Goal: Task Accomplishment & Management: Manage account settings

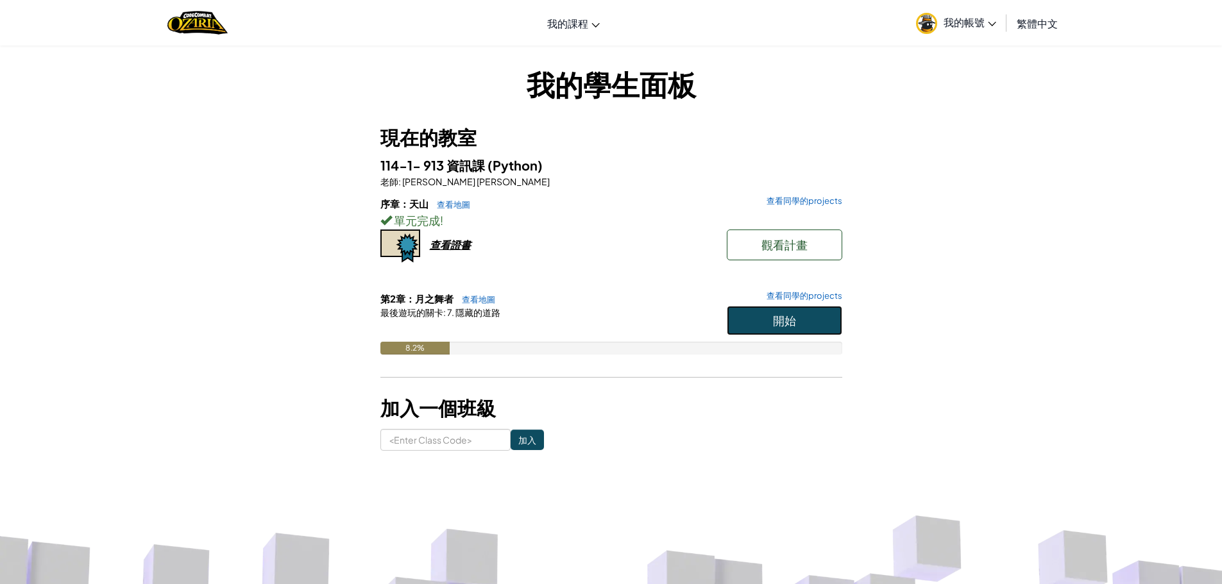
click at [792, 318] on span "開始" at bounding box center [784, 320] width 23 height 15
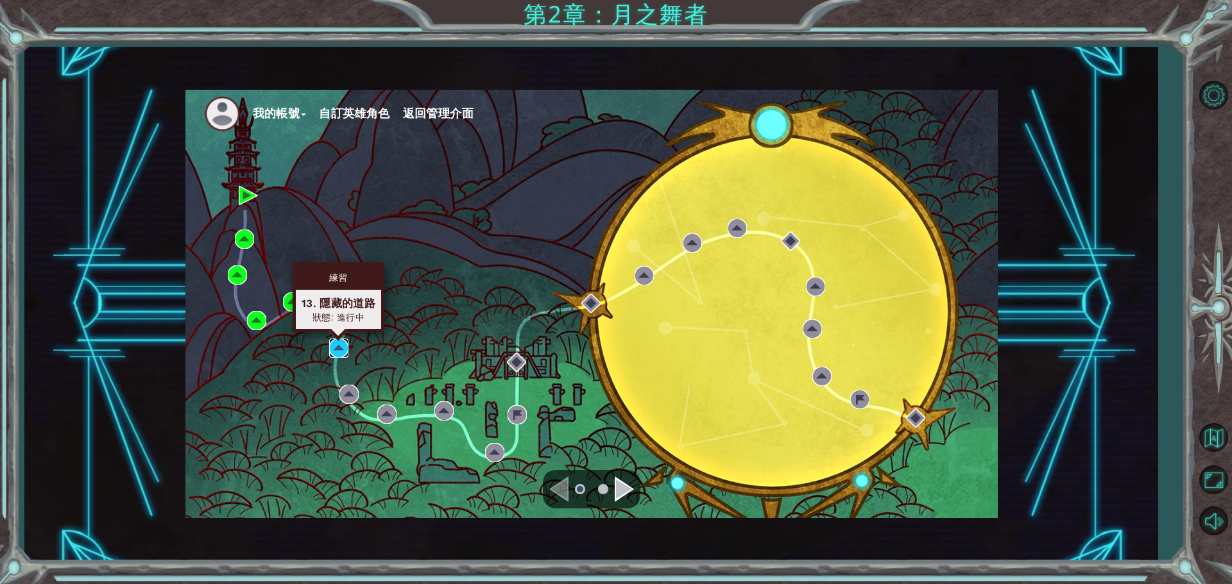
click at [338, 352] on img at bounding box center [338, 348] width 19 height 19
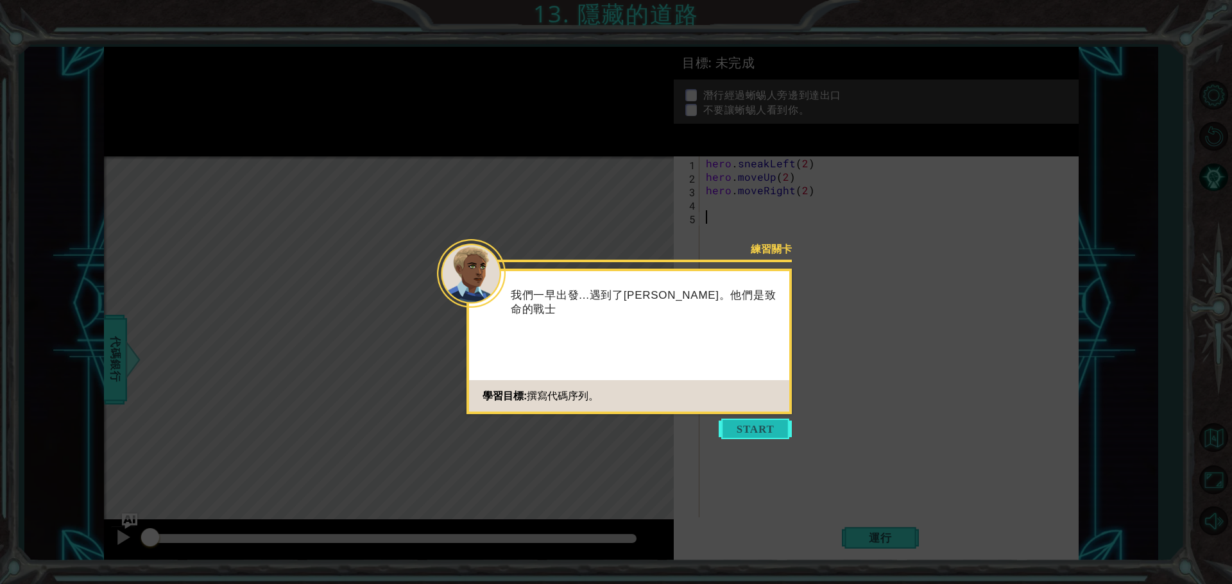
click at [769, 430] on button "Start" at bounding box center [754, 429] width 73 height 21
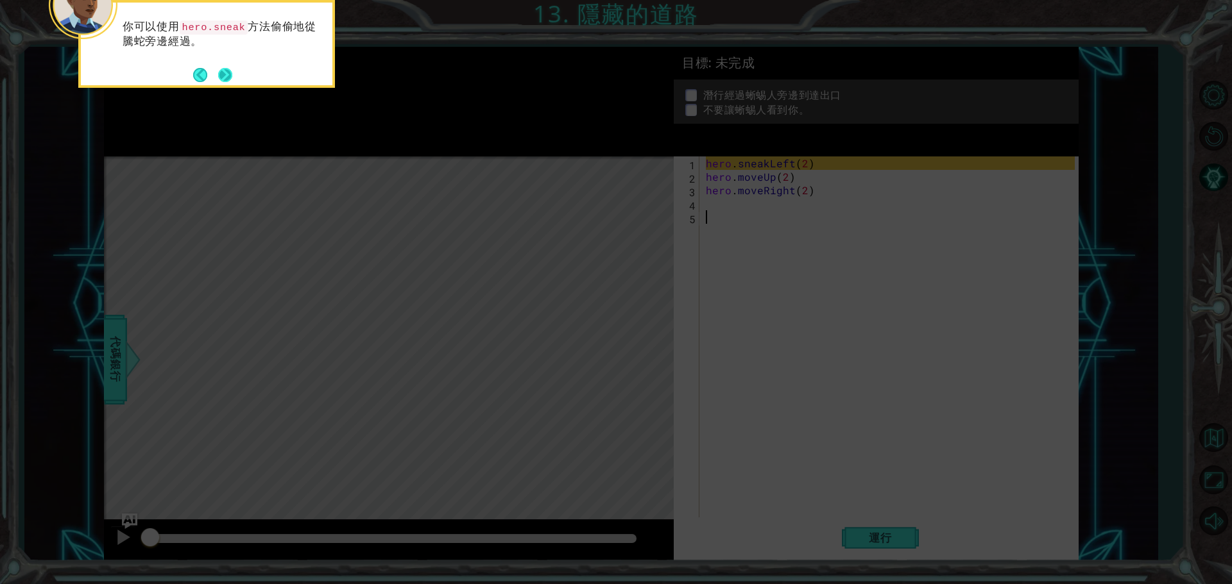
click at [224, 78] on button "Next" at bounding box center [225, 75] width 14 height 14
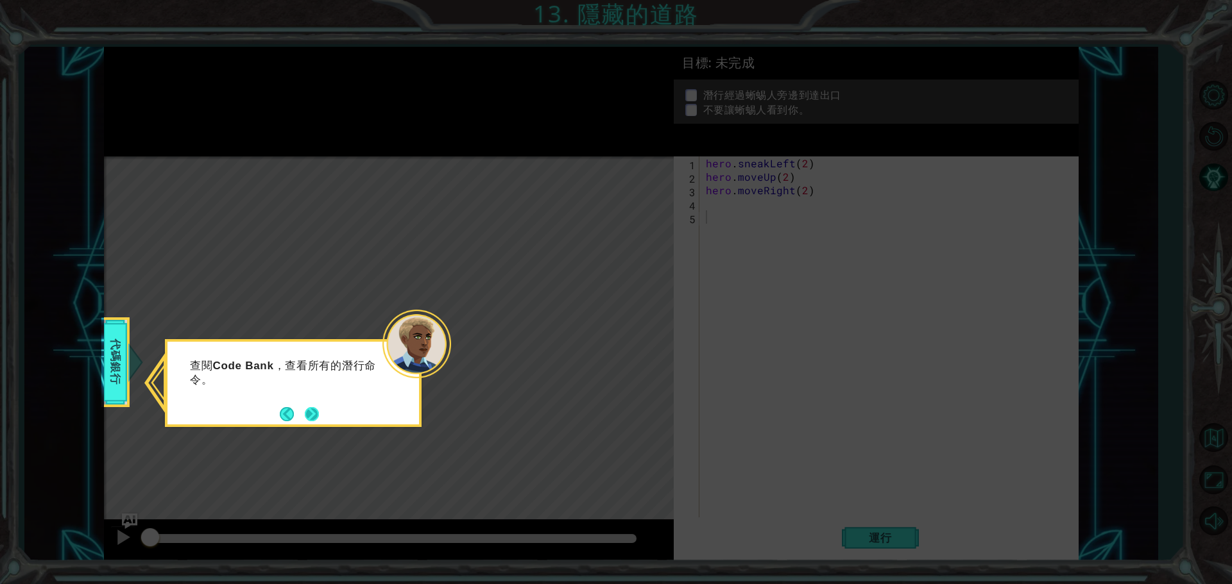
click at [311, 411] on button "Next" at bounding box center [312, 414] width 14 height 14
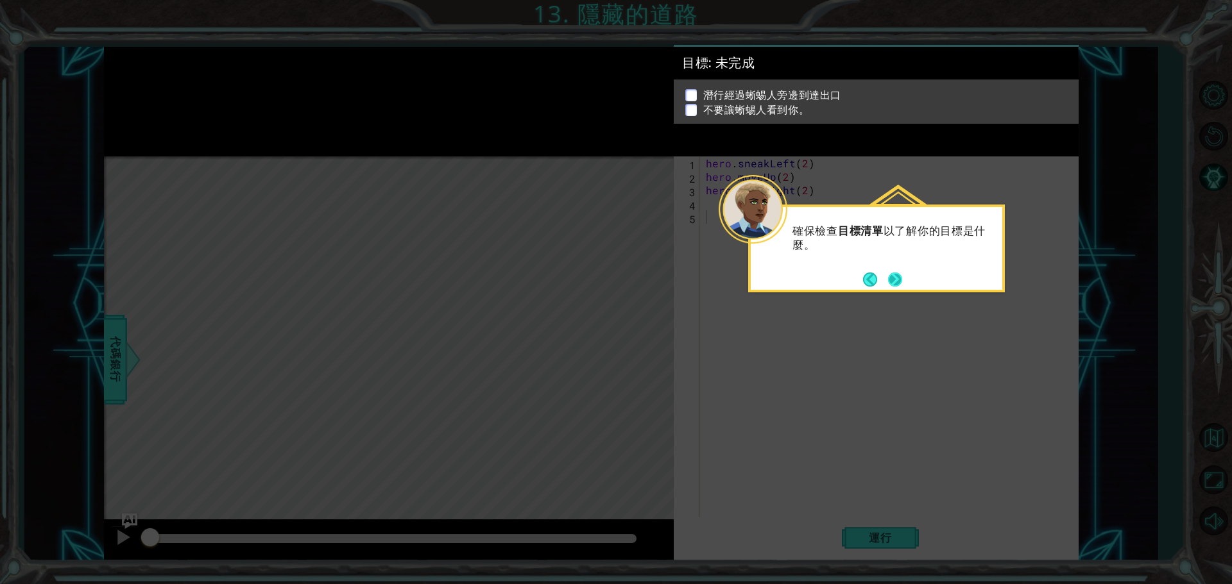
click at [884, 277] on footer at bounding box center [882, 279] width 39 height 19
click at [884, 277] on button "Back" at bounding box center [875, 280] width 25 height 14
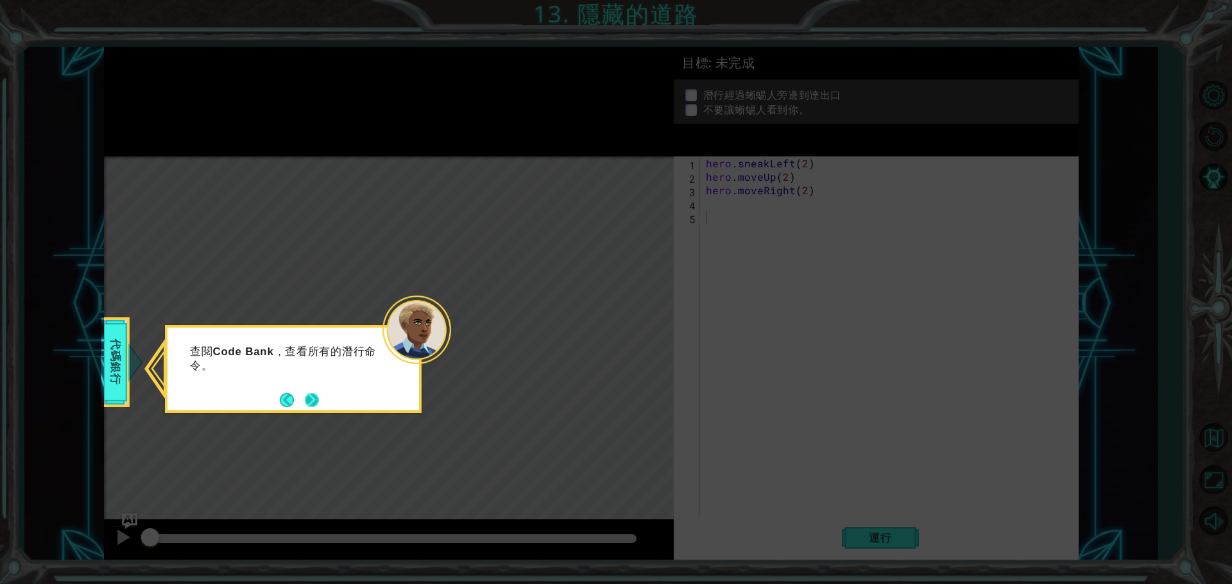
click at [307, 394] on button "Next" at bounding box center [312, 400] width 14 height 14
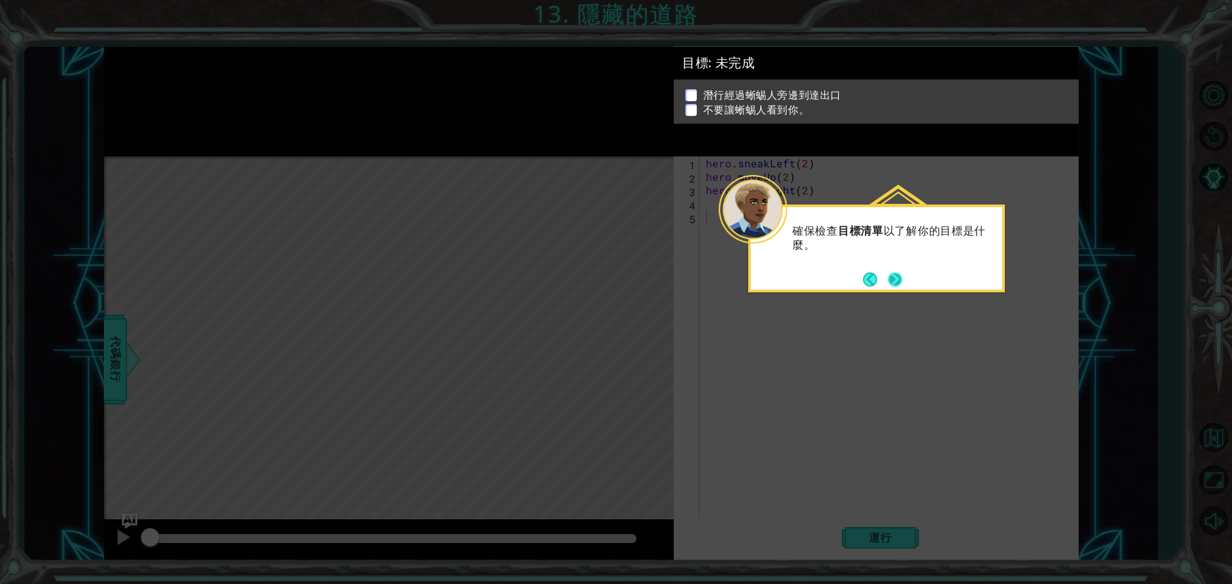
click at [899, 287] on button "Next" at bounding box center [895, 280] width 14 height 14
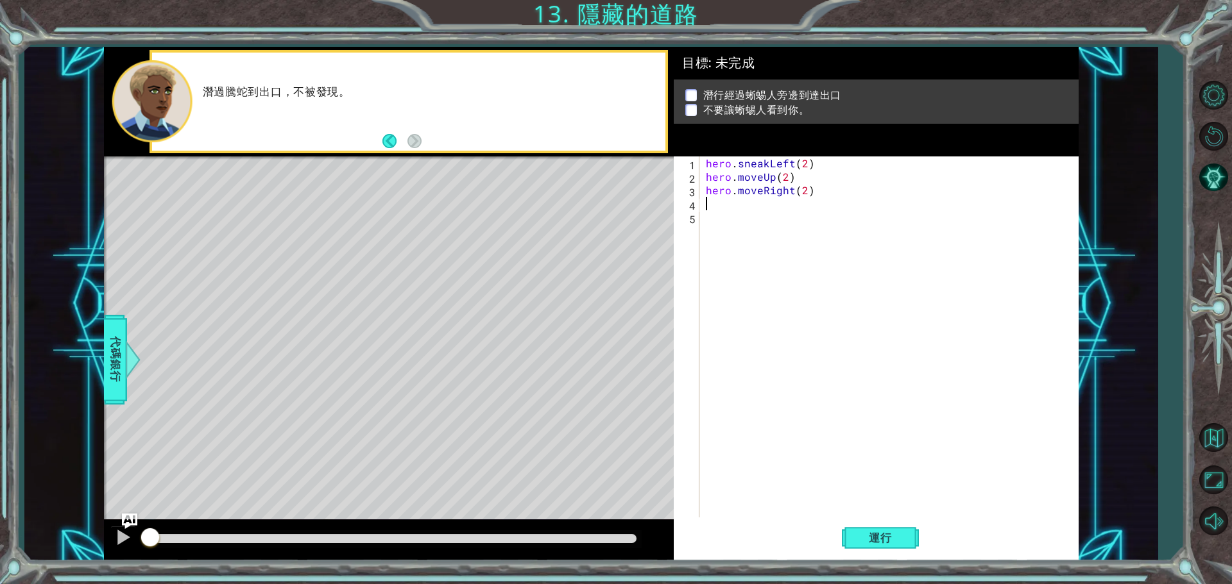
click at [738, 202] on div "hero . sneakLeft ( 2 ) hero . moveUp ( 2 ) hero . moveRight ( 2 )" at bounding box center [892, 352] width 378 height 391
type textarea "H"
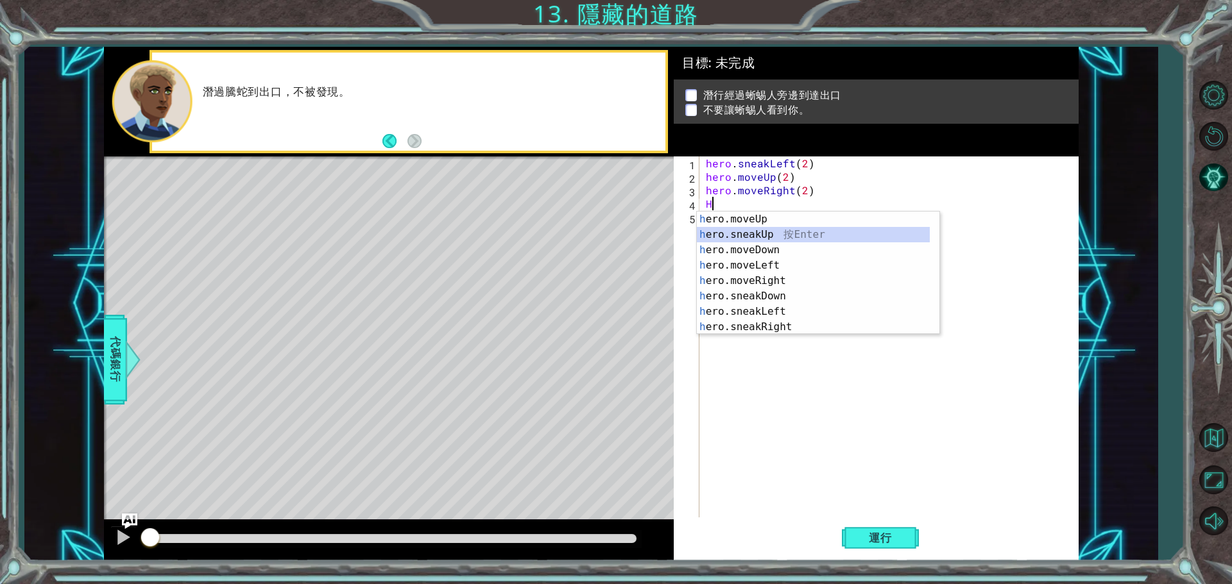
click at [788, 233] on div "h ero.moveUp 按 Enter h ero.sneakUp 按 Enter h ero.moveDown 按 Enter h ero.moveLef…" at bounding box center [813, 289] width 233 height 154
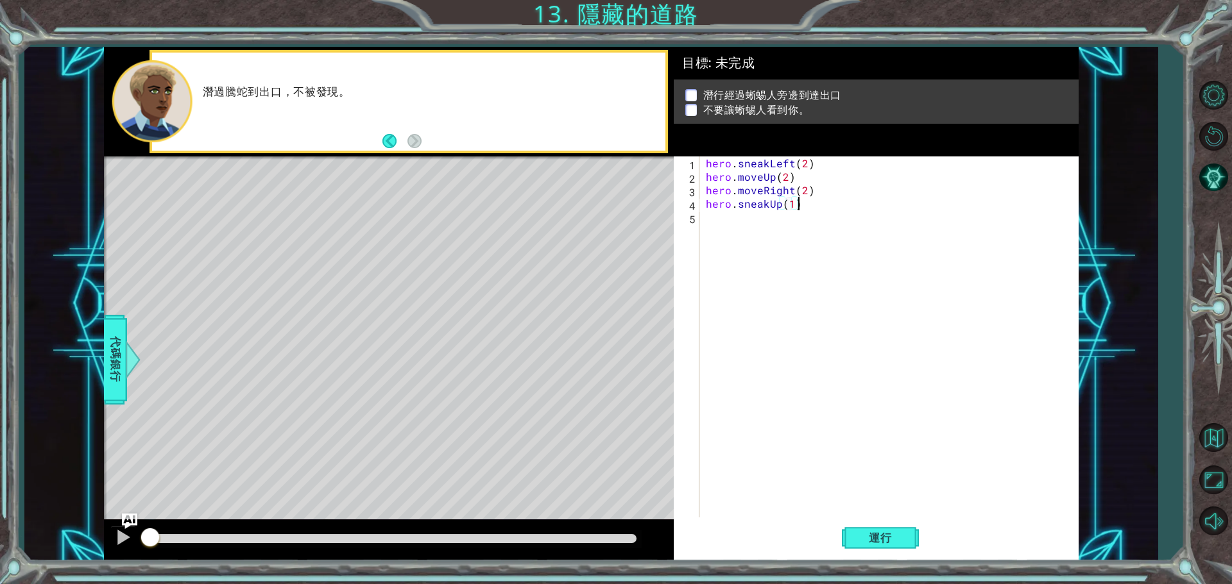
click at [820, 203] on div "hero . sneakLeft ( 2 ) hero . moveUp ( 2 ) hero . moveRight ( 2 ) hero . sneakU…" at bounding box center [892, 352] width 378 height 391
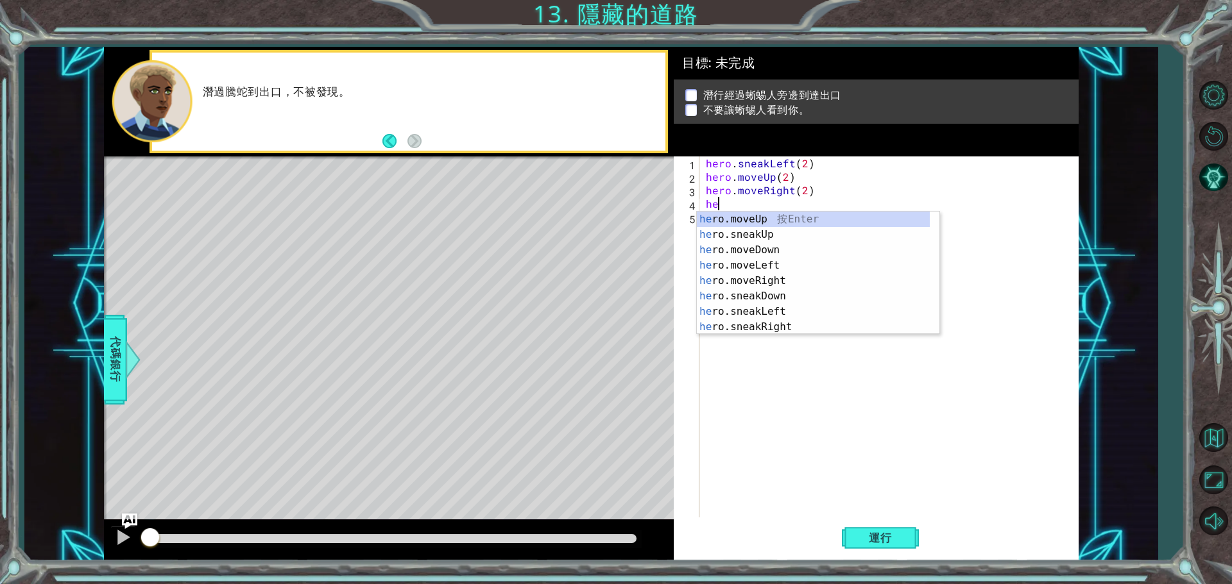
type textarea "h"
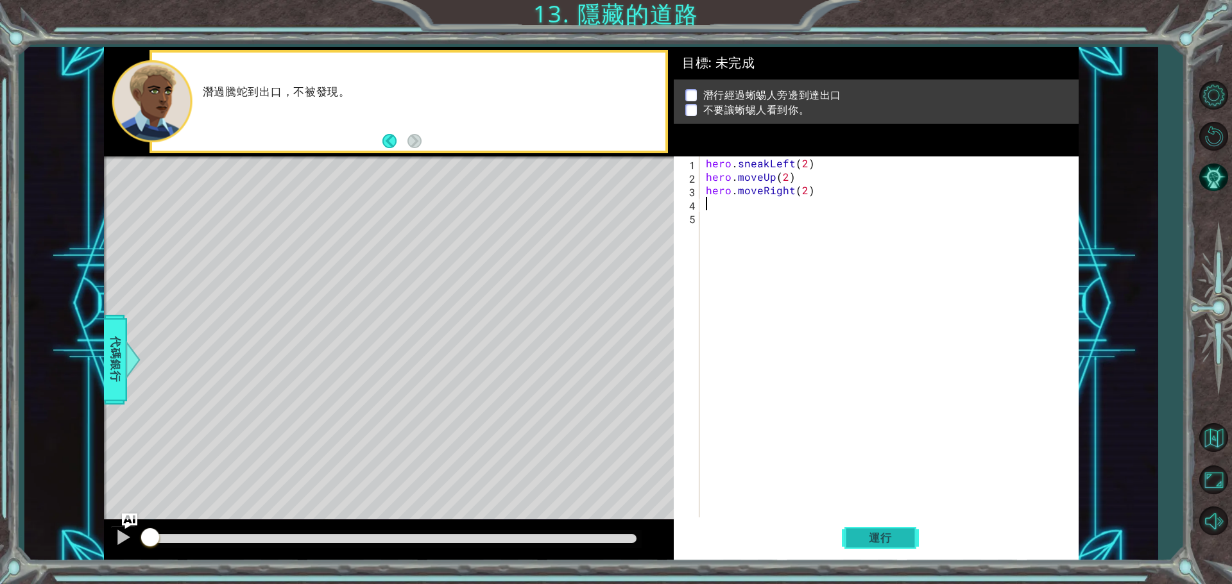
click at [875, 528] on button "運行" at bounding box center [880, 538] width 77 height 40
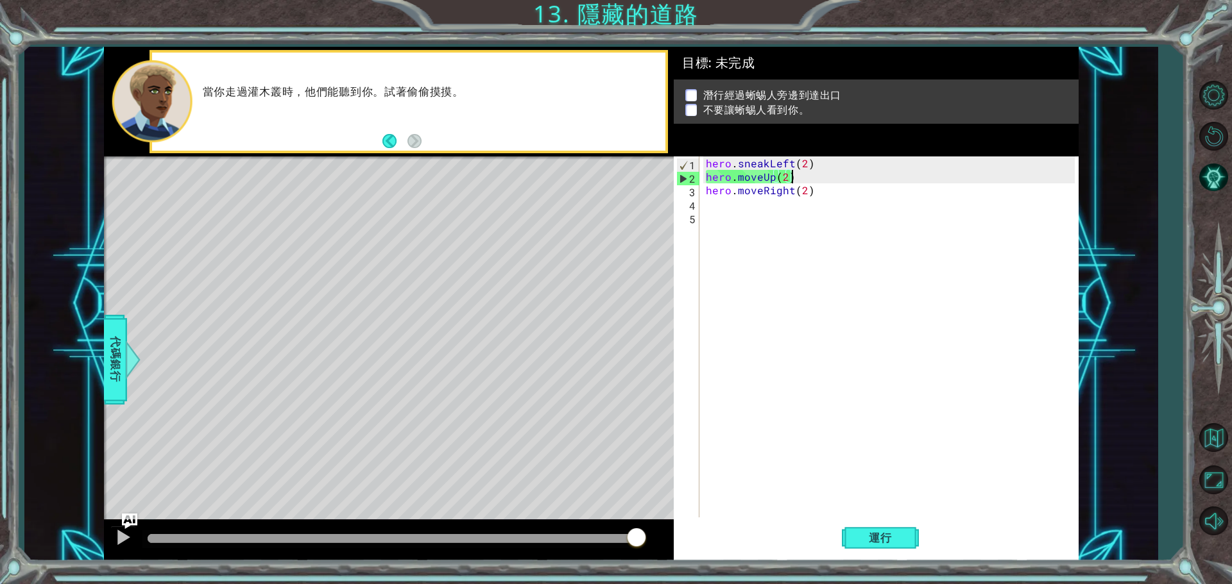
click at [801, 182] on div "hero . sneakLeft ( 2 ) hero . moveUp ( 2 ) hero . moveRight ( 2 )" at bounding box center [892, 352] width 378 height 391
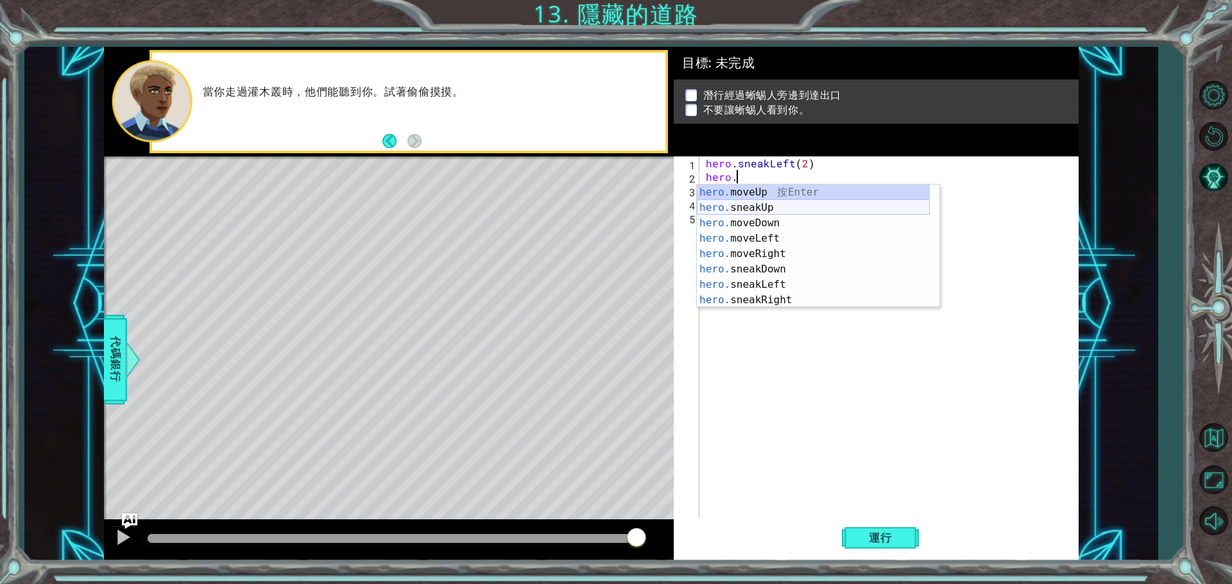
click at [762, 209] on div "hero. moveUp 按 Enter hero. sneakUp 按 Enter hero. moveDown 按 Enter hero. moveLef…" at bounding box center [813, 262] width 233 height 154
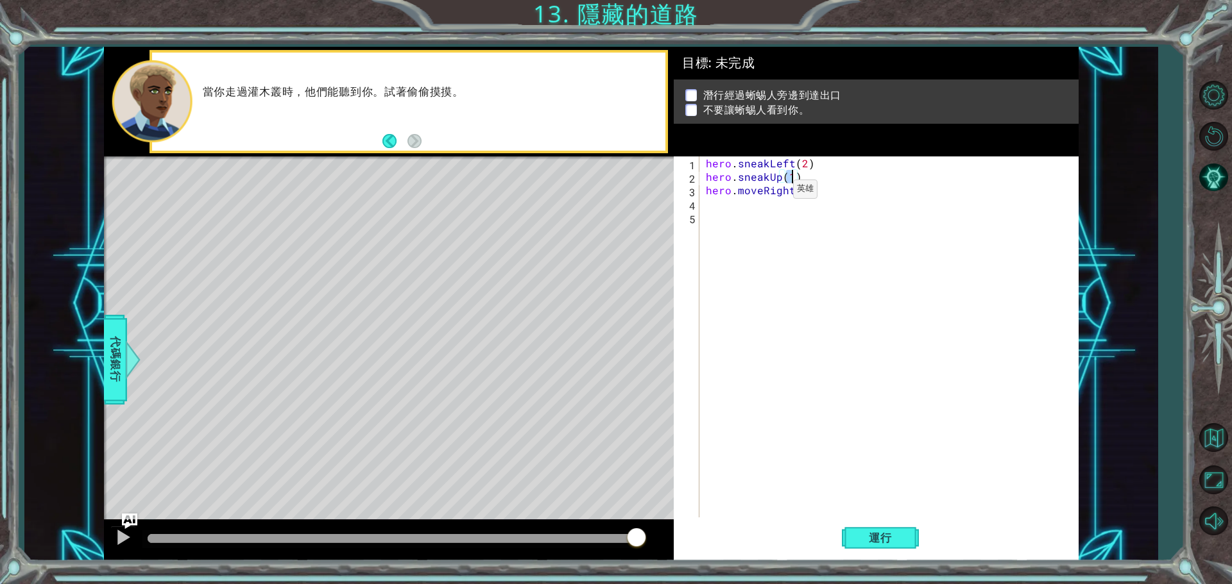
scroll to position [0, 5]
click at [809, 194] on div "hero . sneakLeft ( 2 ) hero . sneakUp ( 3 ) hero . moveRight ( 2 )" at bounding box center [892, 352] width 378 height 391
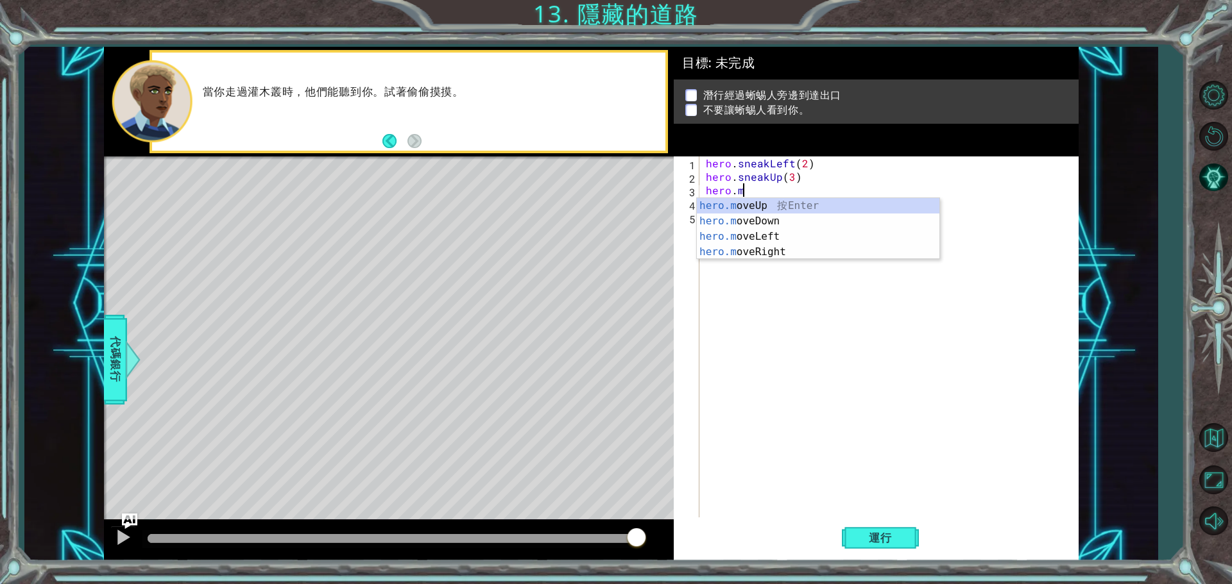
scroll to position [0, 1]
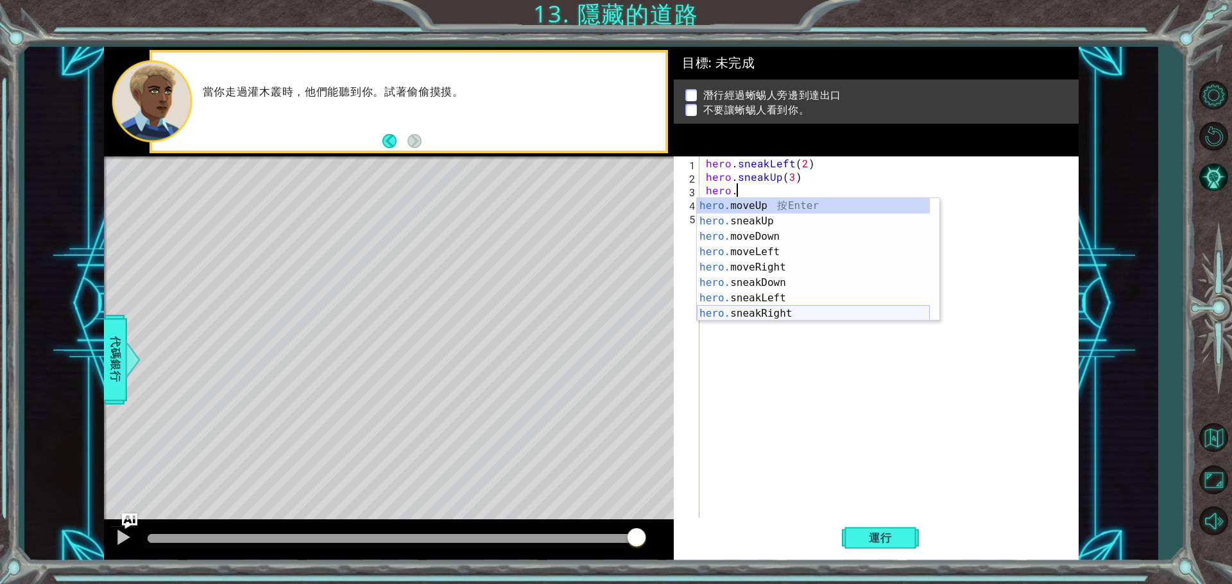
click at [783, 312] on div "hero. moveUp 按 Enter hero. sneakUp 按 Enter hero. moveDown 按 Enter hero. moveLef…" at bounding box center [813, 275] width 233 height 154
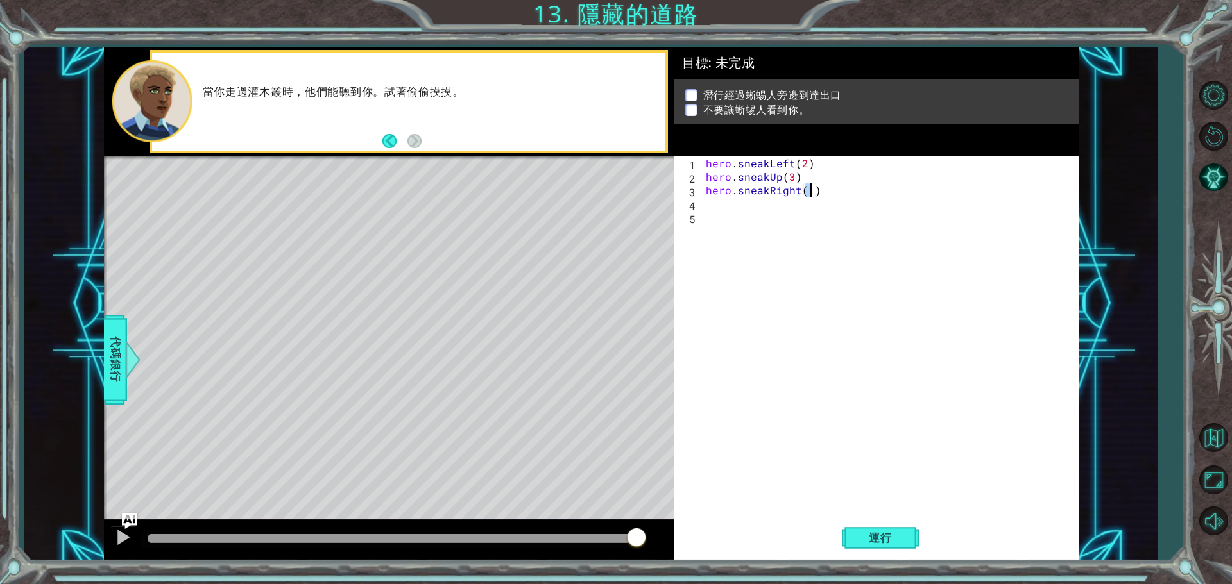
scroll to position [0, 6]
type textarea "hero.sneakRight(2)"
click at [882, 534] on span "運行" at bounding box center [880, 538] width 49 height 13
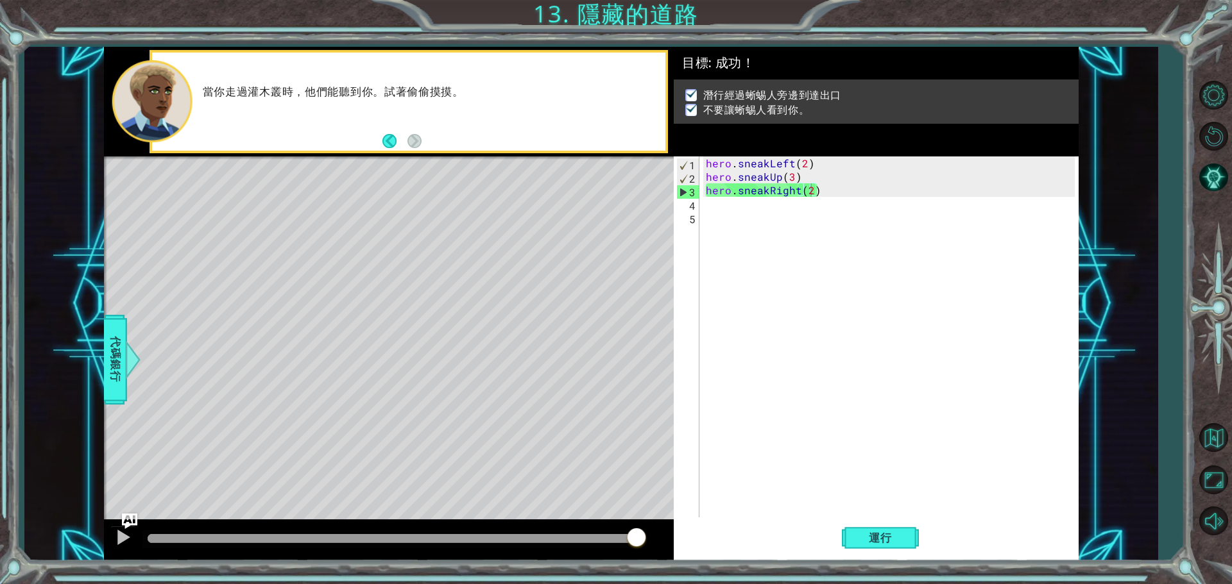
drag, startPoint x: 262, startPoint y: 537, endPoint x: 654, endPoint y: 562, distance: 392.1
click at [654, 562] on body "1 ההההההההההההההההההההההההההההההההההההההההההההההההההההההההההההההההההההההההההההה…" at bounding box center [616, 292] width 1232 height 584
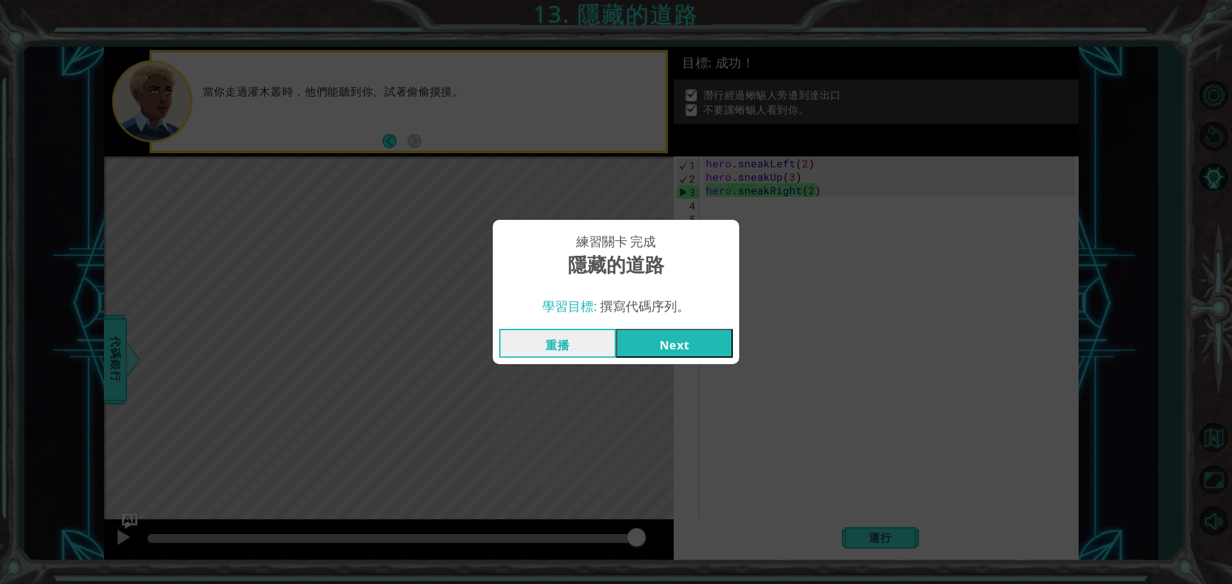
click at [633, 350] on button "Next" at bounding box center [674, 343] width 117 height 29
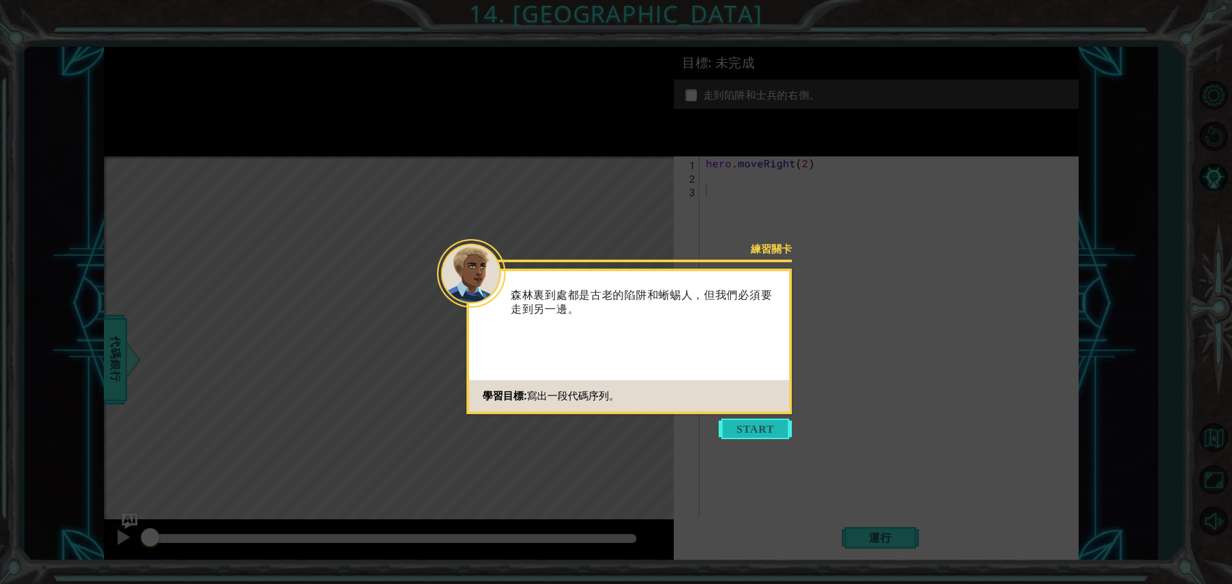
click at [732, 425] on button "Start" at bounding box center [754, 429] width 73 height 21
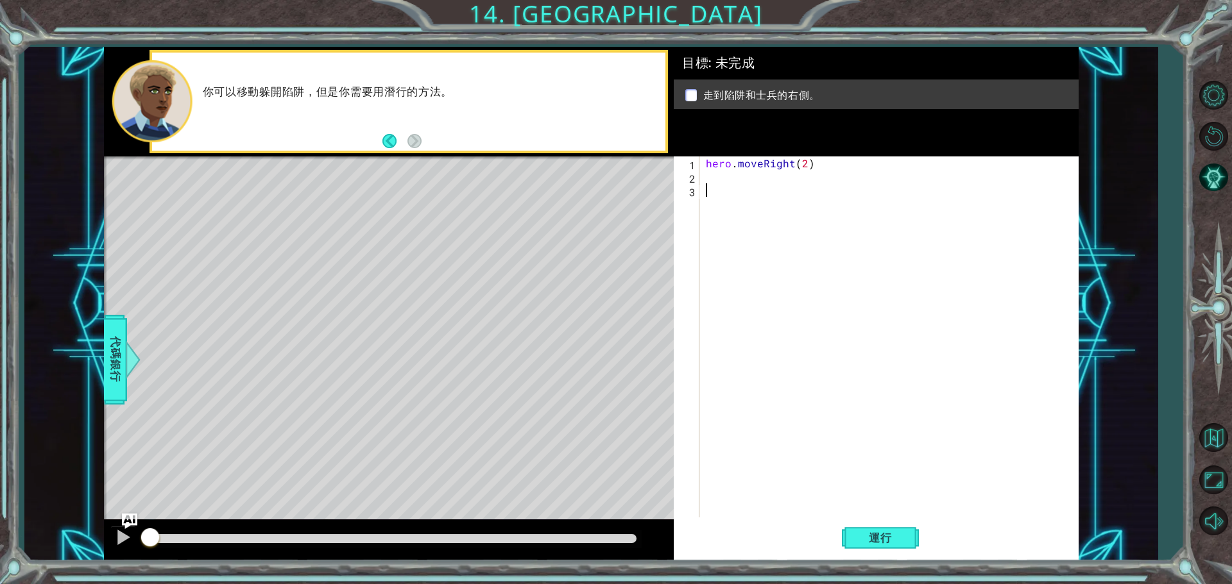
click at [776, 184] on div "hero . moveRight ( 2 )" at bounding box center [892, 352] width 378 height 391
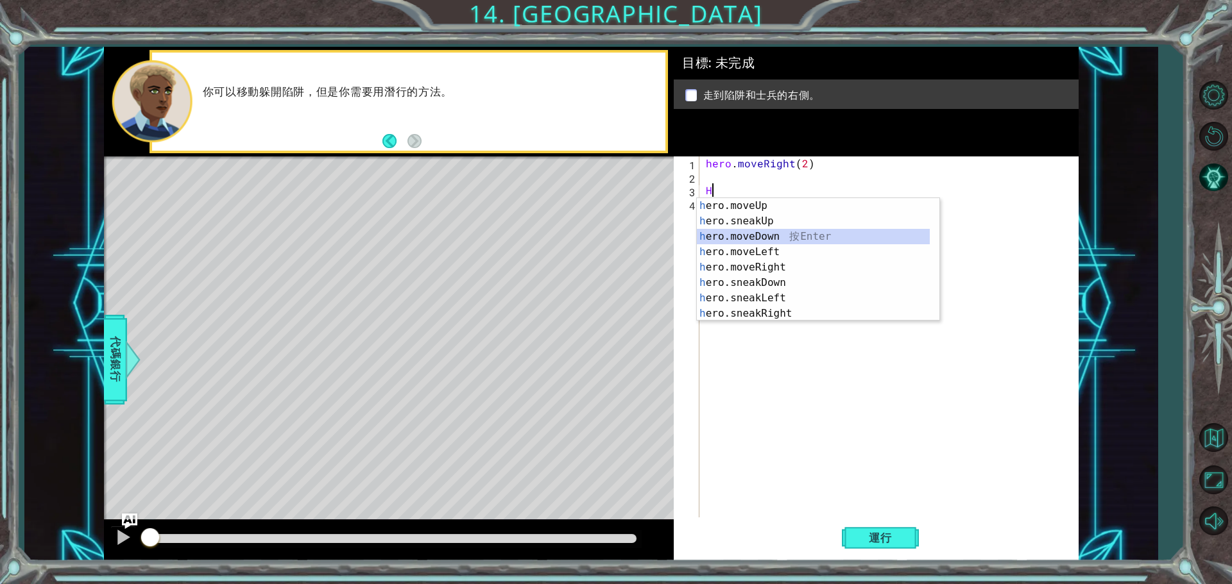
click at [747, 231] on div "h ero.moveUp 按 Enter h ero.sneakUp 按 Enter h ero.moveDown 按 Enter h ero.moveLef…" at bounding box center [813, 275] width 233 height 154
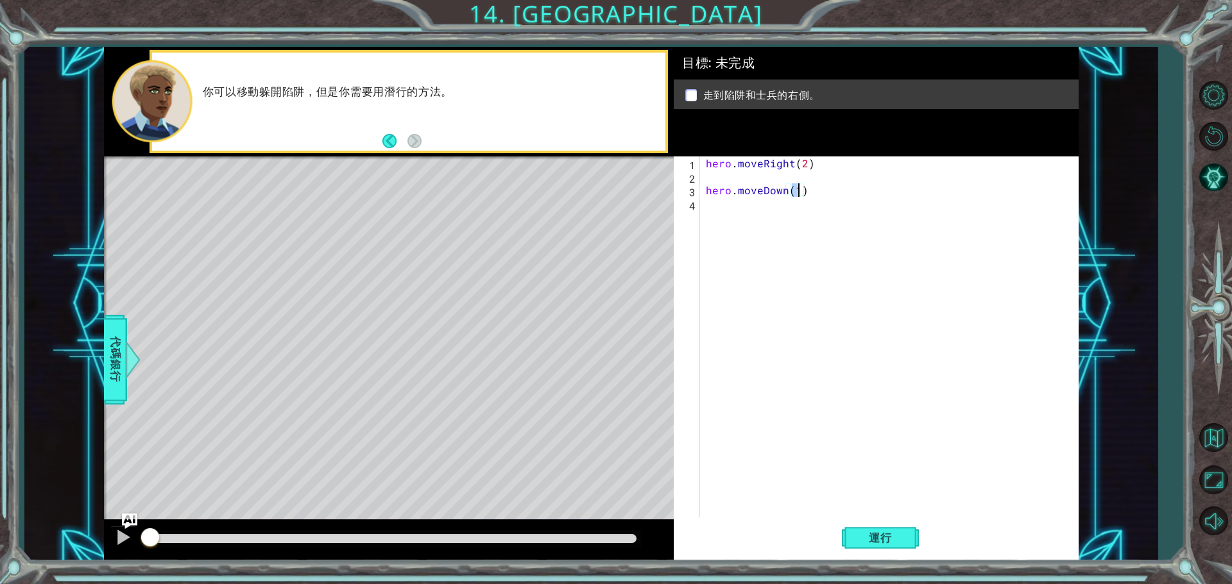
type textarea "hero.moveDown(2)"
click at [741, 217] on div "hero . moveRight ( 2 ) hero . moveDown ( 2 )" at bounding box center [892, 352] width 378 height 391
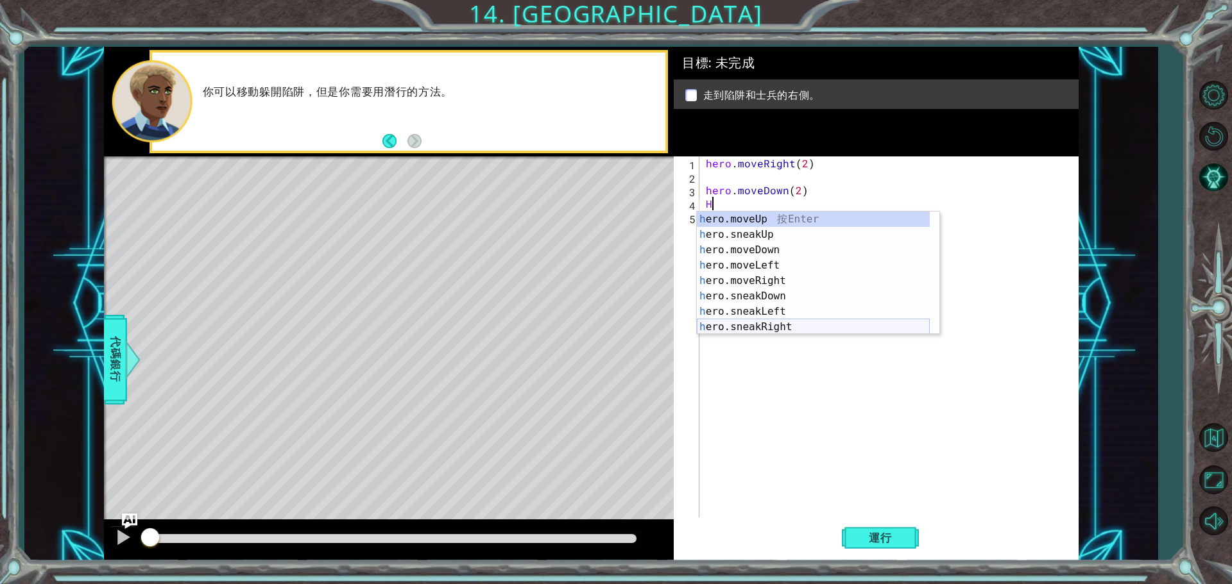
click at [779, 330] on div "h ero.moveUp 按 Enter h ero.sneakUp 按 Enter h ero.moveDown 按 Enter h ero.moveLef…" at bounding box center [813, 289] width 233 height 154
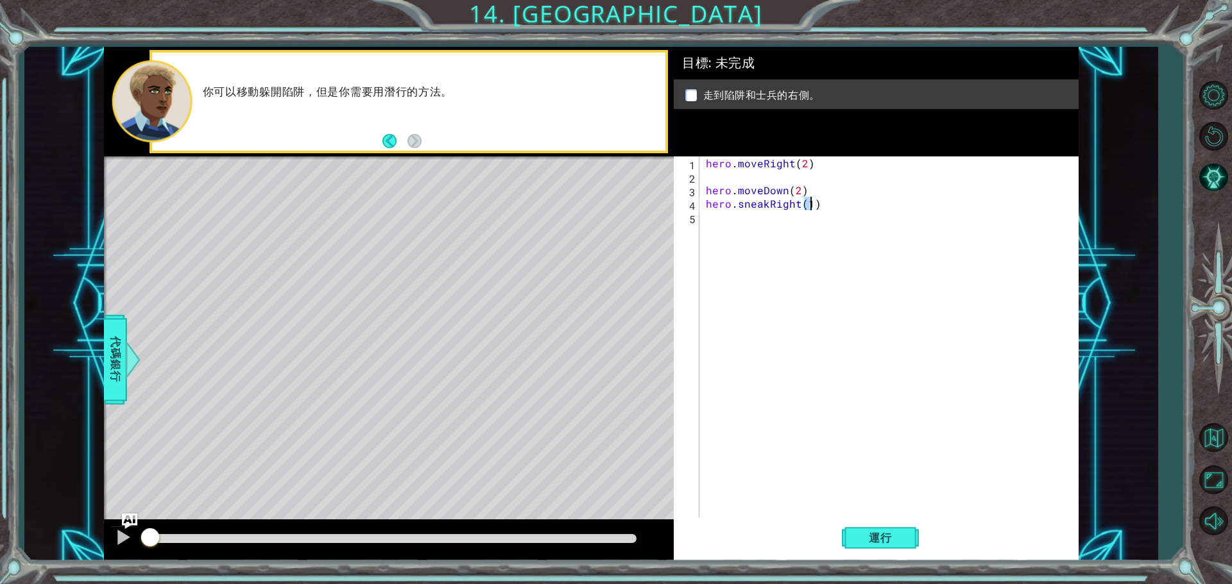
type textarea "hero.sneakRight(2)"
click at [724, 235] on div "hero . moveRight ( 2 ) hero . moveDown ( 2 ) hero . sneakRight ( 2 )" at bounding box center [892, 352] width 378 height 391
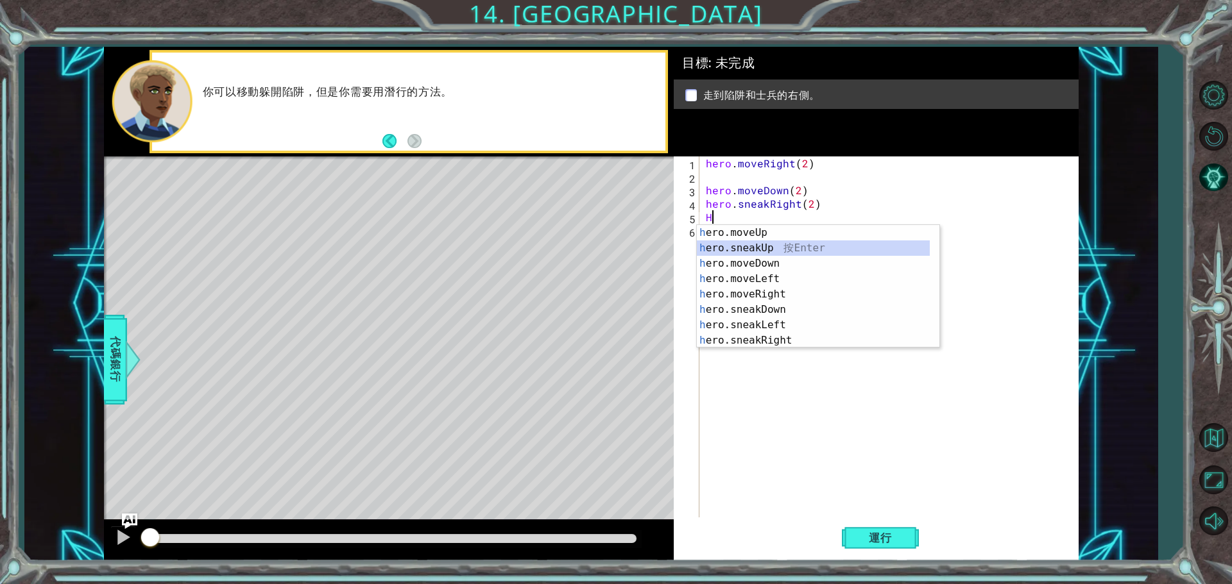
click at [767, 249] on div "h ero.moveUp 按 Enter h ero.sneakUp 按 Enter h ero.moveDown 按 Enter h ero.moveLef…" at bounding box center [813, 302] width 233 height 154
type textarea "hero.sneakUp(1)"
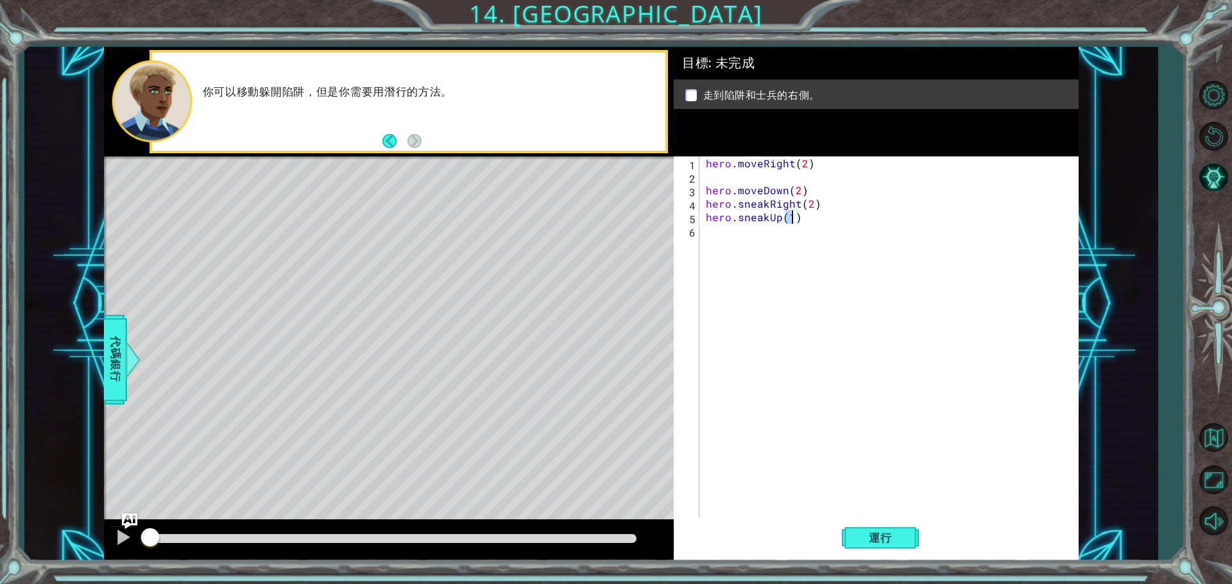
click at [804, 235] on div "hero . moveRight ( 2 ) hero . moveDown ( 2 ) hero . sneakRight ( 2 ) hero . sne…" at bounding box center [892, 352] width 378 height 391
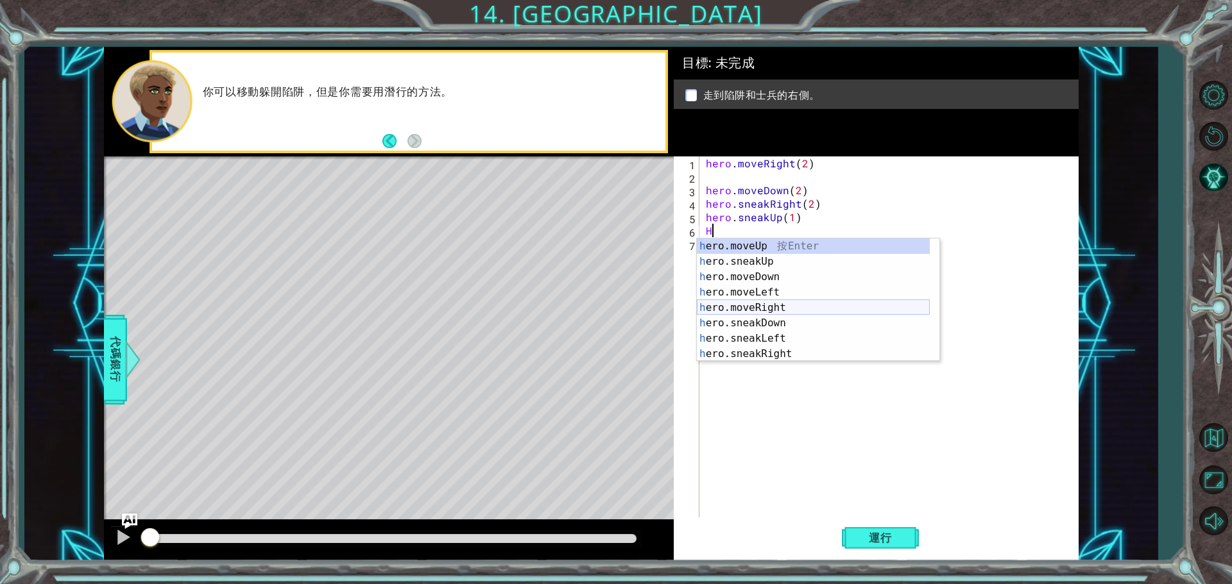
click at [786, 311] on div "h ero.moveUp 按 Enter h ero.sneakUp 按 Enter h ero.moveDown 按 Enter h ero.moveLef…" at bounding box center [813, 316] width 233 height 154
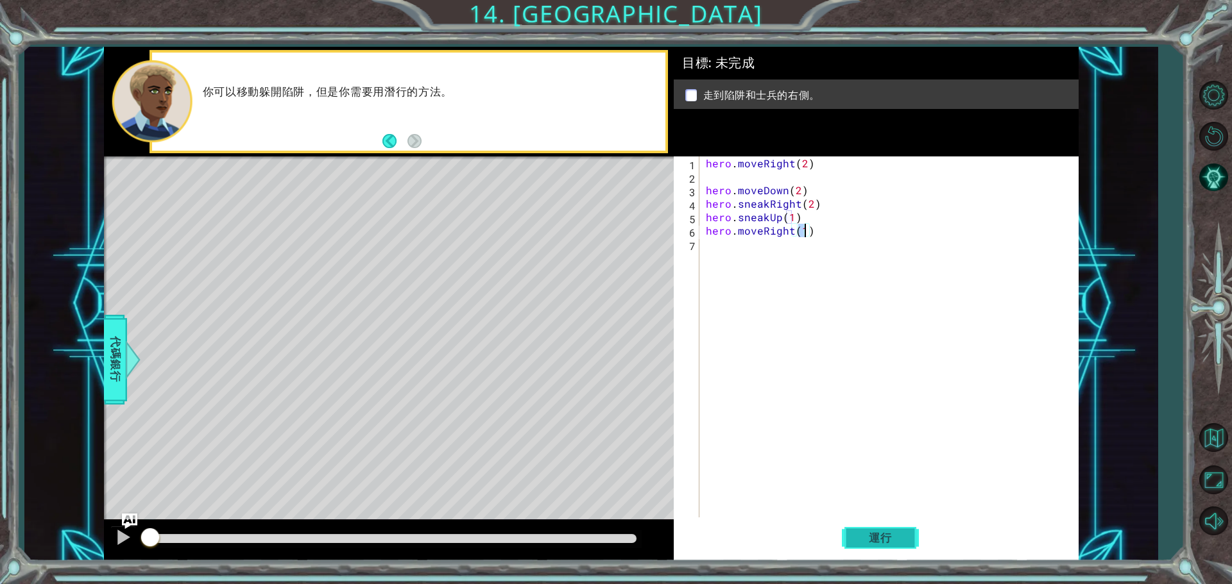
click at [889, 542] on span "運行" at bounding box center [880, 538] width 49 height 13
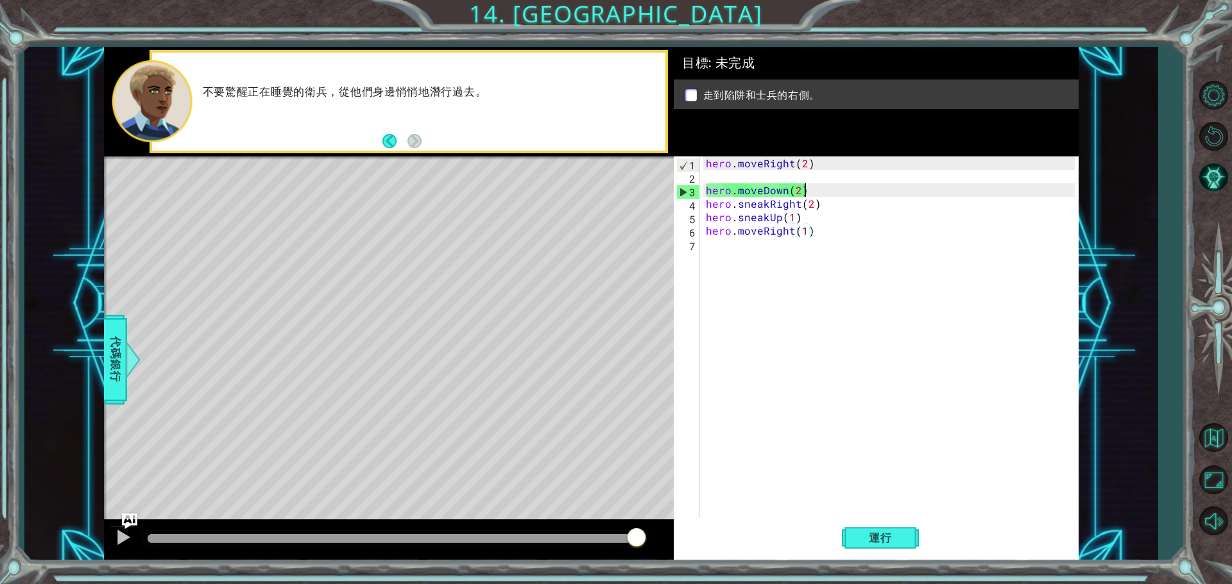
click at [808, 189] on div "hero . moveRight ( 2 ) hero . moveDown ( 2 ) hero . sneakRight ( 2 ) hero . sne…" at bounding box center [892, 352] width 378 height 391
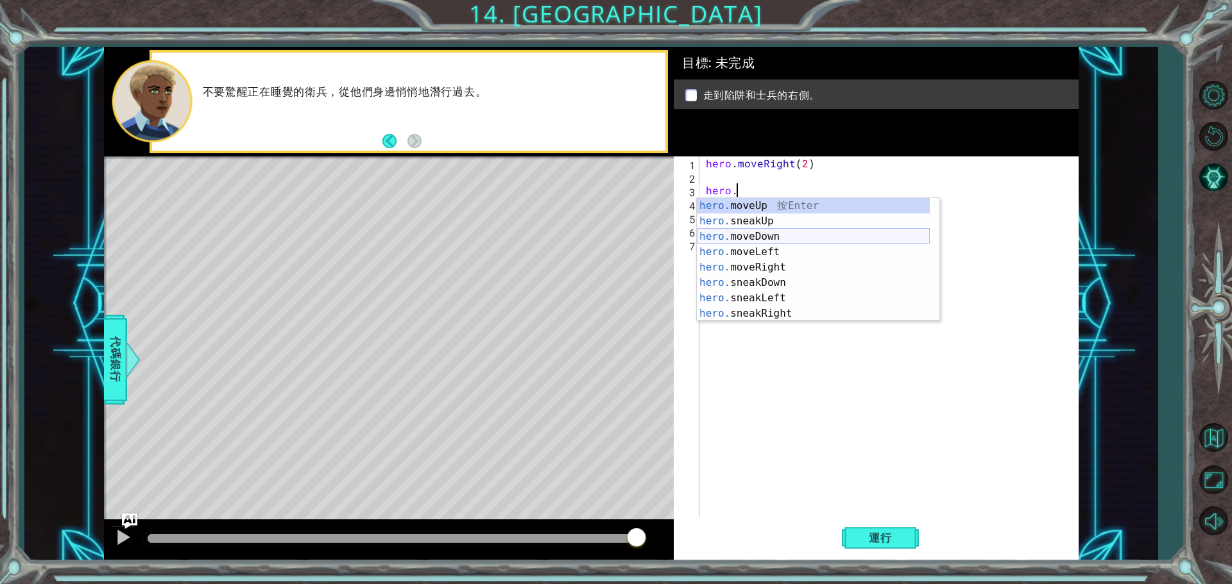
scroll to position [15, 0]
click at [768, 273] on div "hero. sneakUp 按 Enter hero. moveDown 按 Enter hero. moveLeft 按 Enter hero. moveR…" at bounding box center [813, 275] width 233 height 154
type textarea "hero.sneakDown(1)"
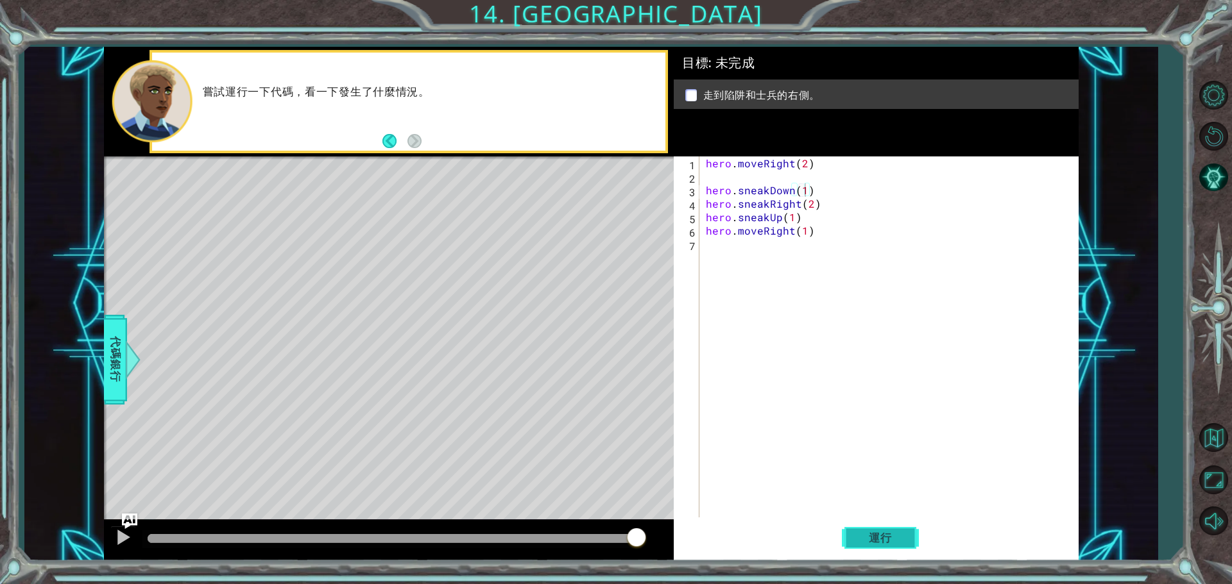
click at [886, 530] on button "運行" at bounding box center [880, 538] width 77 height 40
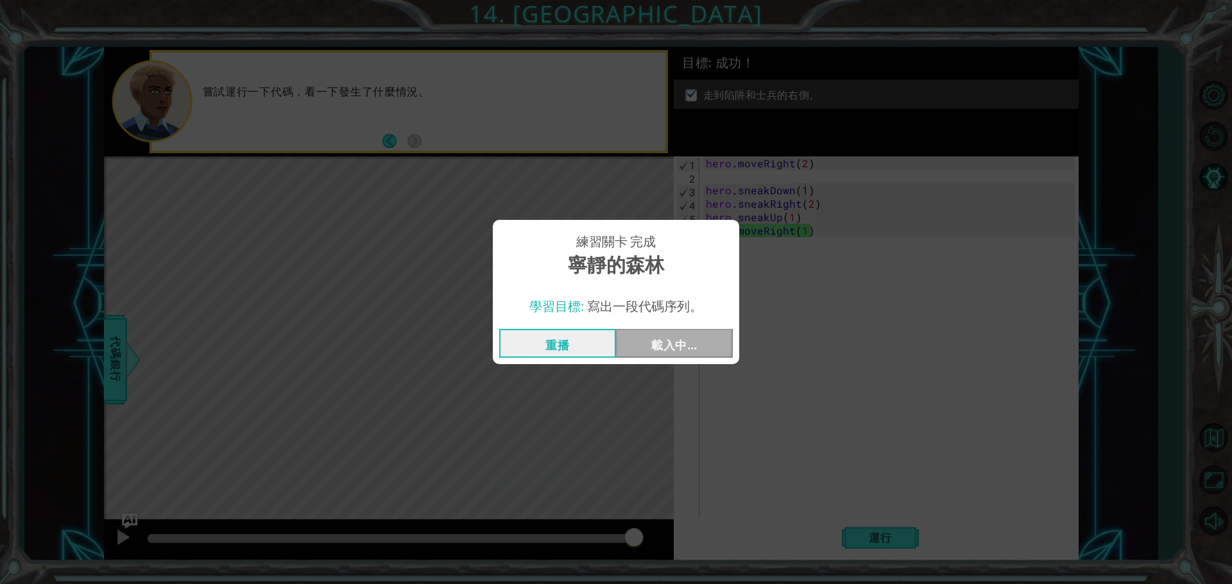
drag, startPoint x: 335, startPoint y: 533, endPoint x: 668, endPoint y: 456, distance: 341.7
click at [668, 456] on body "1 ההההההההההההההההההההההההההההההההההההההההההההההההההההההההההההההההההההההההההההה…" at bounding box center [616, 292] width 1232 height 584
click at [641, 336] on button "Next" at bounding box center [674, 343] width 117 height 29
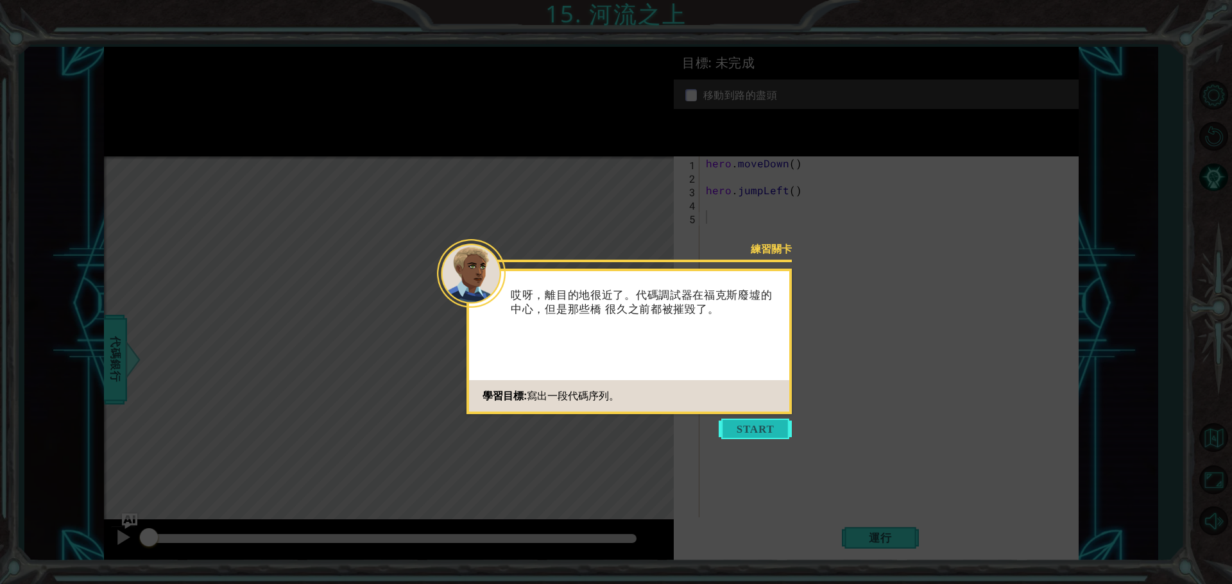
click at [752, 432] on button "Start" at bounding box center [754, 429] width 73 height 21
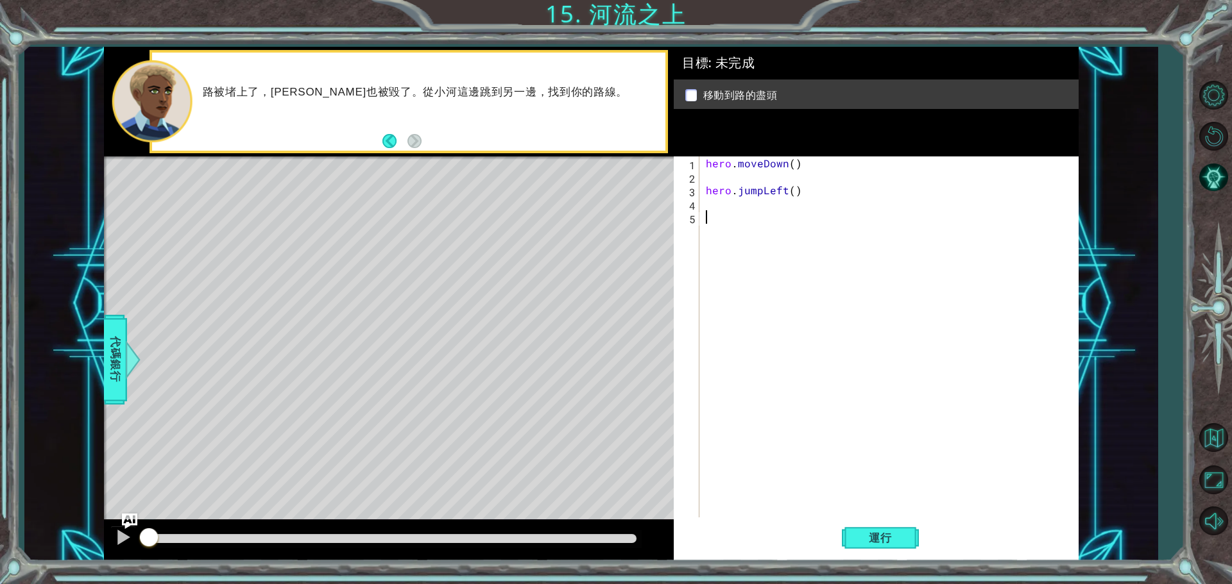
click at [718, 219] on div "hero . moveDown ( ) hero . jumpLeft ( )" at bounding box center [892, 352] width 378 height 391
click at [753, 193] on div "hero . moveDown ( ) hero . jumpLeft ( )" at bounding box center [892, 352] width 378 height 391
type textarea "hero.jumpLeft()"
click at [748, 222] on div "hero . moveDown ( ) hero . jumpLeft ( )" at bounding box center [892, 352] width 378 height 391
click at [769, 214] on div "hero . moveDown ( ) hero . jumpLeft ( )" at bounding box center [892, 352] width 378 height 391
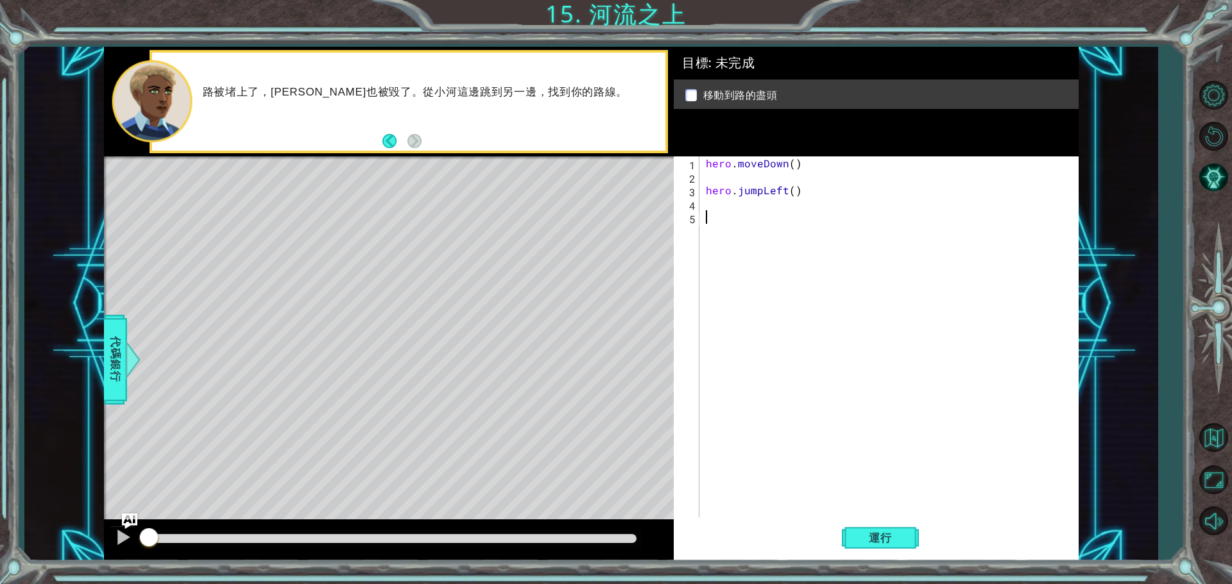
type textarea "H"
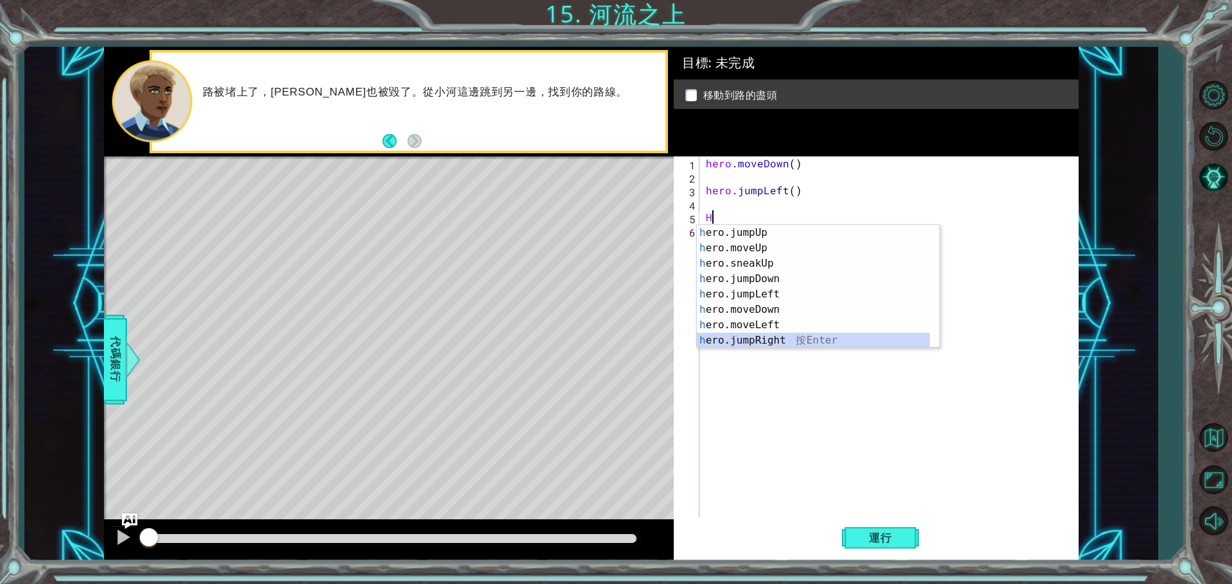
click at [783, 337] on div "h ero.jumpUp 按 Enter h ero.moveUp 按 Enter h ero.sneakUp 按 Enter h ero.jumpDown …" at bounding box center [813, 302] width 233 height 154
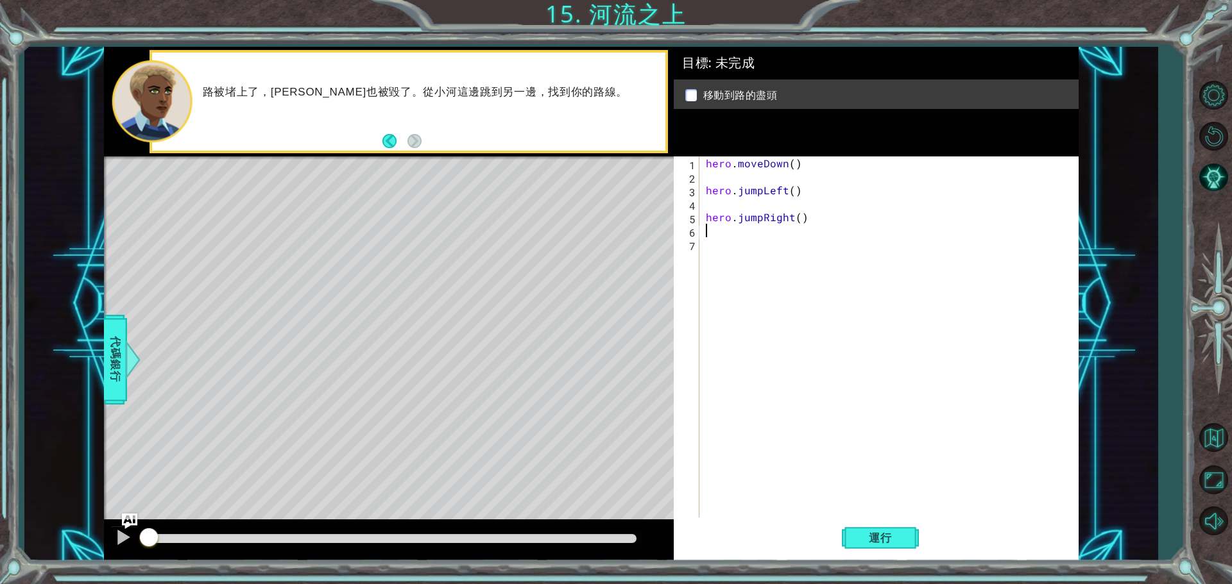
type textarea "H"
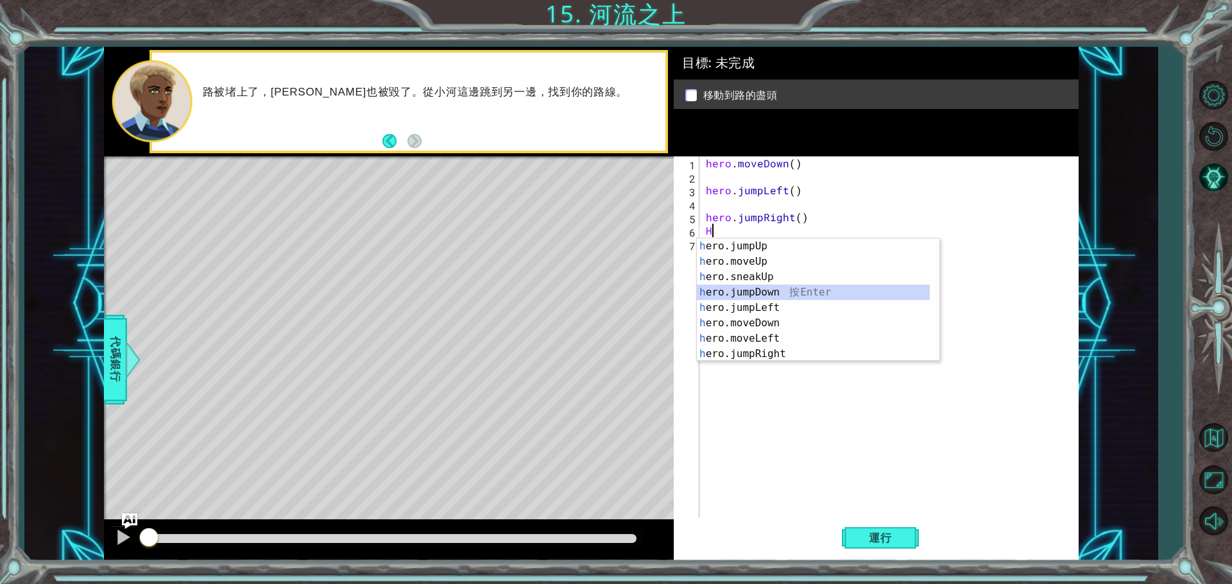
click at [779, 292] on div "h ero.jumpUp 按 Enter h ero.moveUp 按 Enter h ero.sneakUp 按 Enter h ero.jumpDown …" at bounding box center [813, 316] width 233 height 154
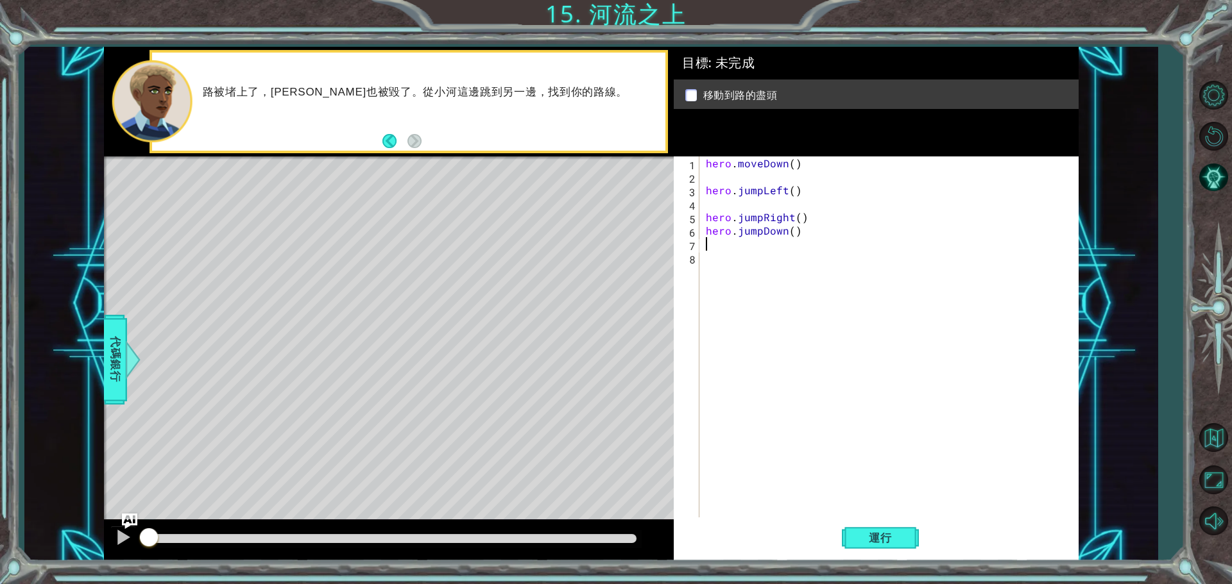
type textarea "H"
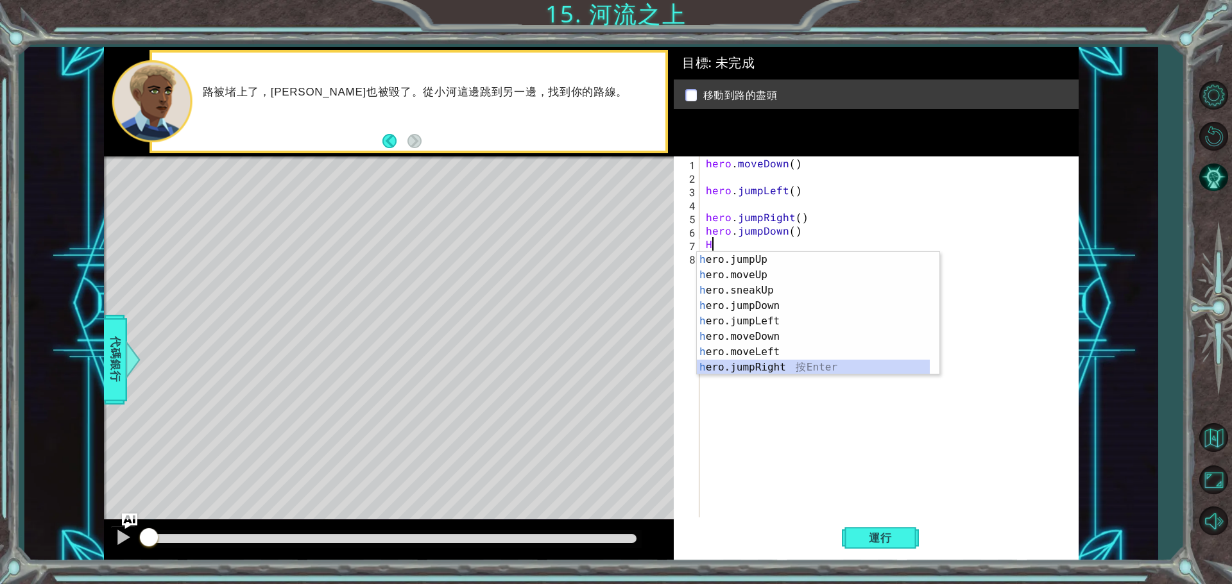
click at [781, 364] on div "h ero.jumpUp 按 Enter h ero.moveUp 按 Enter h ero.sneakUp 按 Enter h ero.jumpDown …" at bounding box center [813, 329] width 233 height 154
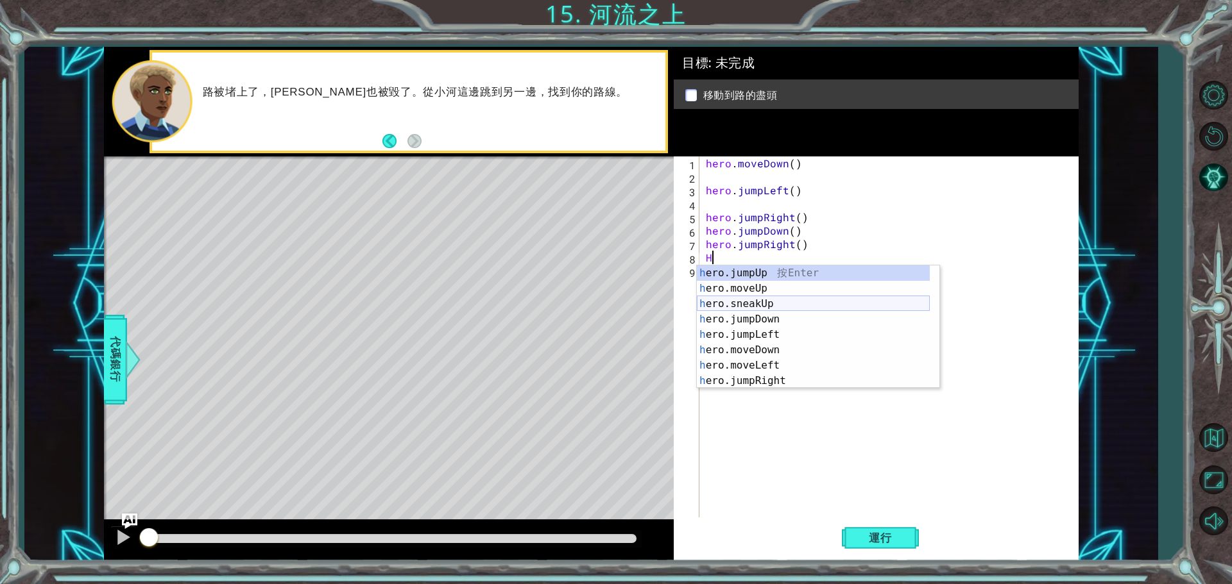
scroll to position [77, 0]
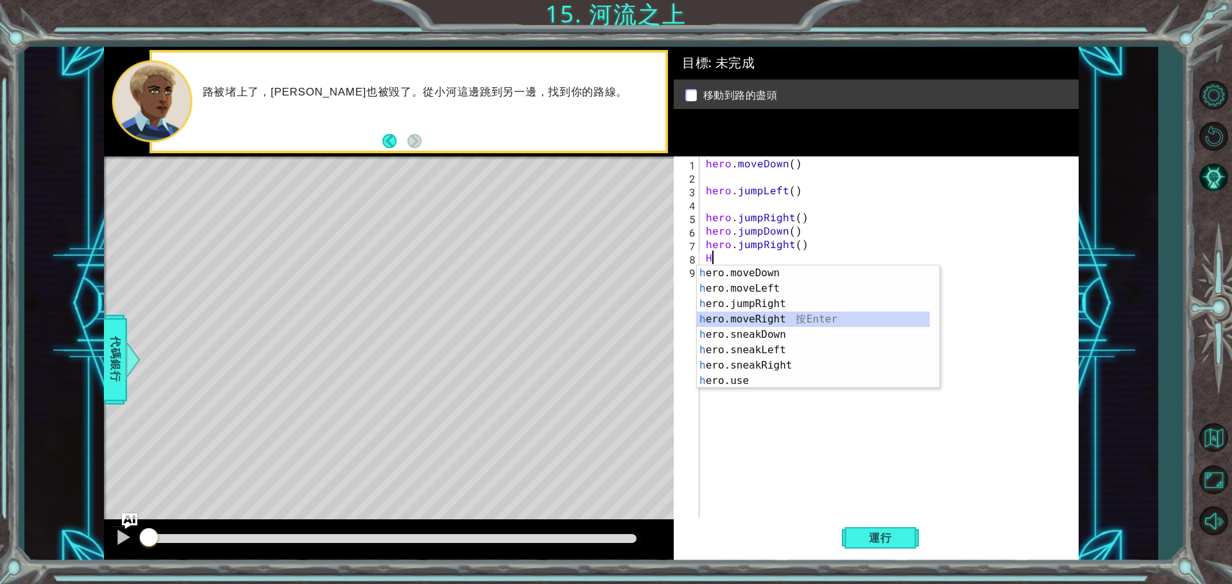
click at [770, 321] on div "h ero.moveDown 按 Enter h ero.moveLeft 按 Enter h ero.jumpRight 按 Enter h ero.mov…" at bounding box center [813, 343] width 233 height 154
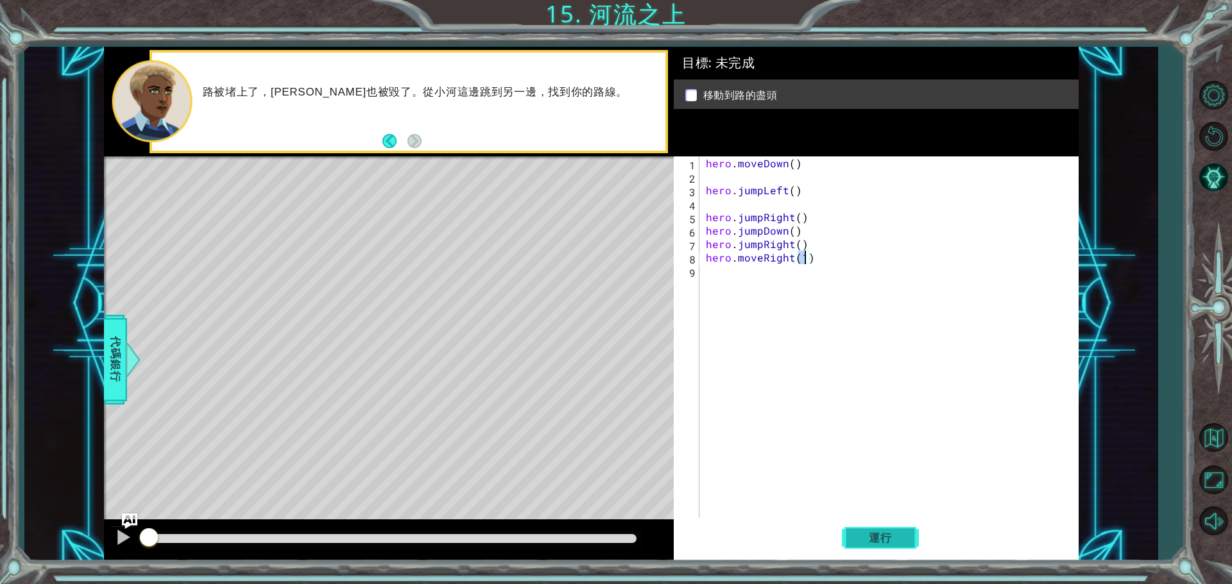
click at [875, 536] on span "運行" at bounding box center [880, 538] width 49 height 13
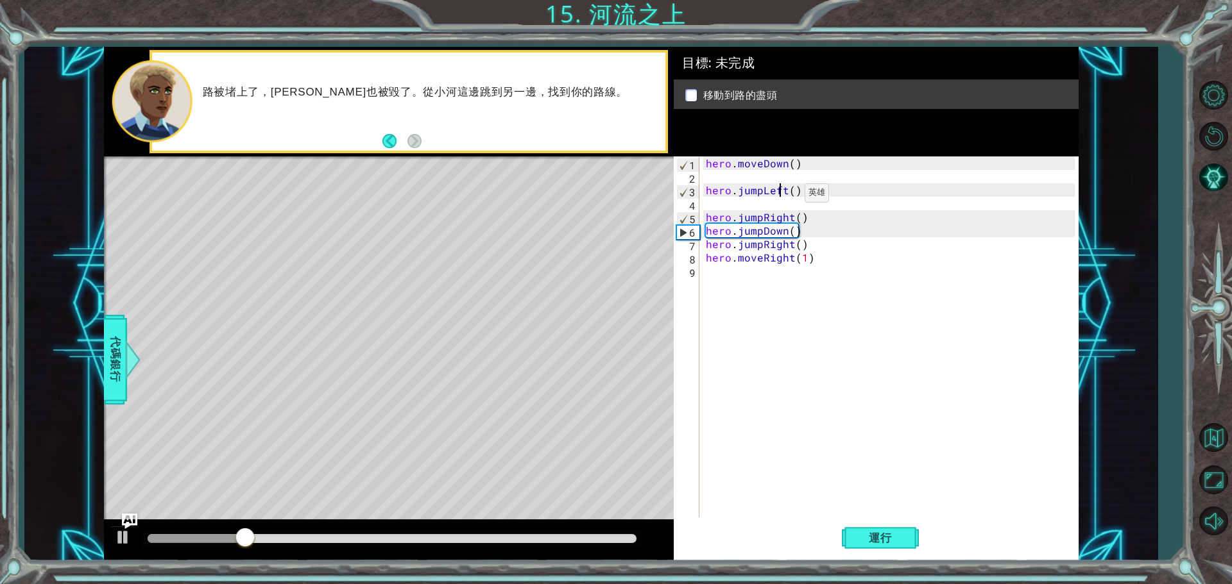
click at [783, 196] on div "hero . moveDown ( ) hero . jumpLeft ( ) hero . jumpRight ( ) hero . jumpDown ( …" at bounding box center [892, 352] width 378 height 391
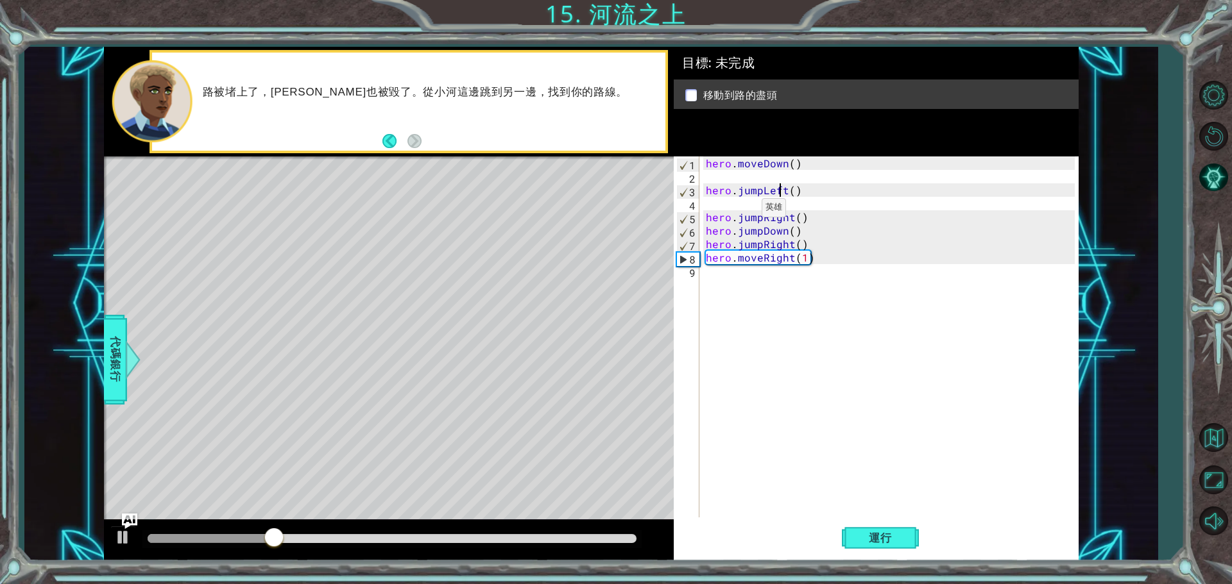
click at [740, 211] on div "hero . moveDown ( ) hero . jumpLeft ( ) hero . jumpRight ( ) hero . jumpDown ( …" at bounding box center [892, 352] width 378 height 391
type textarea "hero.jumpRight()"
click at [738, 205] on div "hero . moveDown ( ) hero . jumpLeft ( ) hero . jumpRight ( ) hero . jumpDown ( …" at bounding box center [892, 352] width 378 height 391
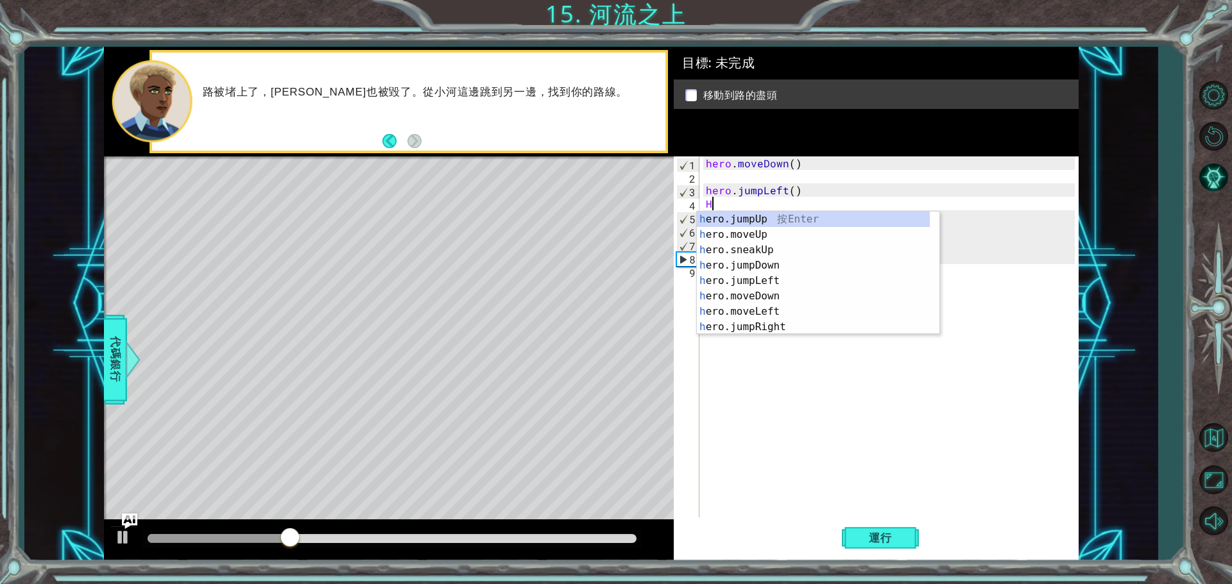
scroll to position [0, 0]
click at [777, 310] on div "h ero.jumpUp 按 Enter h ero.moveUp 按 Enter h ero.sneakUp 按 Enter h ero.jumpDown …" at bounding box center [813, 289] width 233 height 154
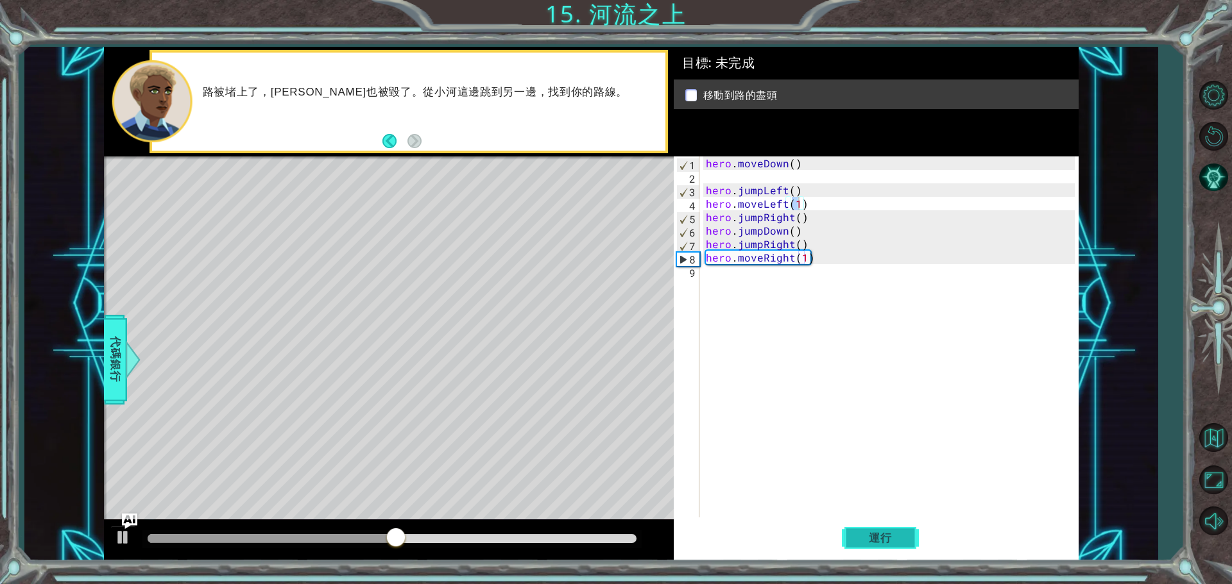
click at [861, 548] on button "運行" at bounding box center [880, 538] width 77 height 40
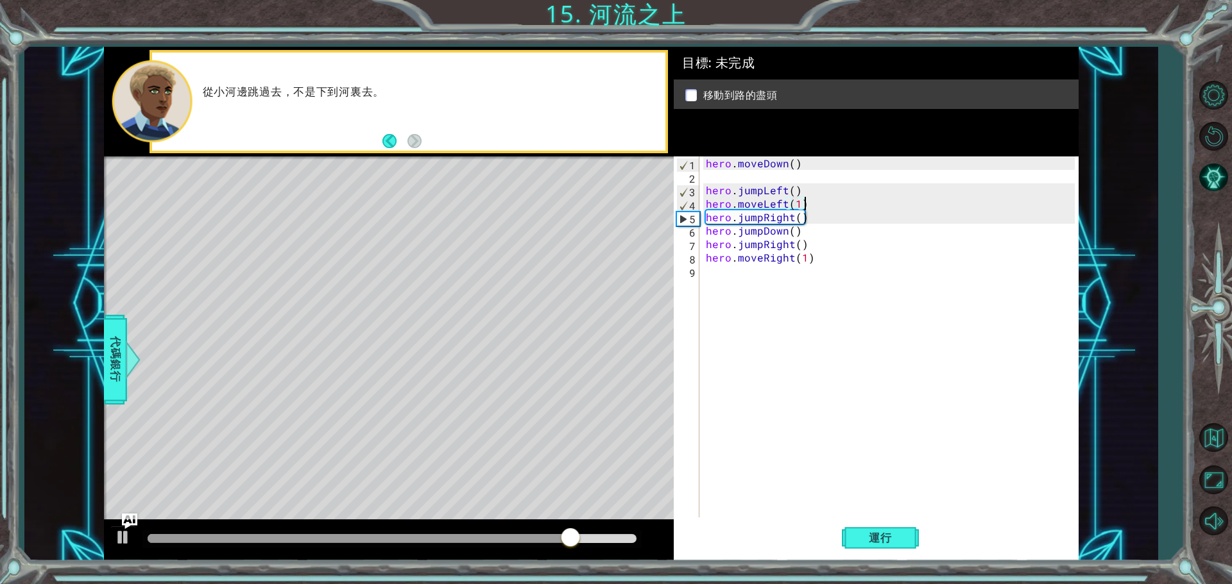
click at [828, 205] on div "hero . moveDown ( ) hero . jumpLeft ( ) hero . moveLeft ( 1 ) hero . jumpRight …" at bounding box center [892, 352] width 378 height 391
type textarea "hero.jumpRight("
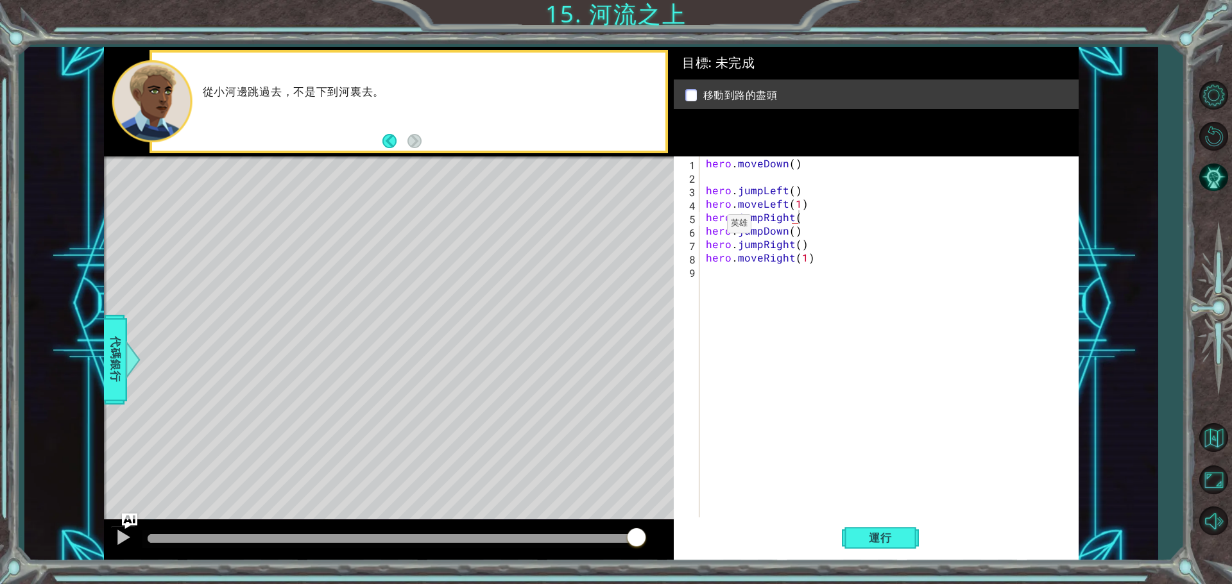
click at [700, 221] on div "hero.jumpRight( 1 2 3 4 5 6 7 8 9 hero . moveDown ( ) hero . jumpLeft ( ) hero …" at bounding box center [874, 339] width 401 height 364
click at [700, 215] on div "hero.jumpRight( 1 2 3 4 5 6 7 8 9 hero . moveDown ( ) hero . jumpLeft ( ) hero …" at bounding box center [874, 339] width 401 height 364
click at [708, 214] on div "hero . moveDown ( ) hero . jumpLeft ( ) hero . moveLeft ( 1 ) hero . jumpRight …" at bounding box center [892, 352] width 378 height 391
click at [708, 214] on div "hero . moveDown ( ) hero . jumpLeft ( ) hero . moveLeft ( 1 ) hero . jumpRight …" at bounding box center [888, 339] width 371 height 364
click at [706, 216] on div "hero . moveDown ( ) hero . jumpLeft ( ) hero . moveLeft ( 1 ) hero . jumpRight …" at bounding box center [892, 352] width 378 height 391
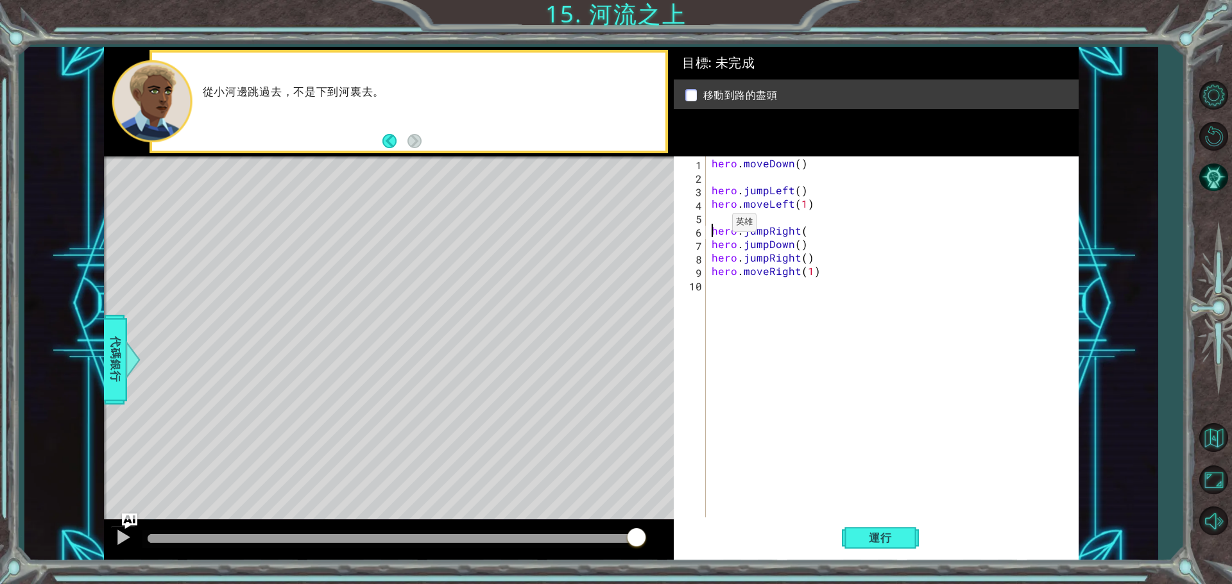
click at [716, 226] on div "hero . moveDown ( ) hero . jumpLeft ( ) hero . moveLeft ( 1 ) hero . jumpRight …" at bounding box center [895, 352] width 372 height 391
click at [718, 214] on div "hero . moveDown ( ) hero . jumpLeft ( ) hero . moveLeft ( 1 ) hero . jumpRight …" at bounding box center [895, 352] width 372 height 391
type textarea "H"
click at [719, 399] on div "hero . moveDown ( ) hero . jumpLeft ( ) hero . moveLeft ( 1 ) H hero . jumpRigh…" at bounding box center [895, 352] width 372 height 391
click at [837, 232] on div "hero . moveDown ( ) hero . jumpLeft ( ) hero . moveLeft ( 1 ) H hero . jumpRigh…" at bounding box center [895, 352] width 372 height 391
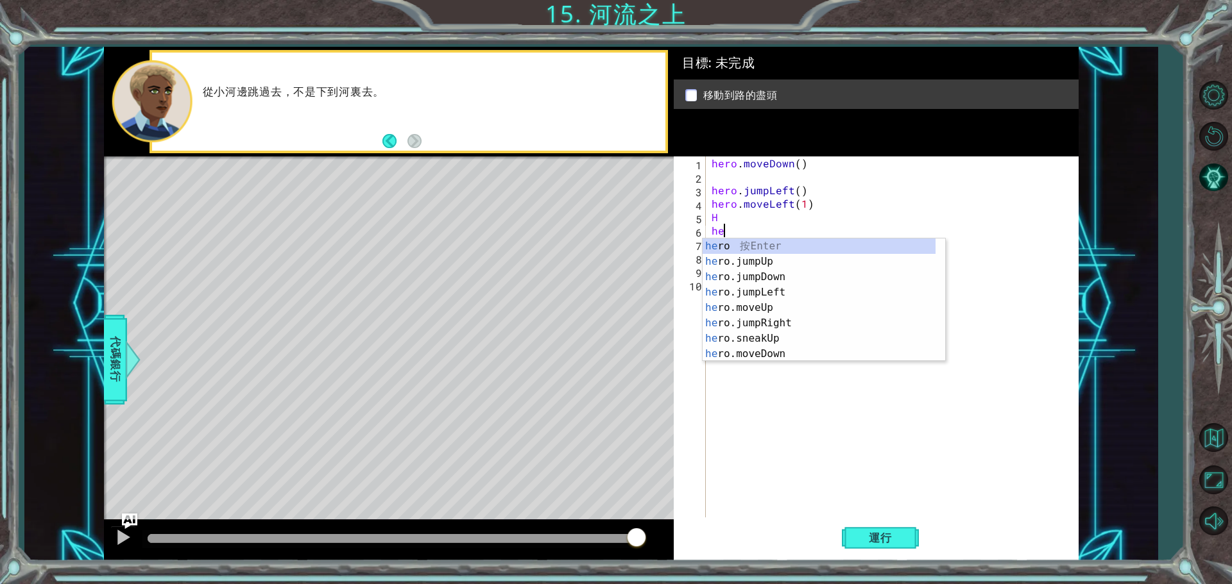
type textarea "h"
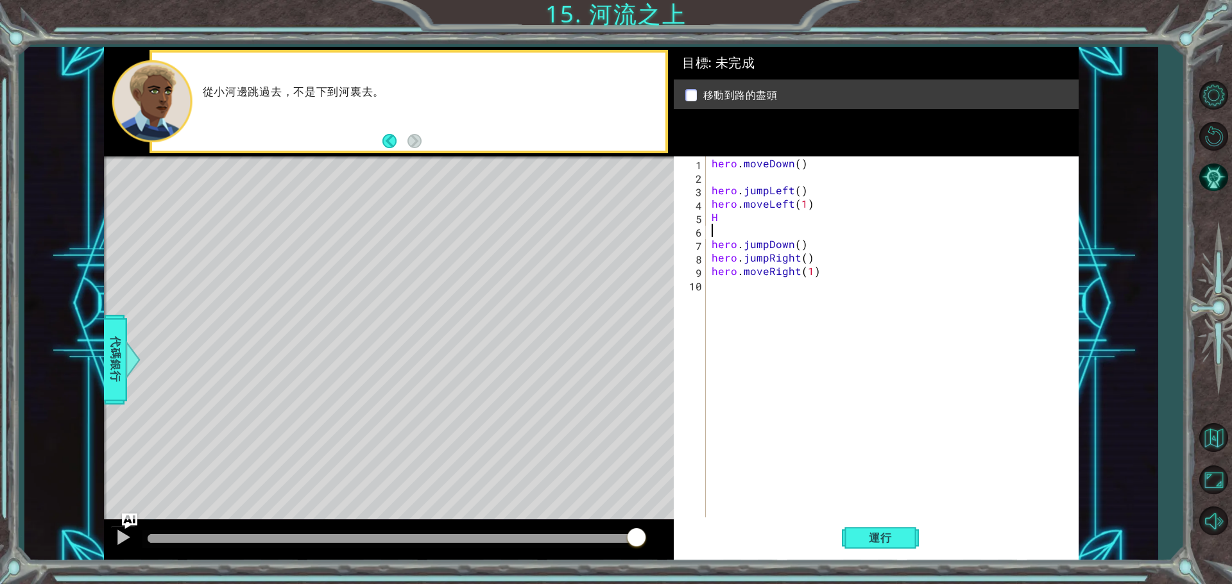
type textarea "H"
click at [891, 532] on span "運行" at bounding box center [880, 538] width 49 height 13
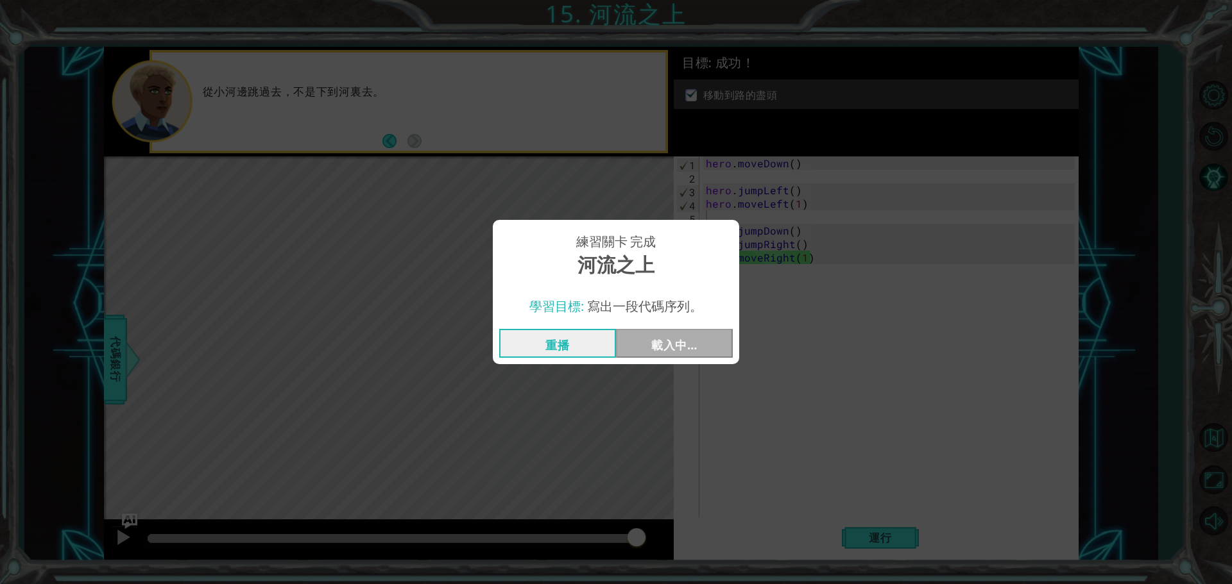
drag, startPoint x: 200, startPoint y: 534, endPoint x: 688, endPoint y: 501, distance: 488.6
click at [686, 502] on body "1 ההההההההההההההההההההההההההההההההההההההההההההההההההההההההההההההההההההההההההההה…" at bounding box center [616, 292] width 1232 height 584
click at [665, 329] on button "Next" at bounding box center [674, 343] width 117 height 29
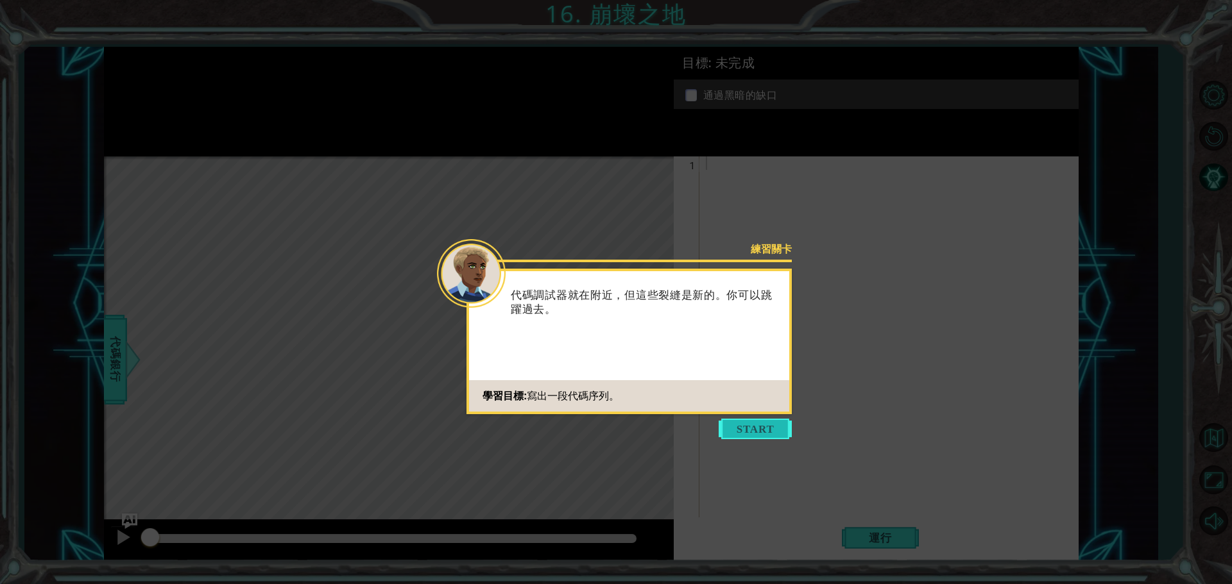
click at [729, 439] on button "Start" at bounding box center [754, 429] width 73 height 21
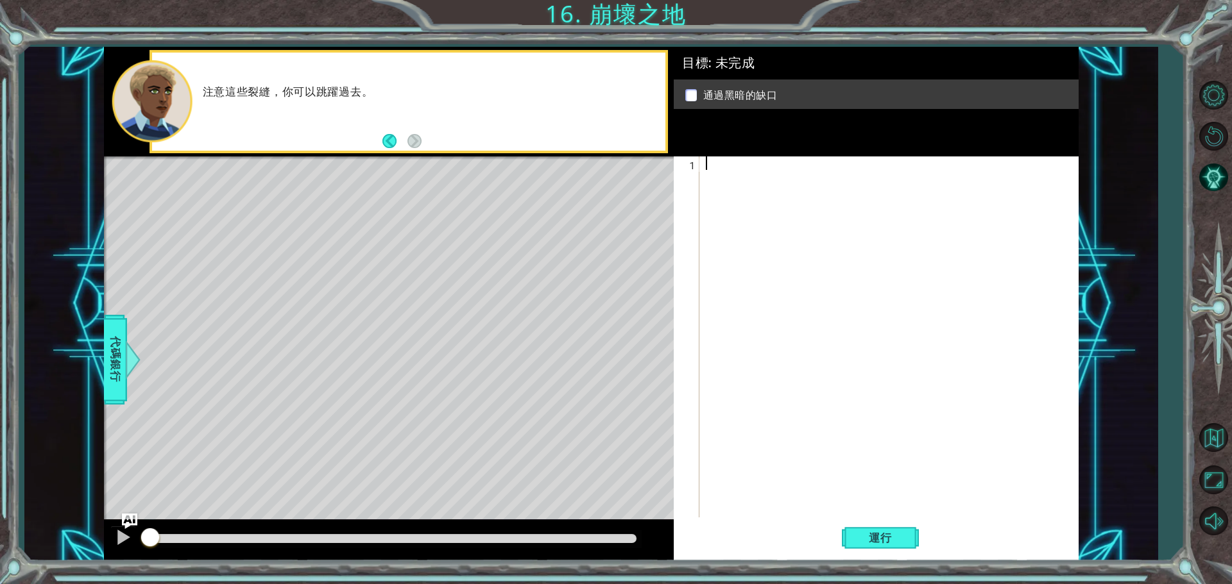
click at [782, 182] on div at bounding box center [892, 352] width 378 height 391
type textarea "H"
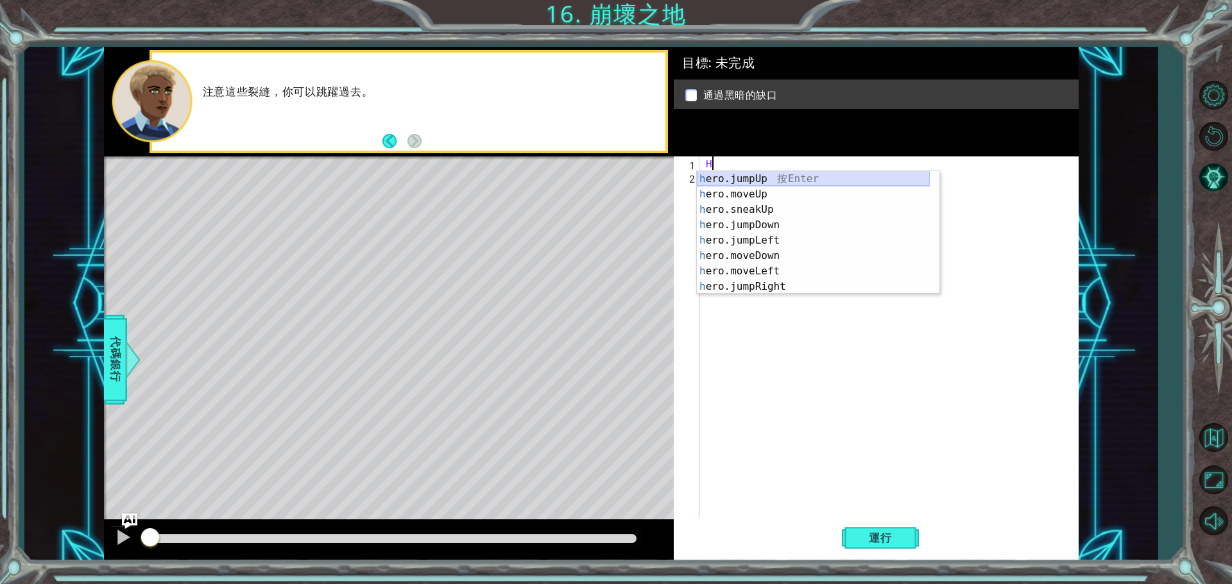
click at [772, 178] on div "h ero.jumpUp 按 Enter h ero.moveUp 按 Enter h ero.sneakUp 按 Enter h ero.jumpDown …" at bounding box center [813, 248] width 233 height 154
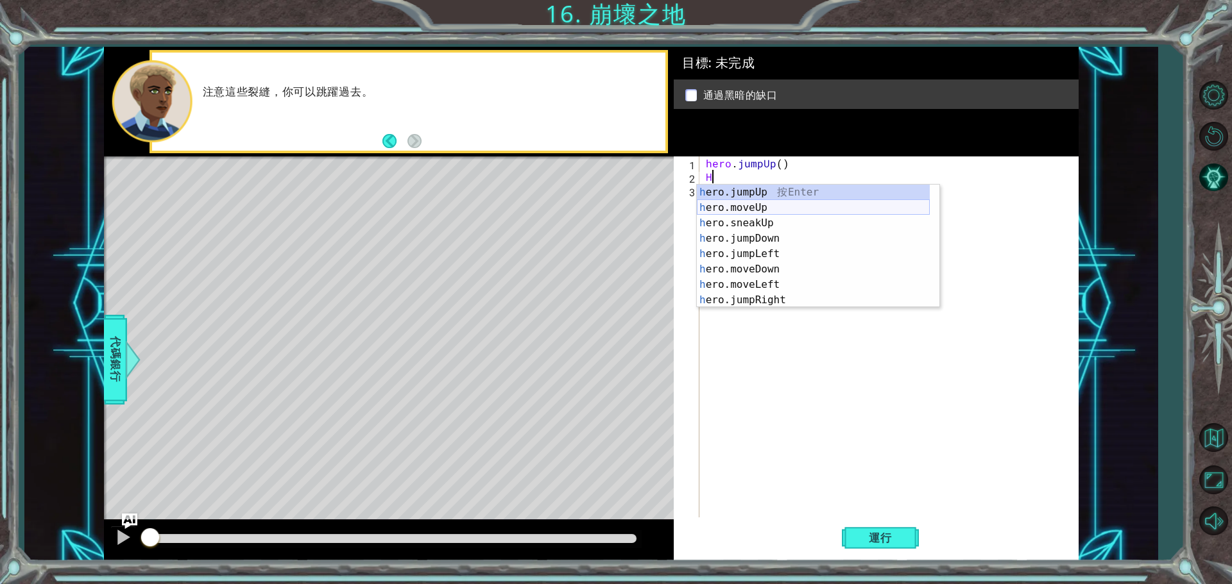
click at [752, 214] on div "h ero.jumpUp 按 Enter h ero.moveUp 按 Enter h ero.sneakUp 按 Enter h ero.jumpDown …" at bounding box center [813, 262] width 233 height 154
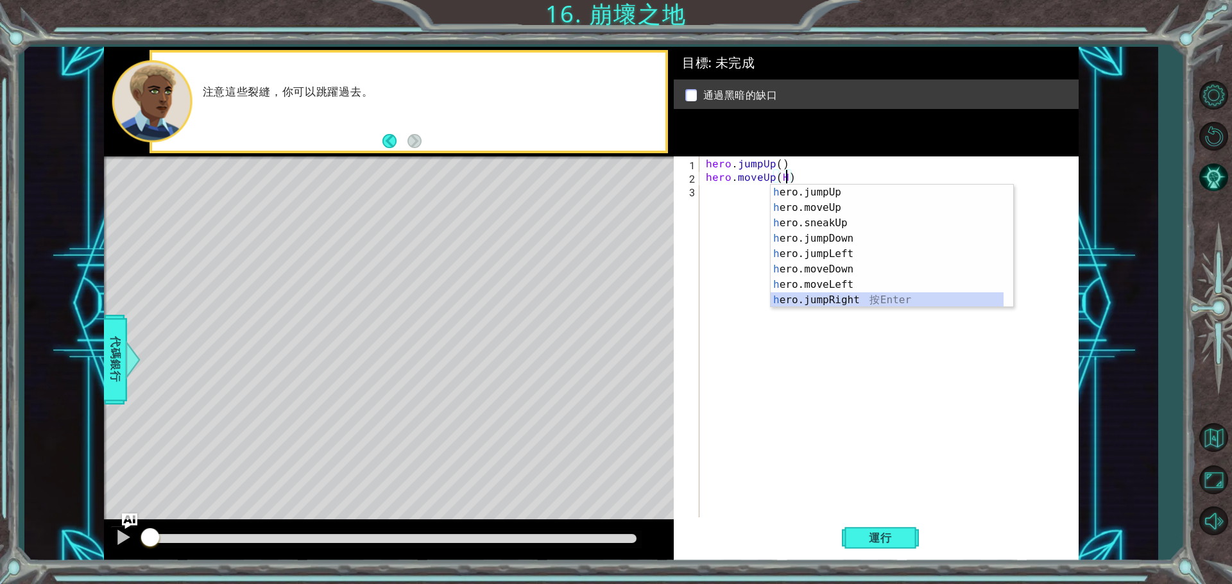
click at [835, 297] on div "h ero.jumpUp 按 Enter h ero.moveUp 按 Enter h ero.sneakUp 按 Enter h ero.jumpDown …" at bounding box center [886, 262] width 233 height 154
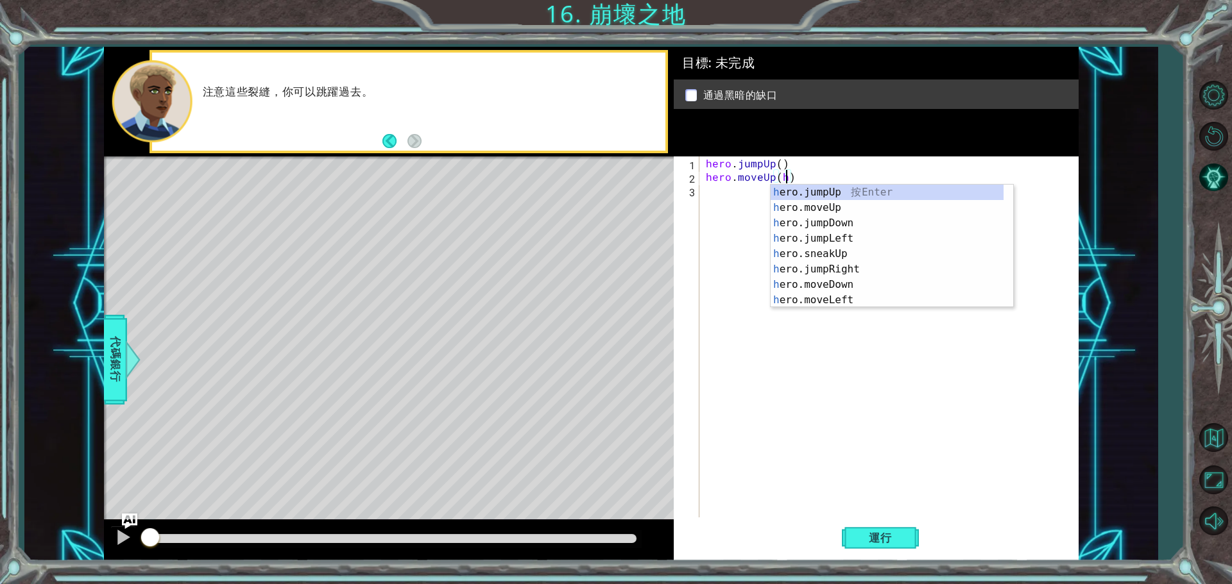
type textarea "hero.moveUp()"
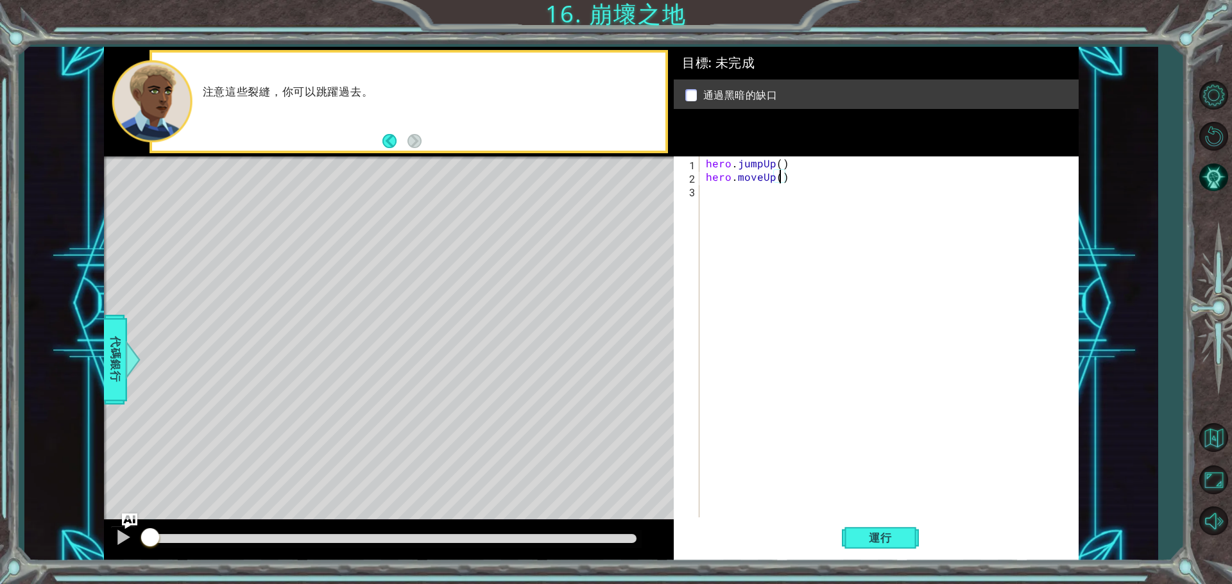
click at [713, 205] on div "hero . jumpUp ( ) hero . moveUp ( )" at bounding box center [892, 352] width 378 height 391
type textarea "H"
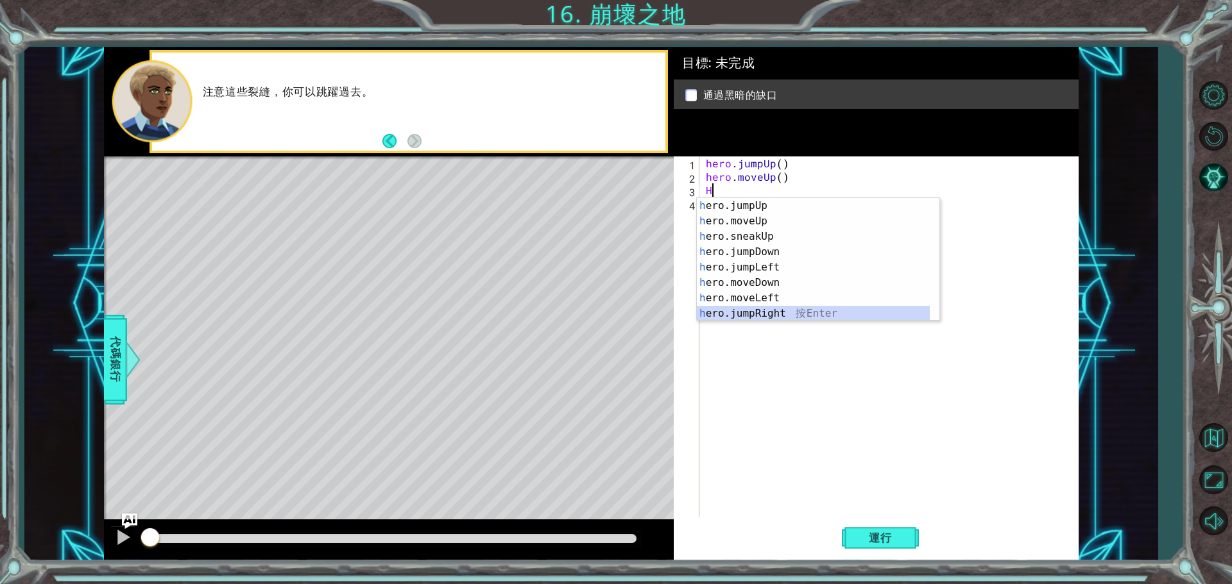
click at [781, 310] on div "h ero.jumpUp 按 Enter h ero.moveUp 按 Enter h ero.sneakUp 按 Enter h ero.jumpDown …" at bounding box center [813, 275] width 233 height 154
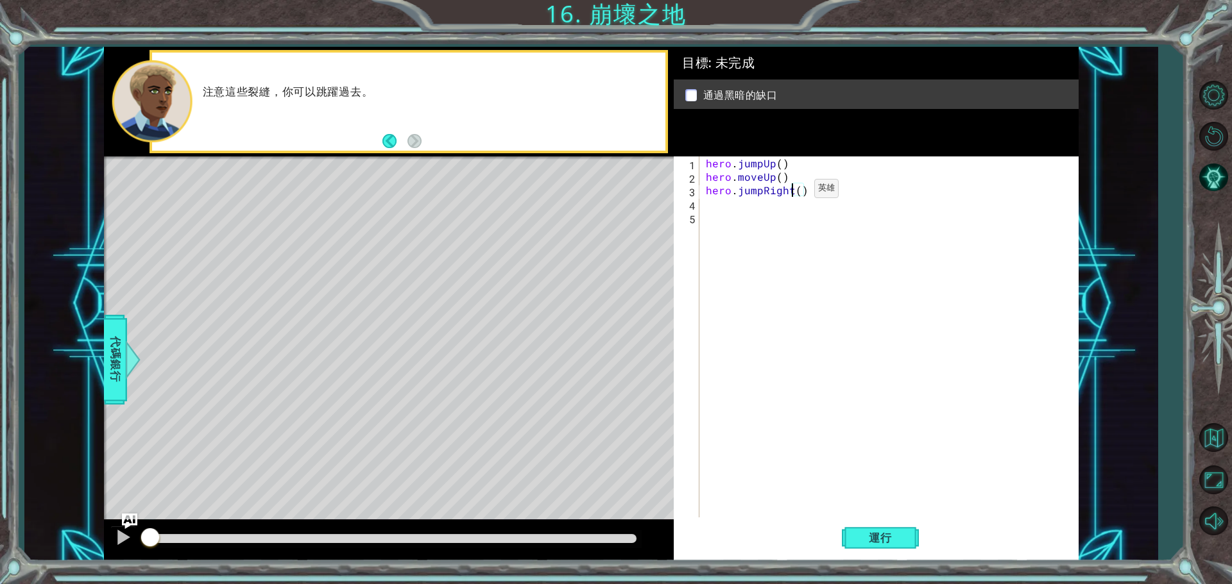
drag, startPoint x: 792, startPoint y: 192, endPoint x: 800, endPoint y: 191, distance: 7.8
click at [799, 191] on div "hero . jumpUp ( ) hero . moveUp ( ) hero . jumpRight ( )" at bounding box center [892, 352] width 378 height 391
click at [800, 191] on div "hero . jumpUp ( ) hero . moveUp ( ) hero . jumpRight ( )" at bounding box center [888, 339] width 371 height 364
click at [882, 531] on button "運行" at bounding box center [880, 538] width 77 height 40
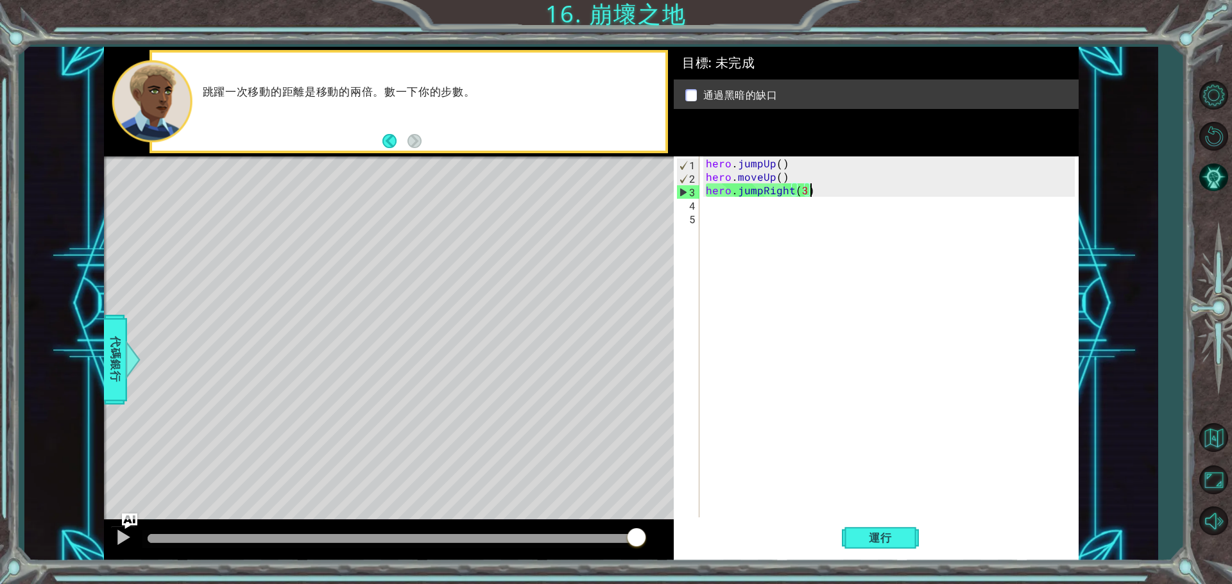
click at [818, 191] on div "hero . jumpUp ( ) hero . moveUp ( ) hero . jumpRight ( 3 )" at bounding box center [892, 352] width 378 height 391
click at [810, 193] on div "hero . jumpUp ( ) hero . moveUp ( ) hero . jumpRight ( 3 )" at bounding box center [892, 352] width 378 height 391
click at [803, 194] on div "hero . jumpUp ( ) hero . moveUp ( ) hero . jumpRight ( 3 )" at bounding box center [892, 352] width 378 height 391
click at [788, 175] on div "hero . jumpUp ( ) hero . moveUp ( ) hero . jumpRight ( 3 )" at bounding box center [892, 352] width 378 height 391
type textarea "hero.moveUp()"
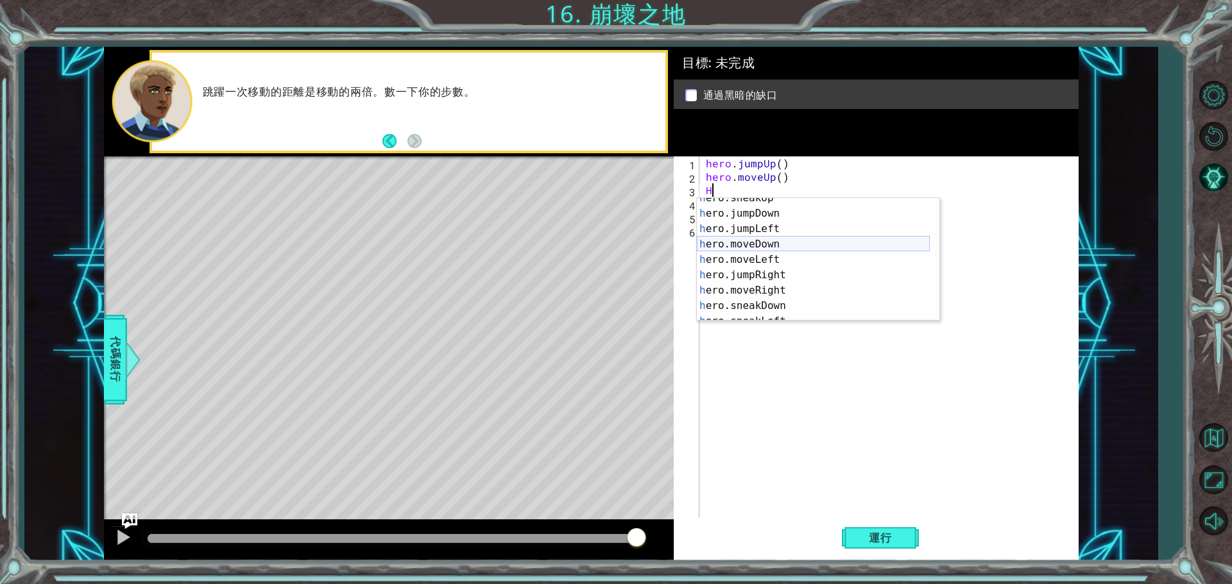
scroll to position [77, 0]
click at [763, 258] on div "h ero.moveDown 按 Enter h ero.moveLeft 按 Enter h ero.jumpRight 按 Enter h ero.mov…" at bounding box center [813, 275] width 233 height 154
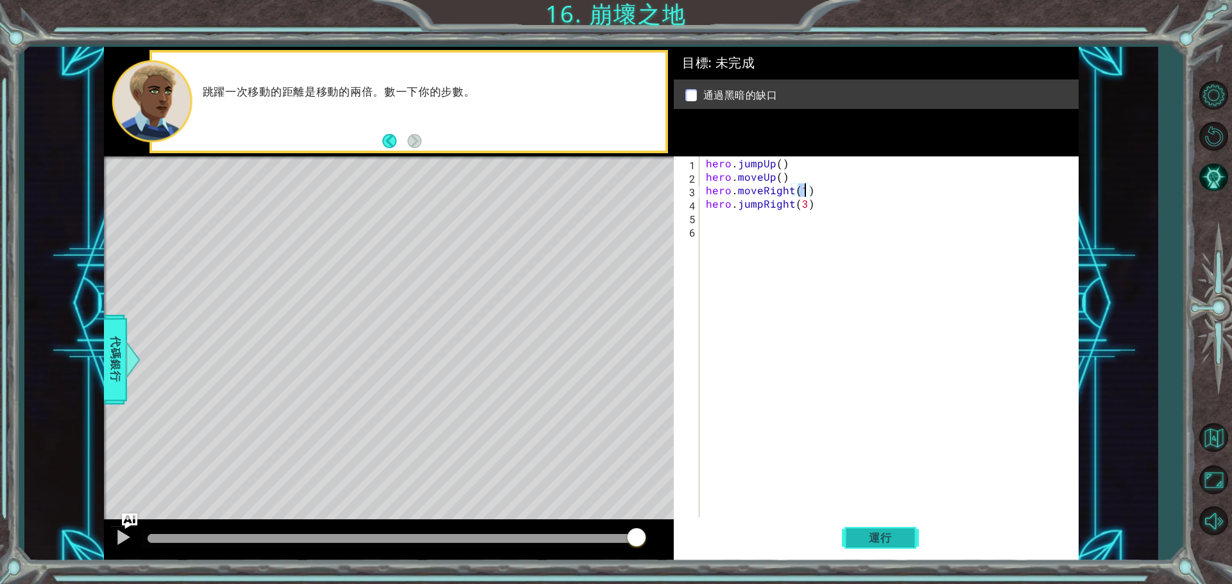
type textarea "hero.moveRight(1)"
click at [885, 556] on button "運行" at bounding box center [880, 538] width 77 height 40
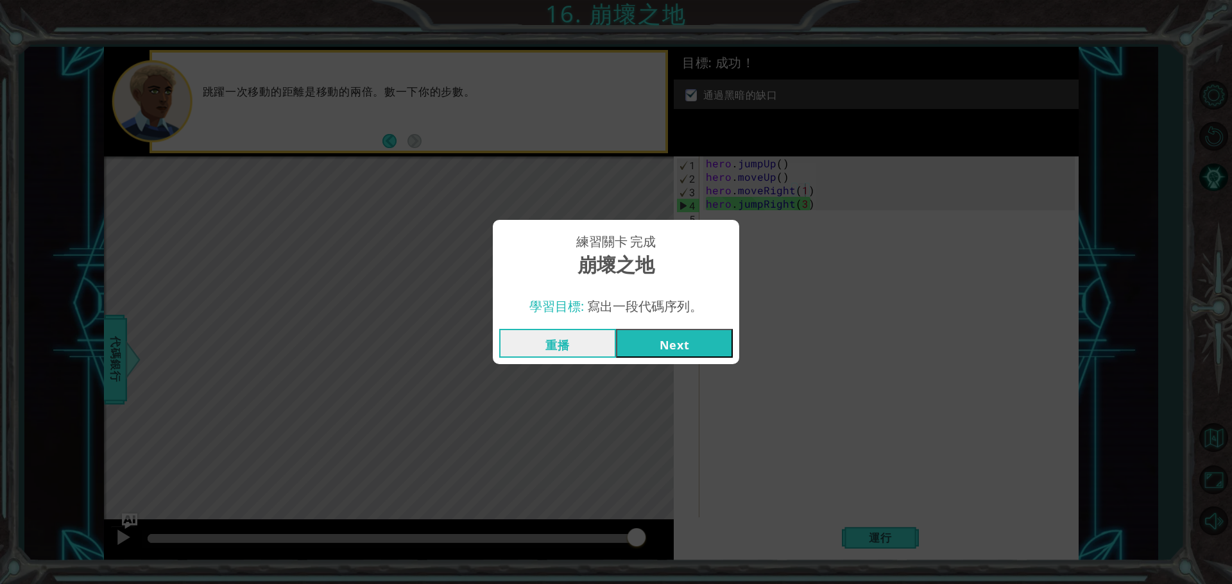
click at [653, 337] on button "Next" at bounding box center [674, 343] width 117 height 29
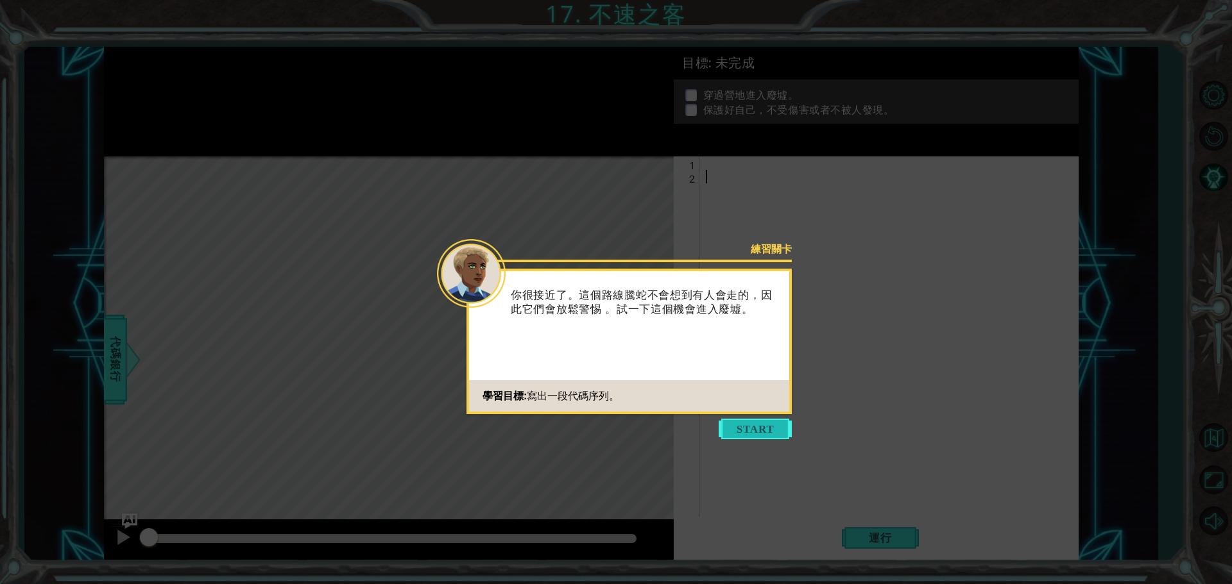
click at [742, 427] on button "Start" at bounding box center [754, 429] width 73 height 21
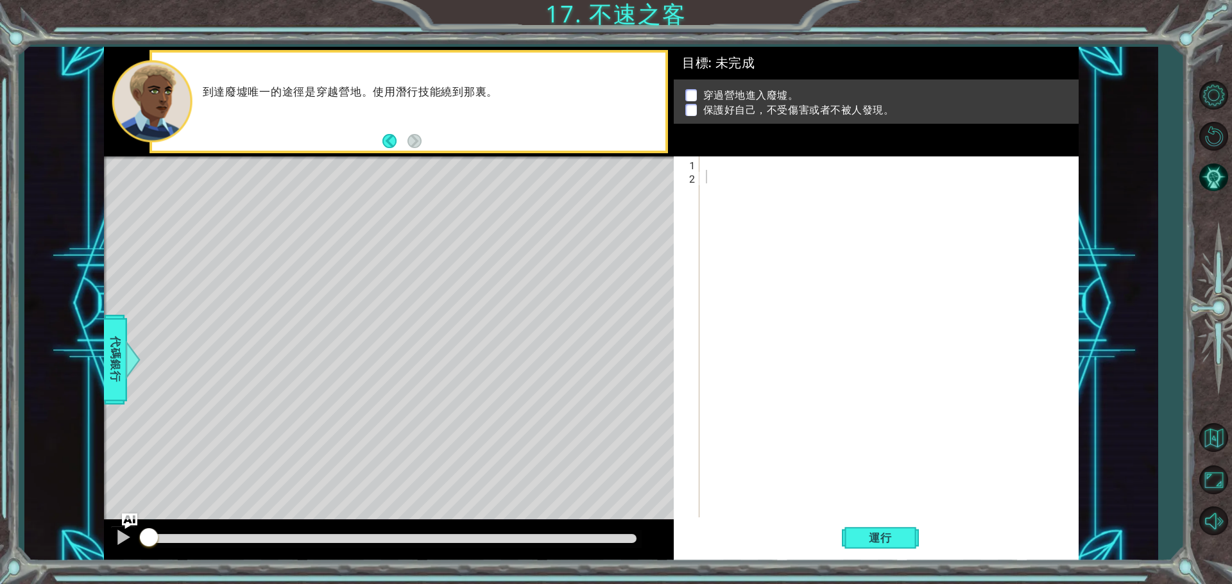
click at [461, 154] on div "到達廢墟唯一的途徑是穿越營地。使用潛行技能繞到那裏。" at bounding box center [389, 102] width 570 height 110
click at [638, 118] on div "到達廢墟唯一的途徑是穿越營地。使用潛行技能繞到那裏。" at bounding box center [430, 102] width 472 height 46
click at [765, 173] on div at bounding box center [892, 352] width 378 height 391
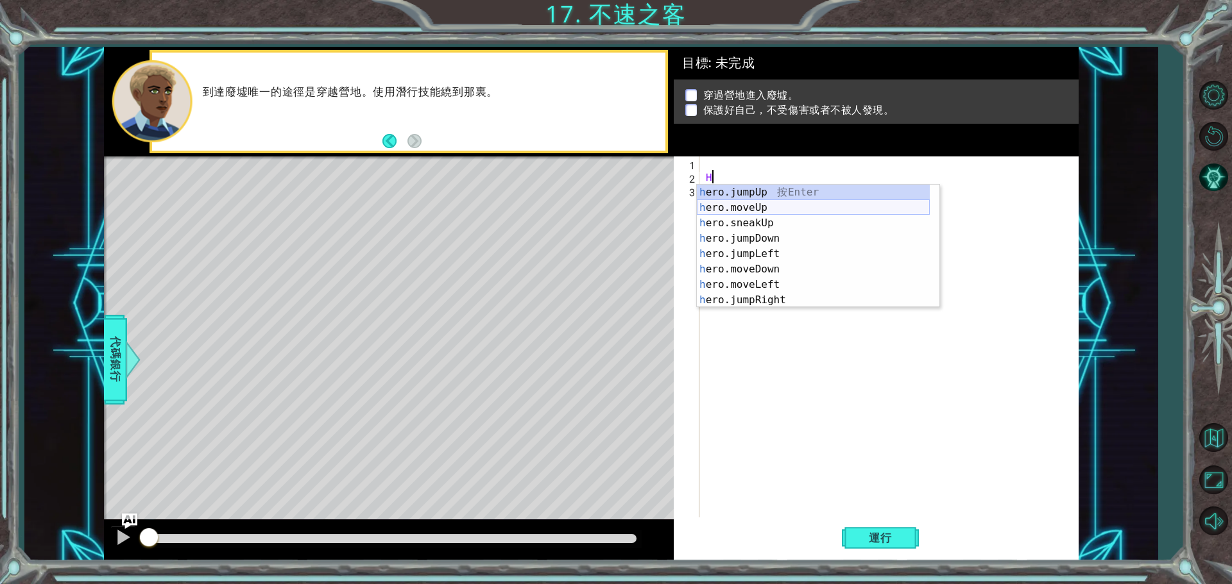
click at [756, 208] on div "h ero.jumpUp 按 Enter h ero.moveUp 按 Enter h ero.sneakUp 按 Enter h ero.jumpDown …" at bounding box center [813, 262] width 233 height 154
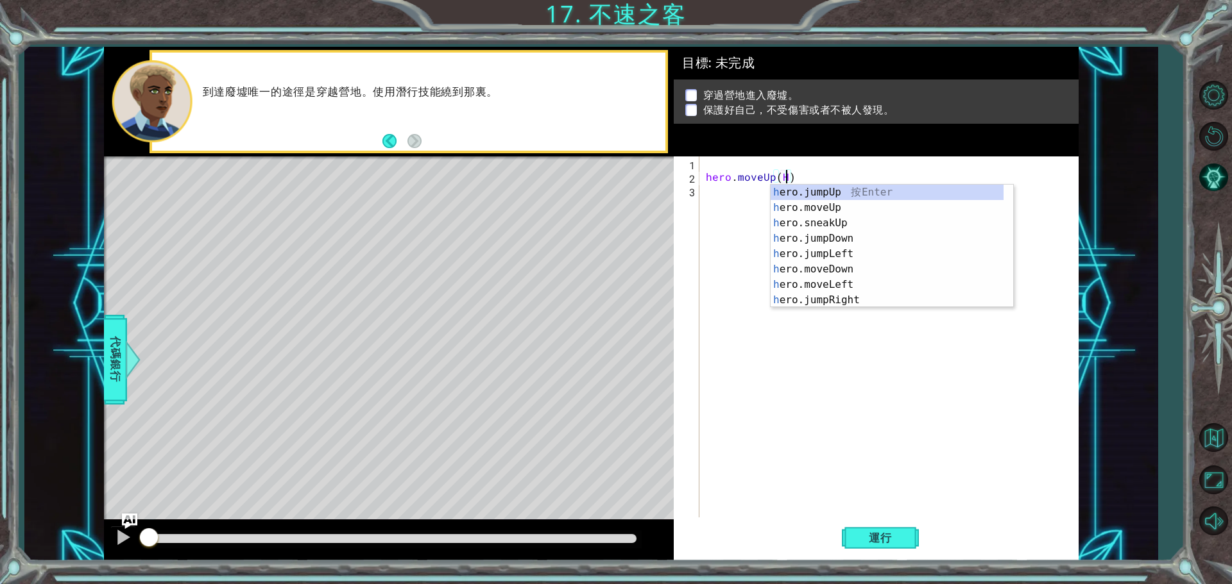
scroll to position [0, 4]
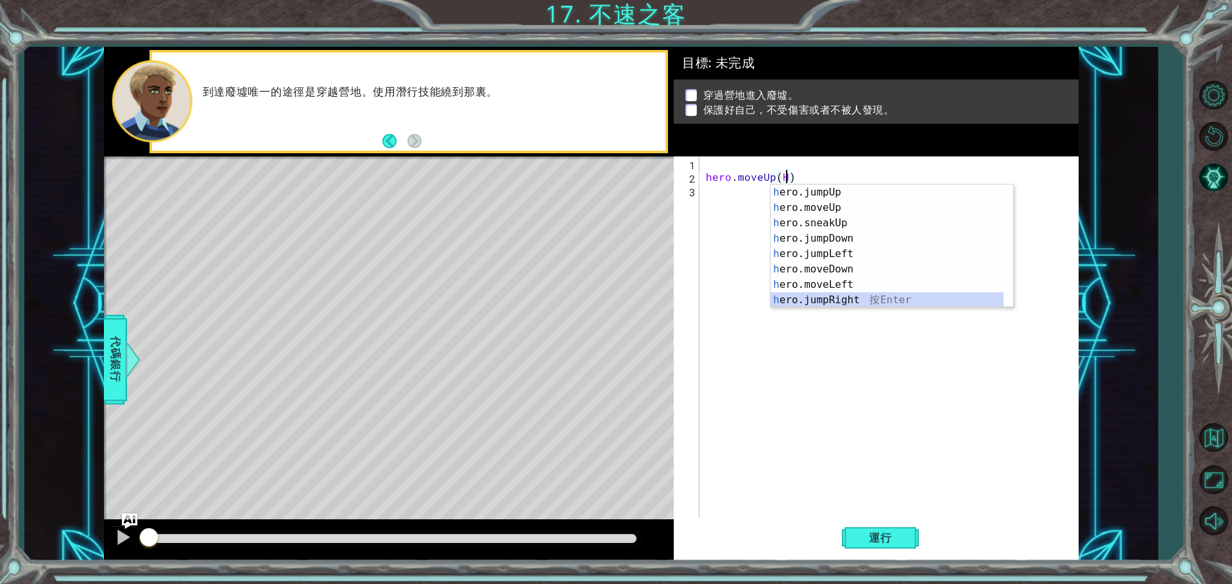
click at [840, 300] on div "h ero.jumpUp 按 Enter h ero.moveUp 按 Enter h ero.sneakUp 按 Enter h ero.jumpDown …" at bounding box center [886, 262] width 233 height 154
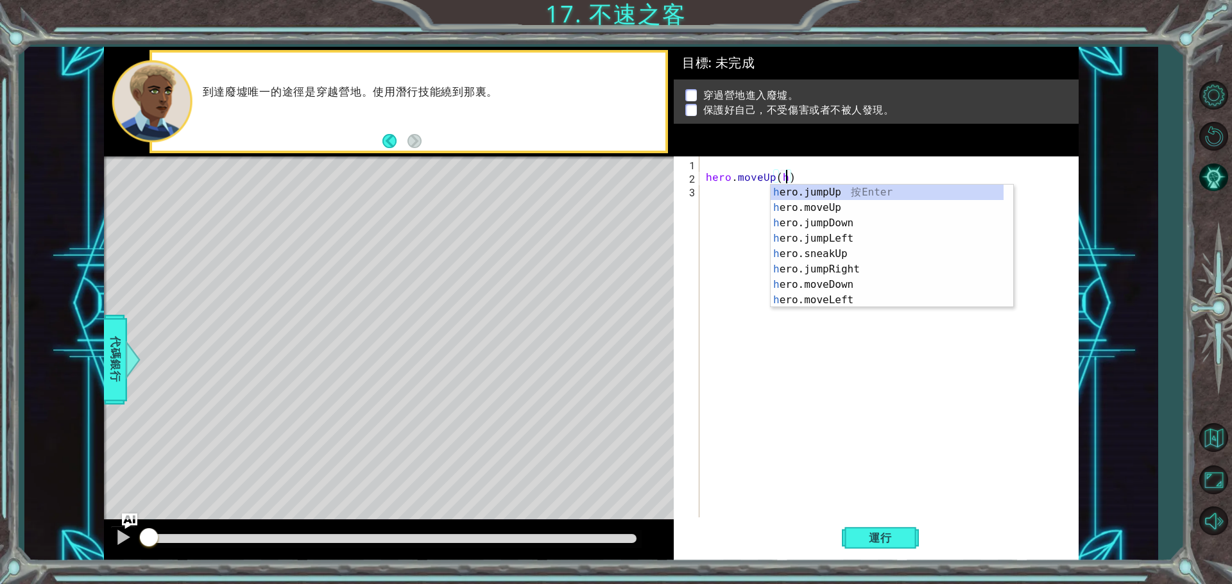
type textarea "hero.moveUp()"
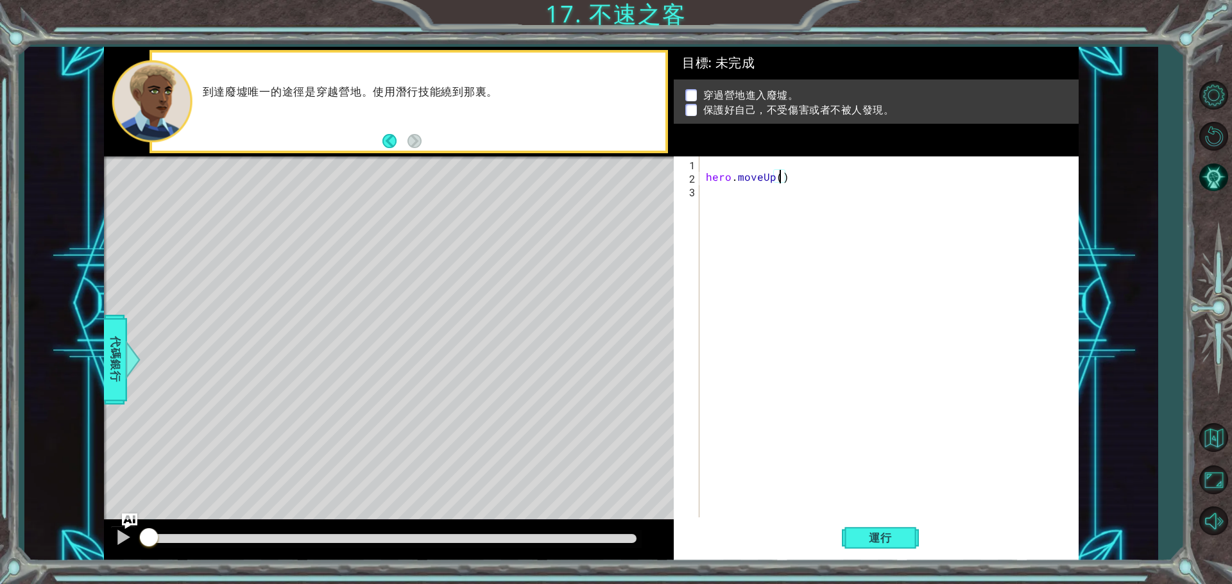
click at [781, 214] on div "hero . moveUp ( )" at bounding box center [892, 352] width 378 height 391
type textarea "H"
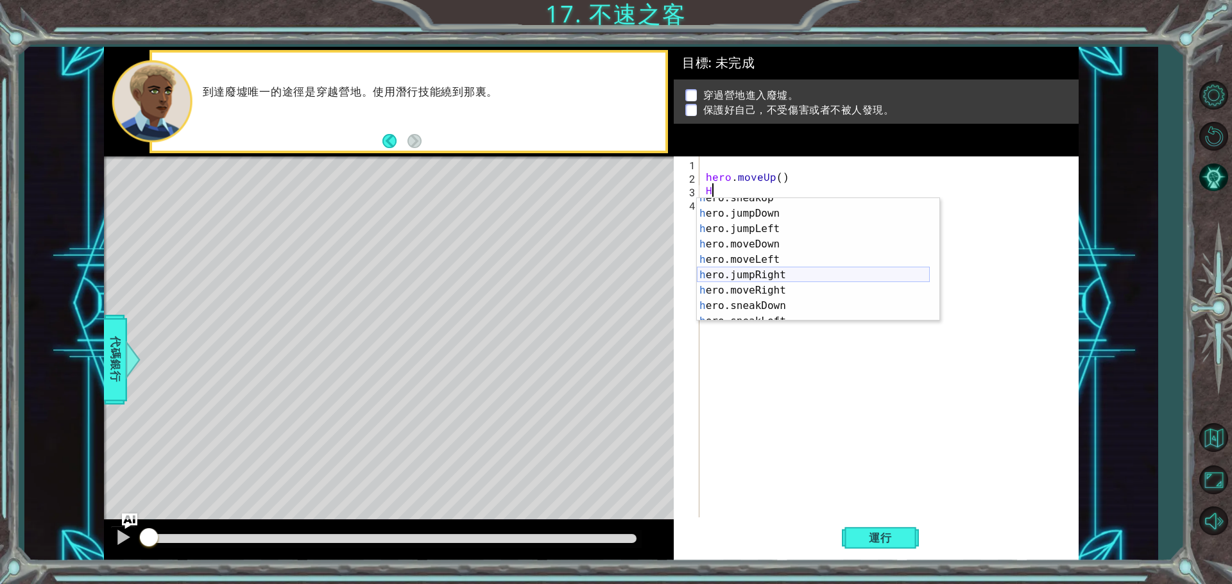
scroll to position [38, 0]
click at [776, 273] on div "h ero.sneakUp 按 Enter h ero.jumpDown 按 Enter h ero.jumpLeft 按 Enter h ero.moveD…" at bounding box center [813, 268] width 233 height 154
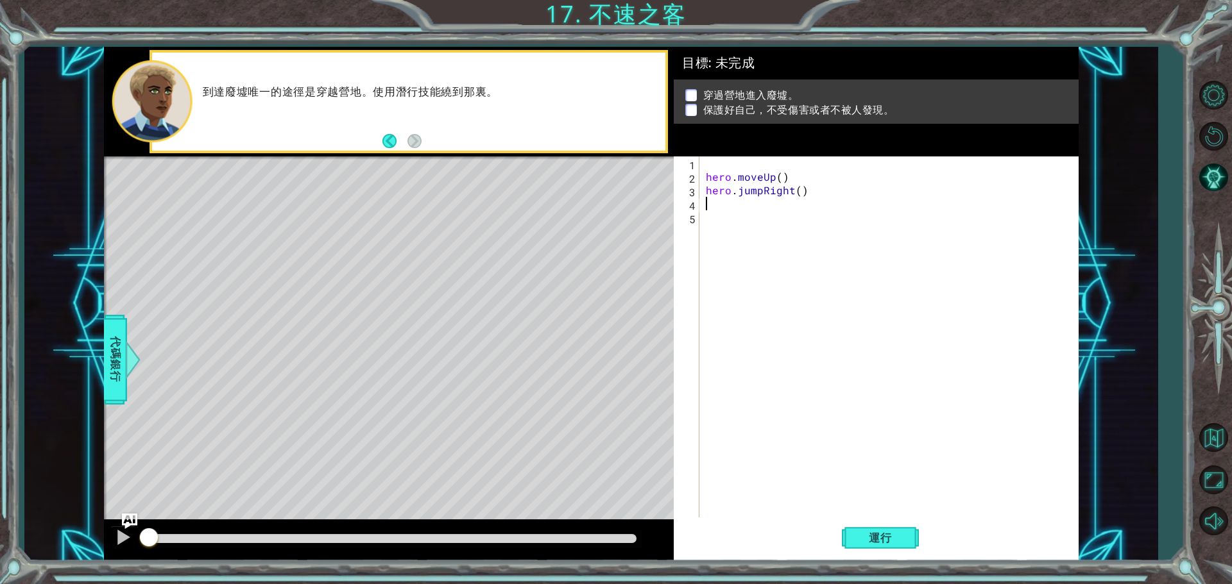
type textarea "H"
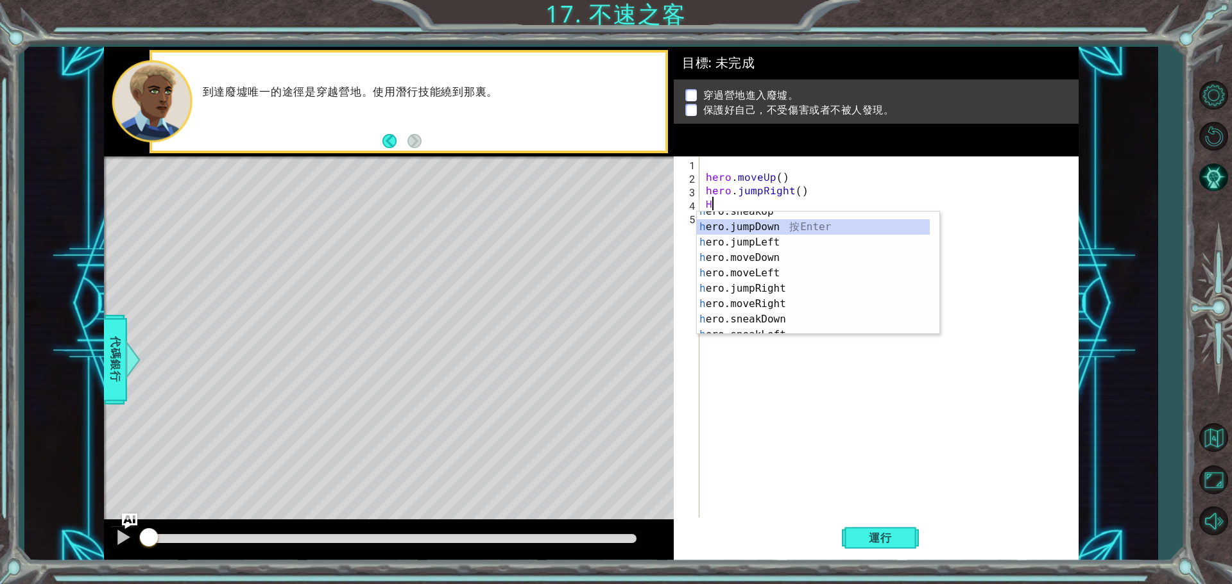
click at [754, 231] on div "h ero.sneakUp 按 Enter h ero.jumpDown 按 Enter h ero.jumpLeft 按 Enter h ero.moveD…" at bounding box center [813, 281] width 233 height 154
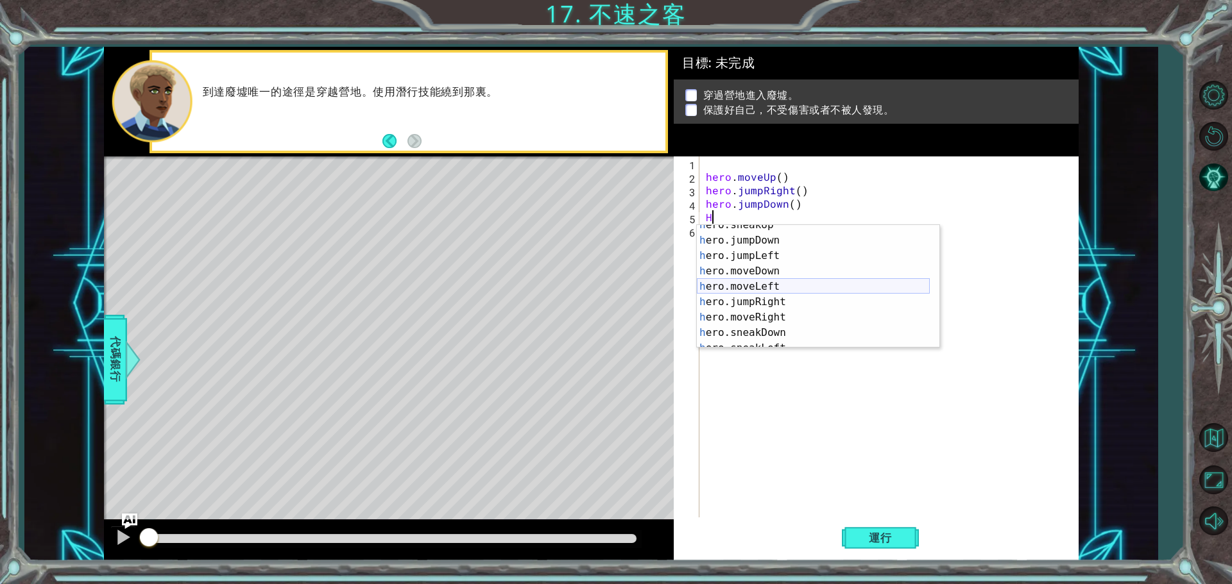
scroll to position [77, 0]
click at [754, 323] on div "h ero.moveDown 按 Enter h ero.moveLeft 按 Enter h ero.jumpRight 按 Enter h ero.mov…" at bounding box center [813, 302] width 233 height 154
type textarea "hero.sneakRight(1)"
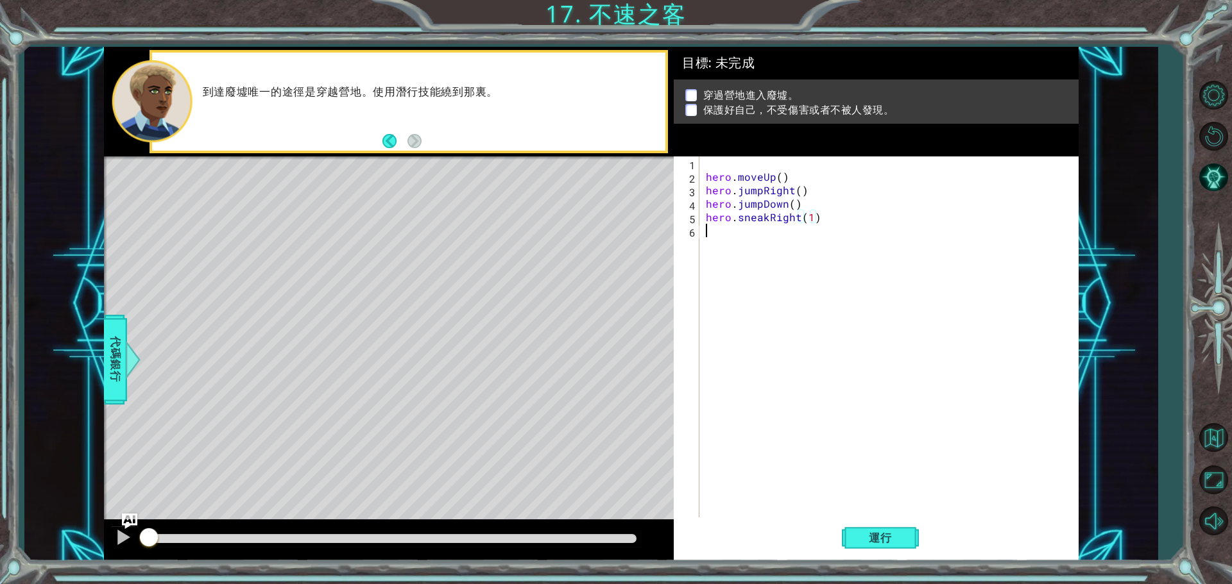
click at [733, 239] on div "hero . moveUp ( ) hero . jumpRight ( ) hero . jumpDown ( ) hero . sneakRight ( …" at bounding box center [892, 352] width 378 height 391
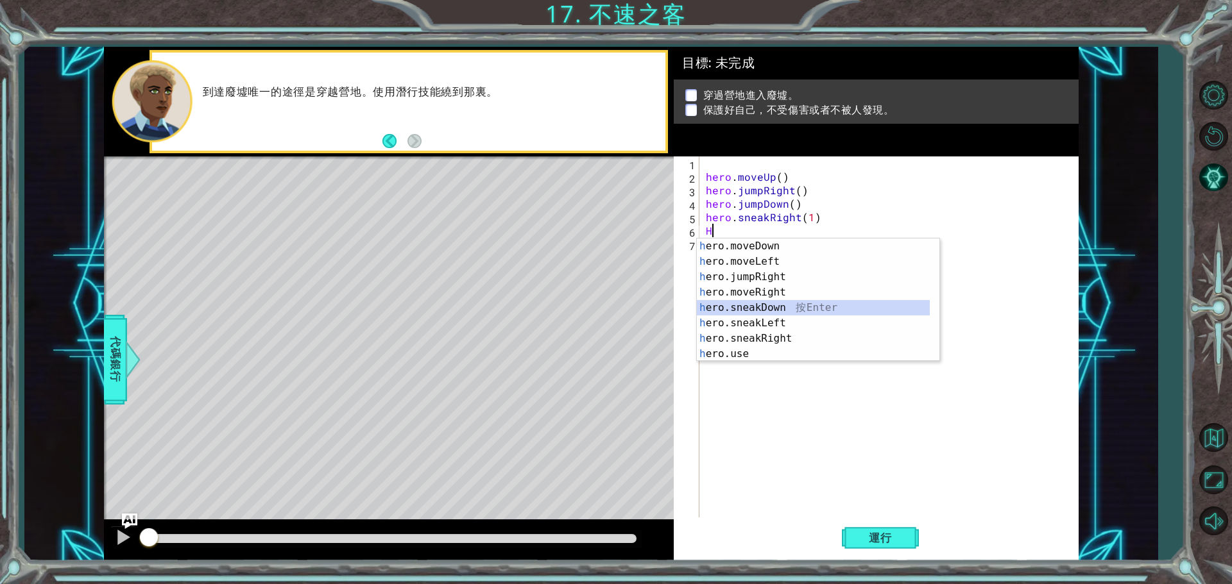
click at [747, 303] on div "h ero.moveDown 按 Enter h ero.moveLeft 按 Enter h ero.jumpRight 按 Enter h ero.mov…" at bounding box center [813, 316] width 233 height 154
type textarea "hero.sneakDown(1)"
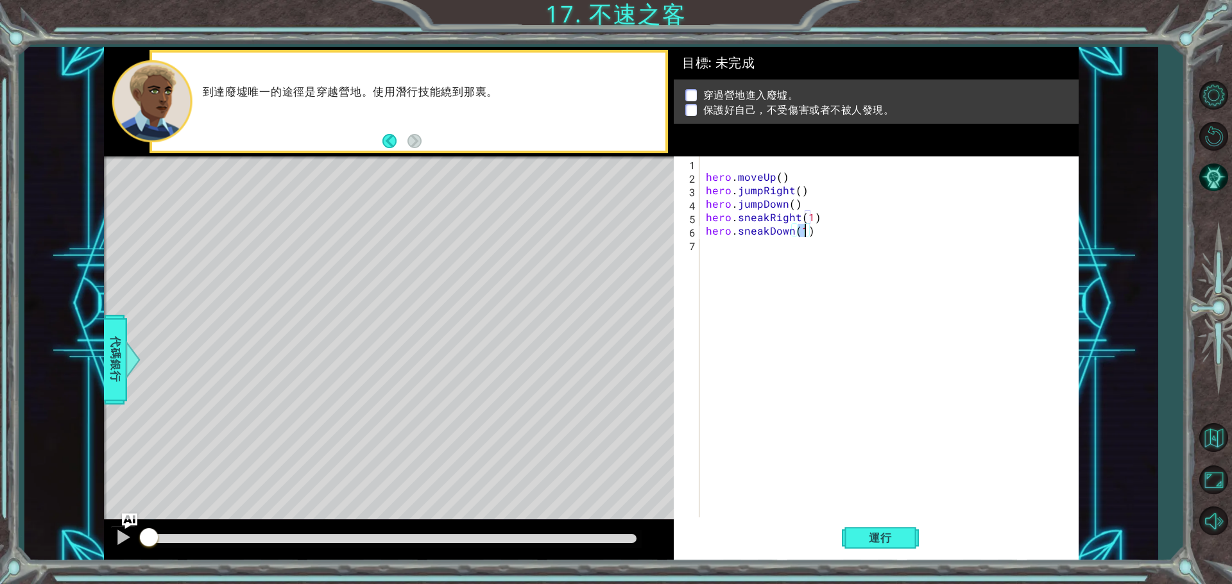
click at [730, 250] on div "hero . moveUp ( ) hero . jumpRight ( ) hero . jumpDown ( ) hero . sneakRight ( …" at bounding box center [892, 352] width 378 height 391
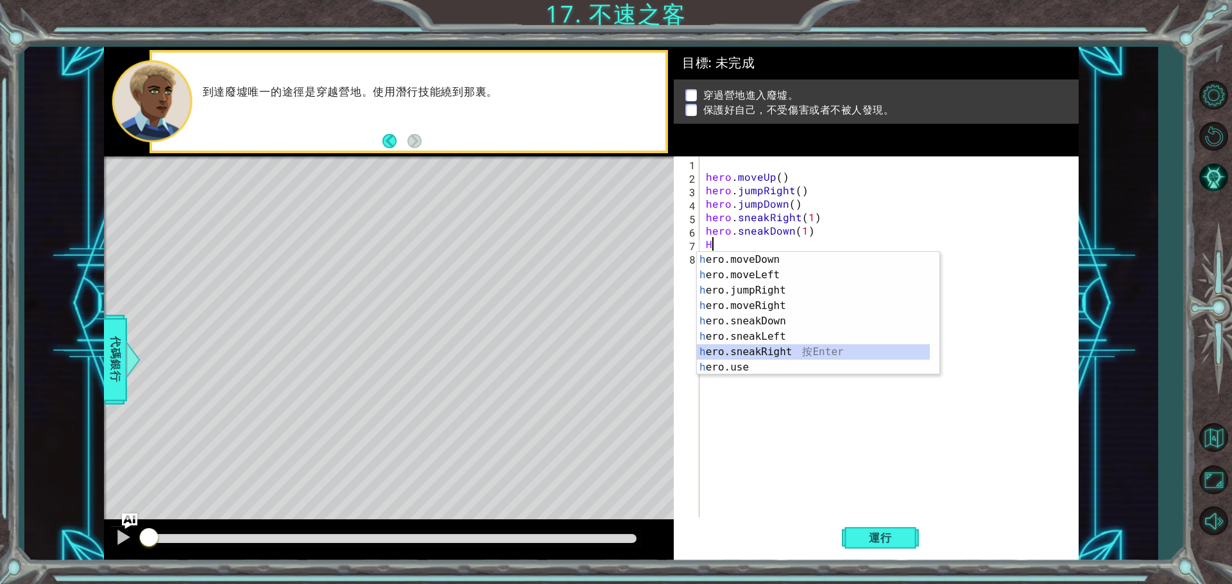
click at [764, 353] on div "h ero.moveDown 按 Enter h ero.moveLeft 按 Enter h ero.jumpRight 按 Enter h ero.mov…" at bounding box center [813, 329] width 233 height 154
type textarea "hero.sneakRight(1)"
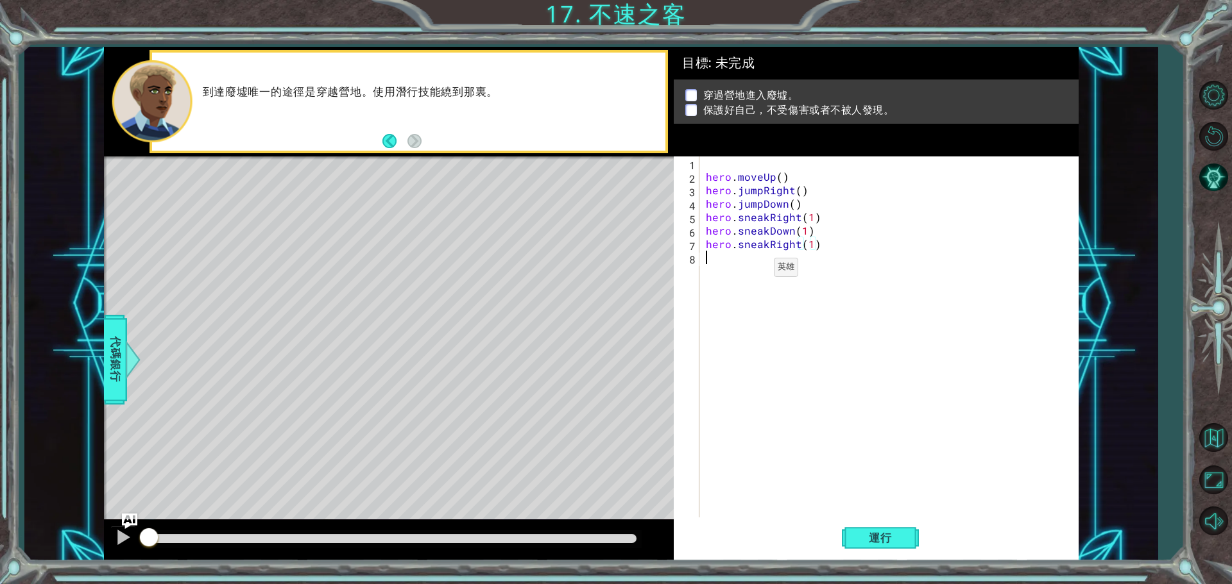
click at [752, 271] on div "hero . moveUp ( ) hero . jumpRight ( ) hero . jumpDown ( ) hero . sneakRight ( …" at bounding box center [892, 352] width 378 height 391
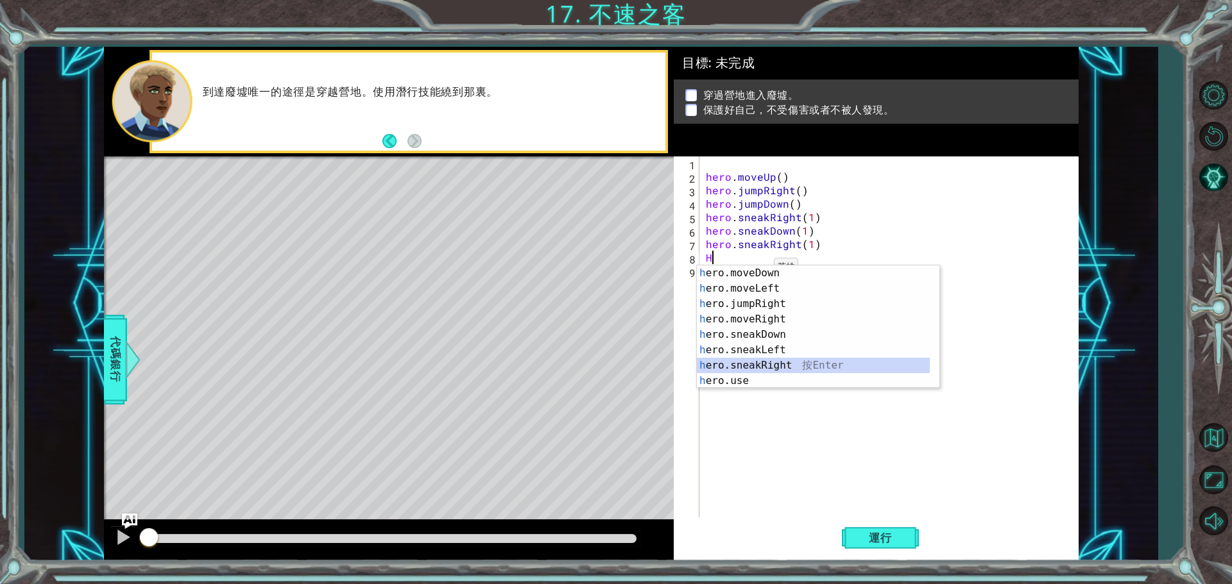
click at [768, 361] on div "h ero.moveDown 按 Enter h ero.moveLeft 按 Enter h ero.jumpRight 按 Enter h ero.mov…" at bounding box center [813, 343] width 233 height 154
type textarea "hero.sneakRight(1)"
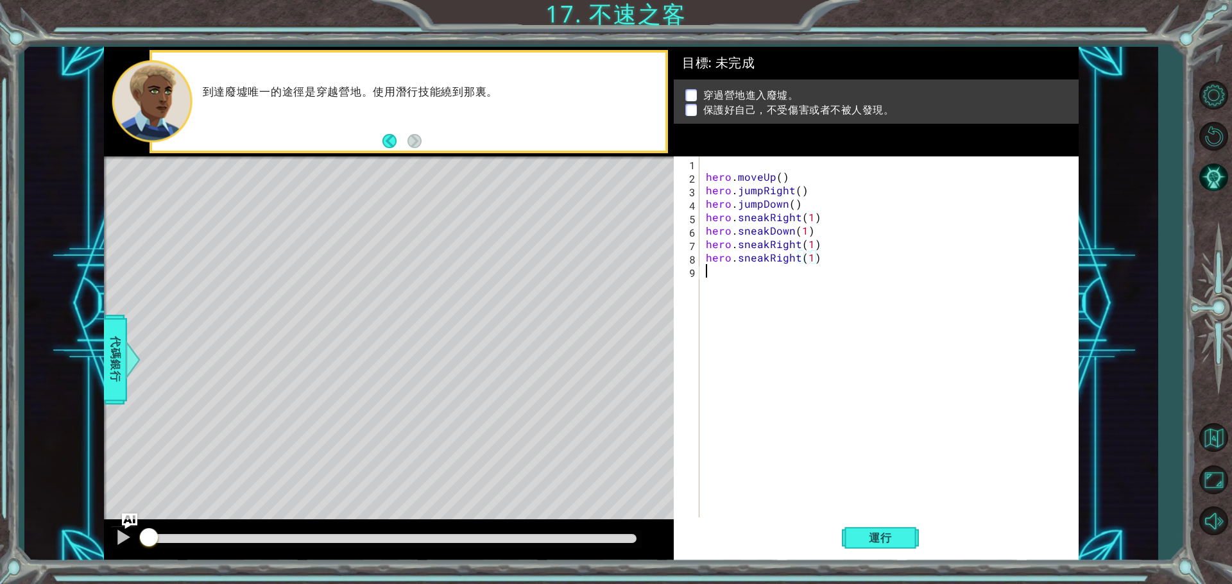
click at [751, 281] on div "hero . moveUp ( ) hero . jumpRight ( ) hero . jumpDown ( ) hero . sneakRight ( …" at bounding box center [892, 352] width 378 height 391
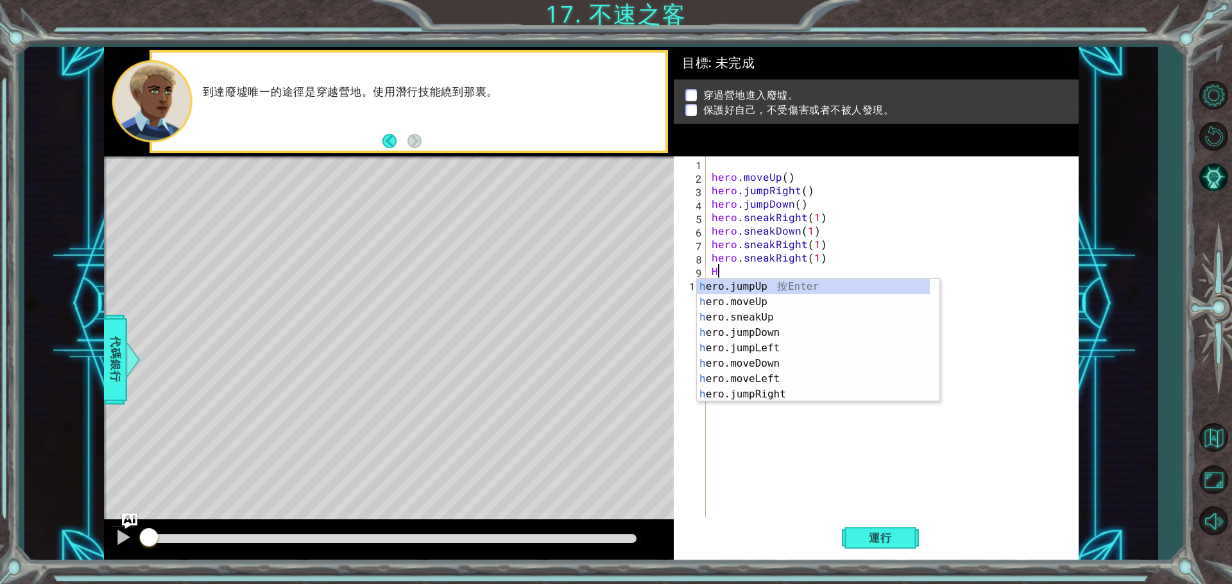
scroll to position [0, 0]
click at [756, 301] on div "h ero.jumpUp 按 Enter h ero.moveUp 按 Enter h ero.sneakUp 按 Enter h ero.jumpDown …" at bounding box center [813, 356] width 233 height 154
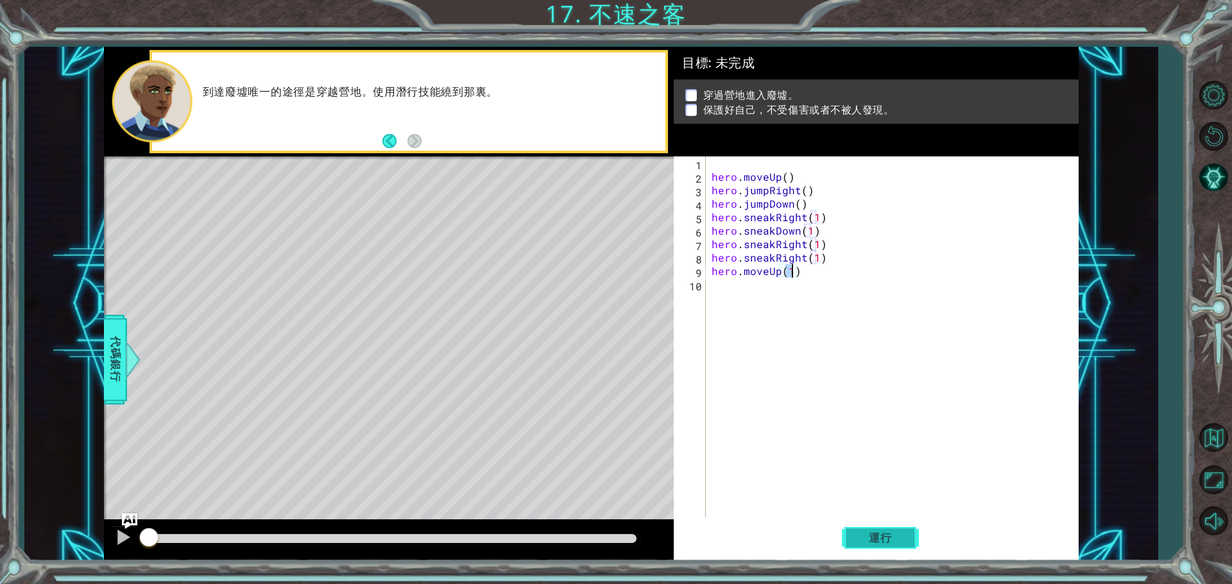
click at [868, 538] on span "運行" at bounding box center [880, 538] width 49 height 13
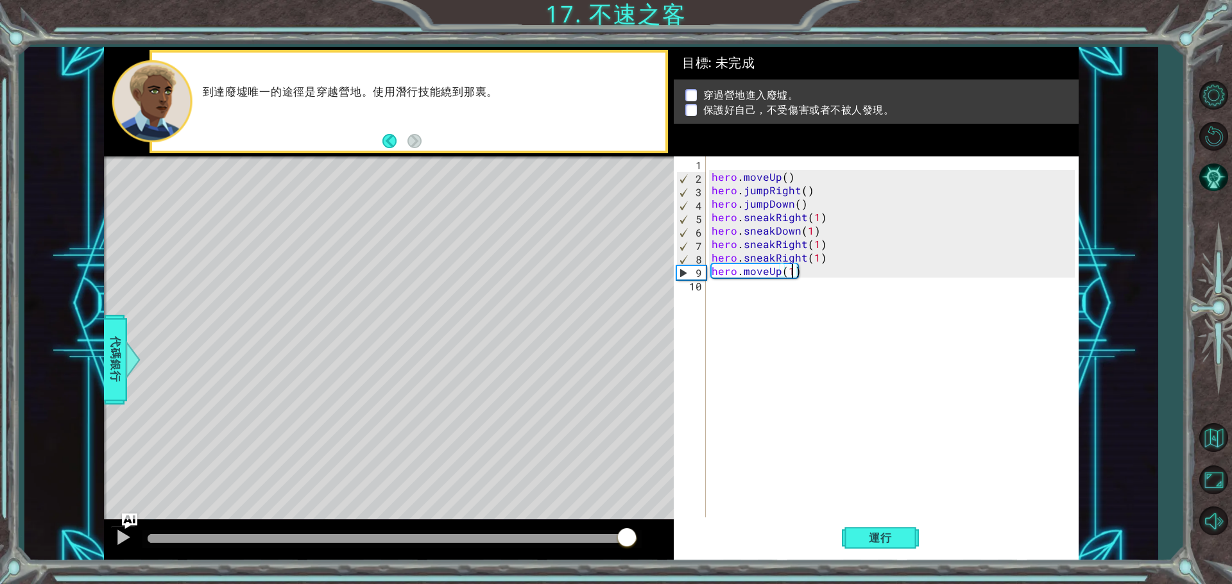
click at [634, 458] on div "methods hero use(thing) moveUp(steps) moveDown(steps) moveLeft(steps) moveRight…" at bounding box center [591, 304] width 974 height 514
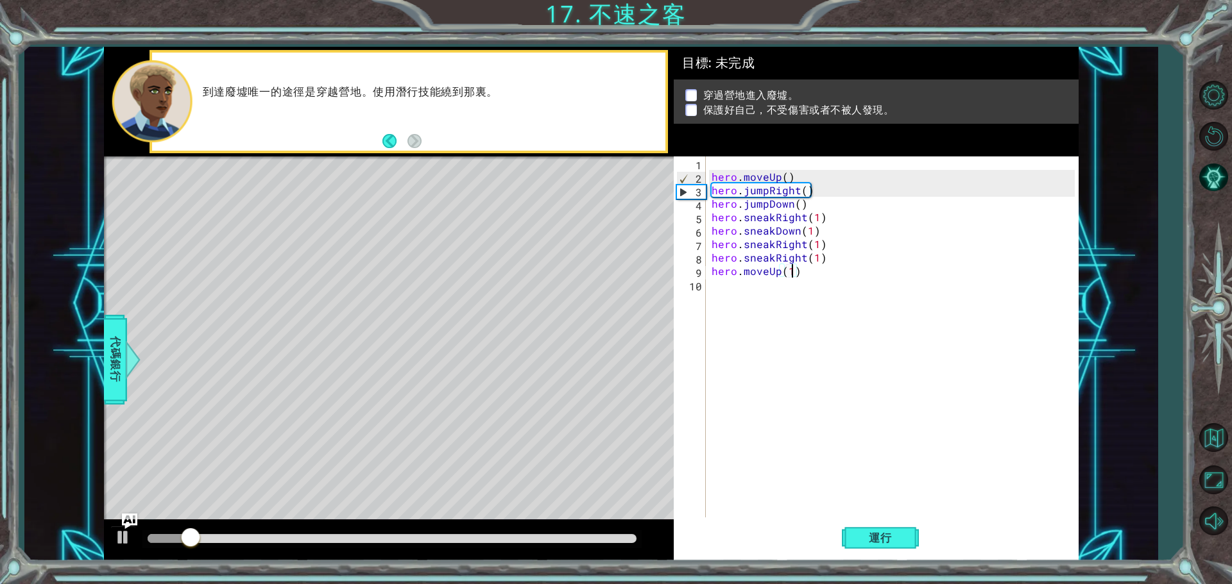
click at [809, 268] on div "hero . moveUp ( ) hero . jumpRight ( ) hero . jumpDown ( ) hero . sneakRight ( …" at bounding box center [895, 352] width 372 height 391
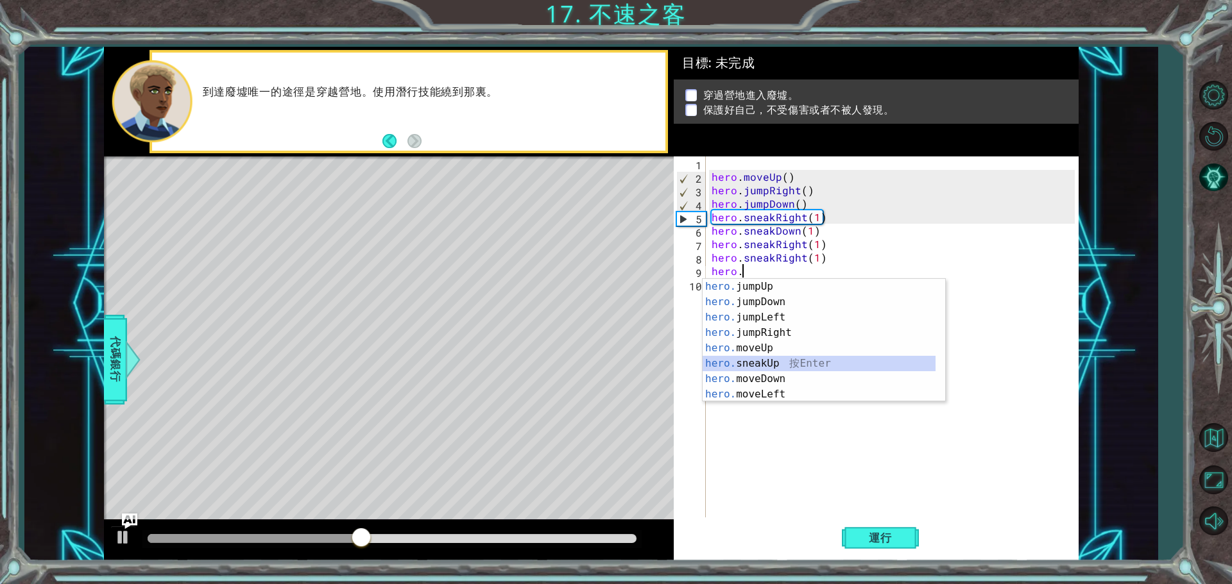
click at [776, 360] on div "hero. jumpUp 按 Enter hero. jumpDown 按 Enter hero. jumpLeft 按 Enter hero. jumpRi…" at bounding box center [818, 356] width 233 height 154
type textarea "hero.sneakUp(1)"
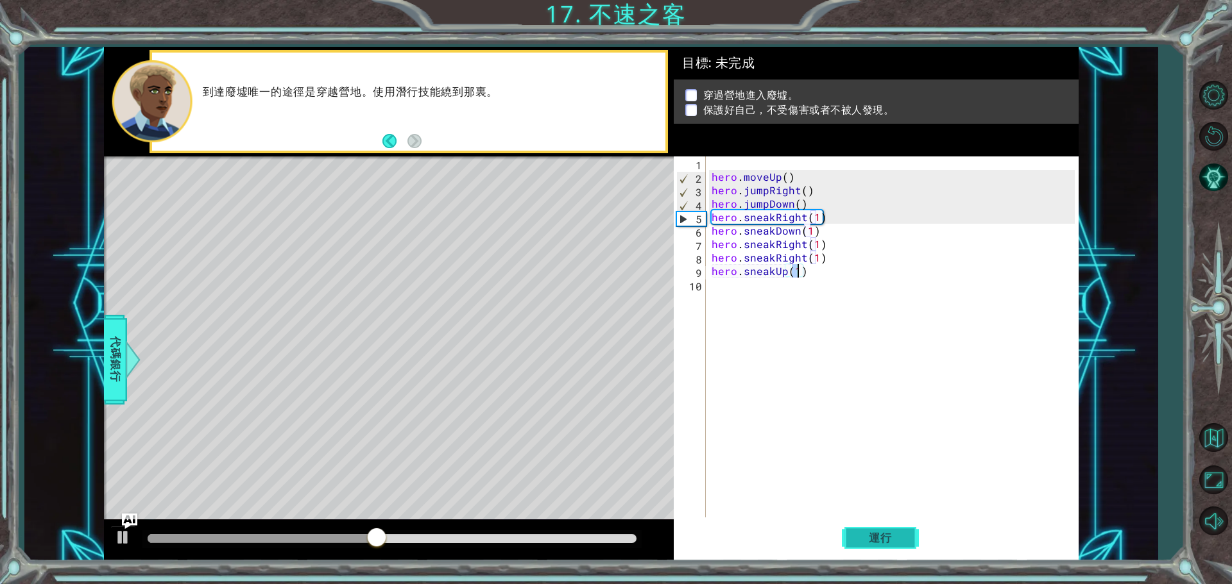
click at [866, 539] on span "運行" at bounding box center [880, 538] width 49 height 13
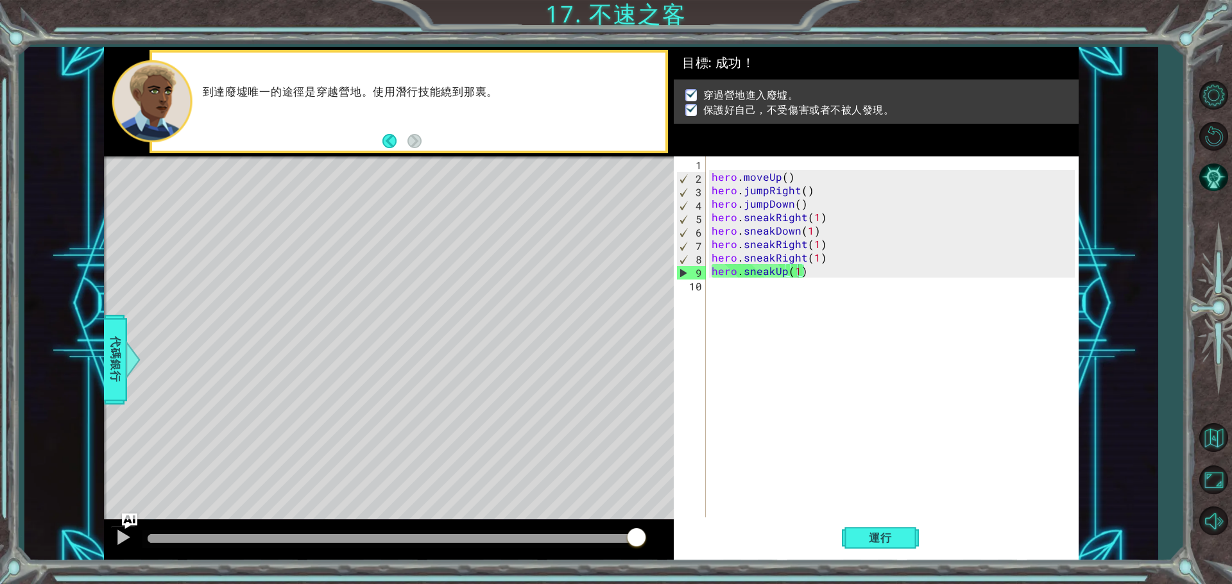
drag, startPoint x: 205, startPoint y: 538, endPoint x: 733, endPoint y: 495, distance: 529.7
click at [733, 495] on body "1 ההההההההההההההההההההההההההההההההההההההההההההההההההההההההההההההההההההההההההההה…" at bounding box center [616, 292] width 1232 height 584
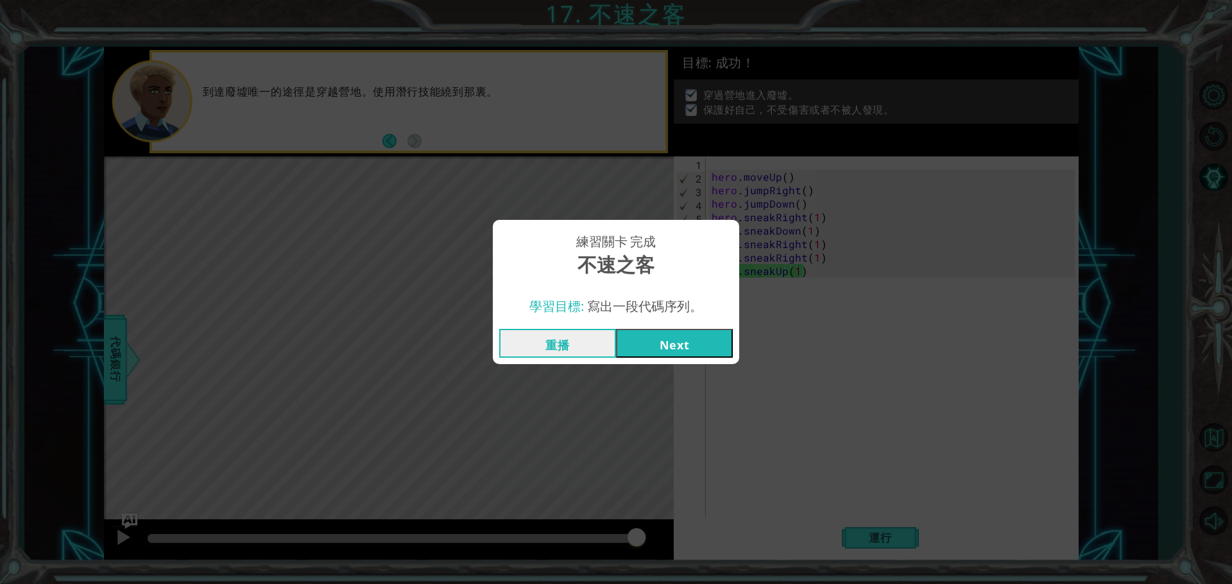
click at [667, 346] on button "Next" at bounding box center [674, 343] width 117 height 29
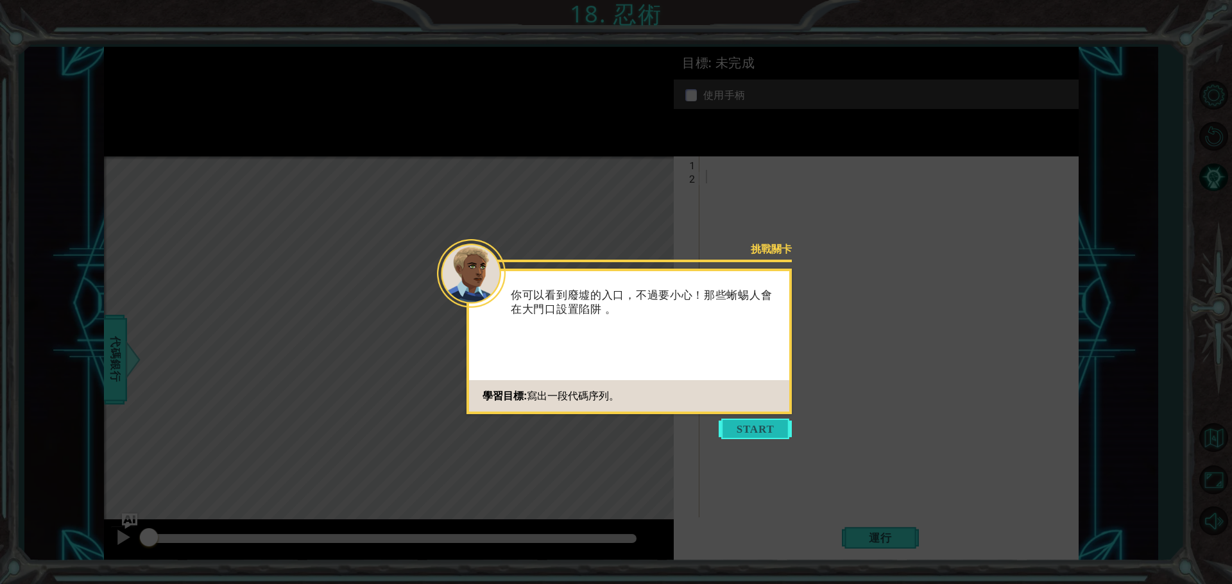
click at [742, 423] on button "Start" at bounding box center [754, 429] width 73 height 21
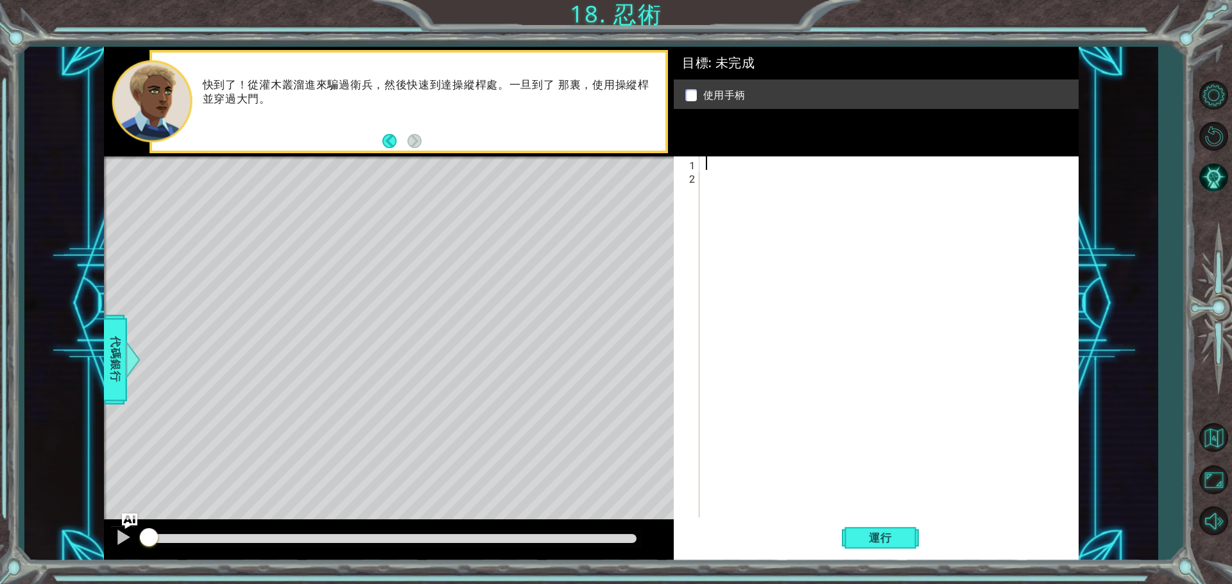
click at [800, 164] on div at bounding box center [892, 352] width 378 height 391
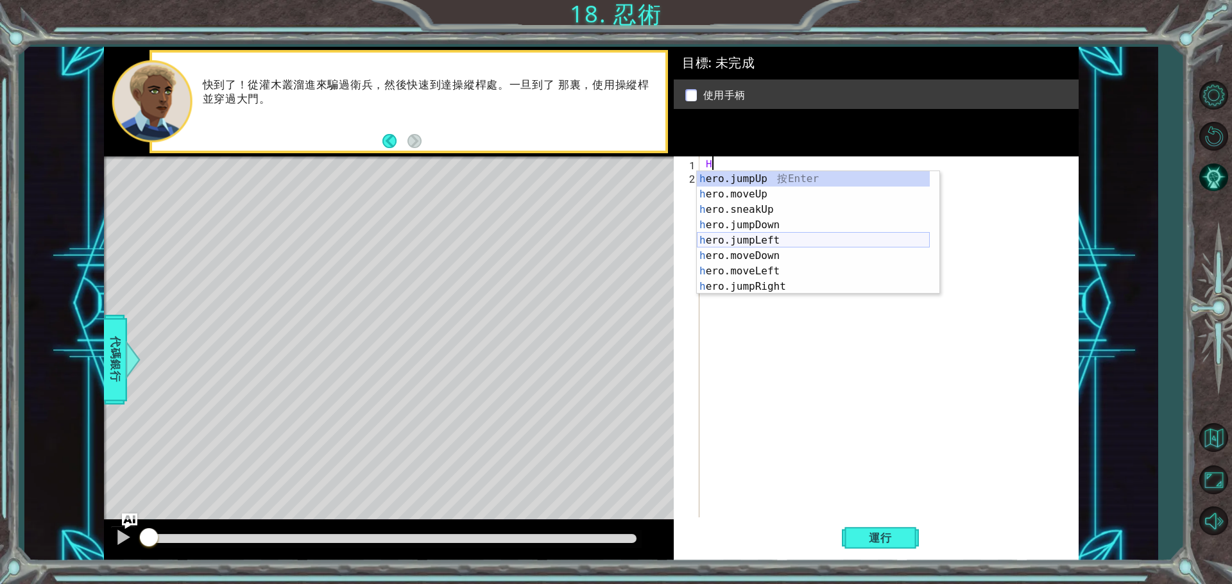
scroll to position [77, 0]
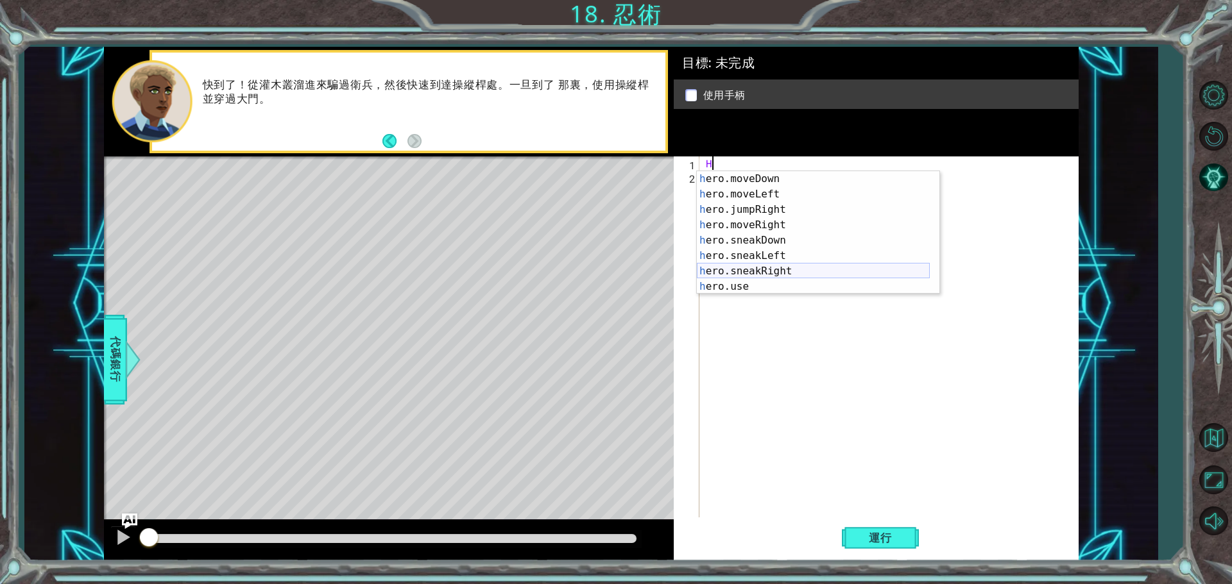
click at [781, 268] on div "h ero.moveDown 按 Enter h ero.moveLeft 按 Enter h ero.jumpRight 按 Enter h ero.mov…" at bounding box center [813, 248] width 233 height 154
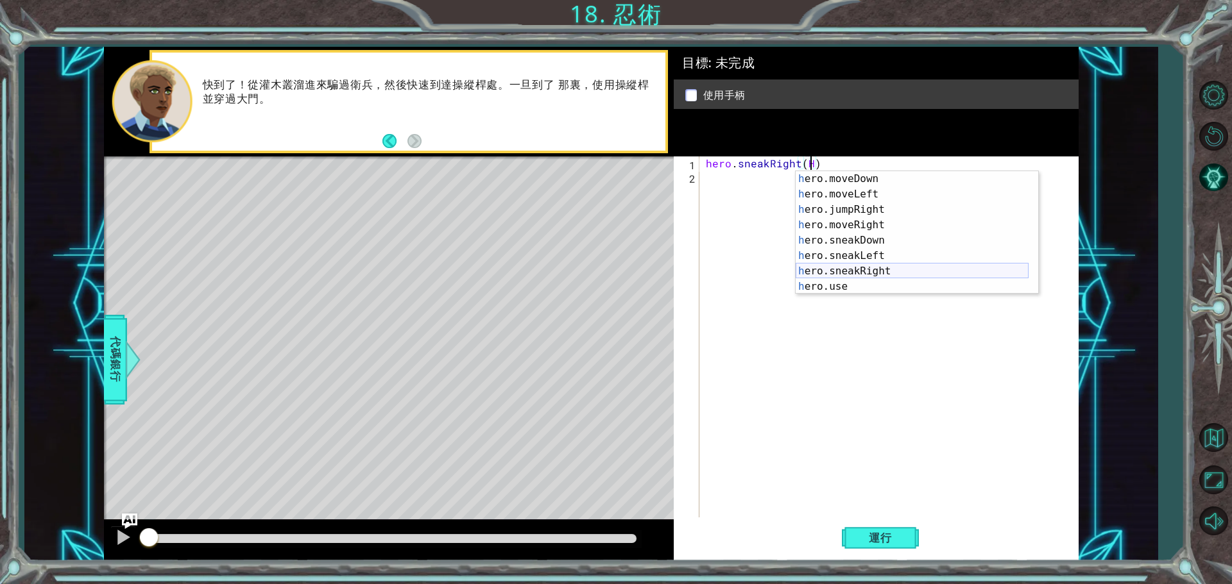
scroll to position [0, 0]
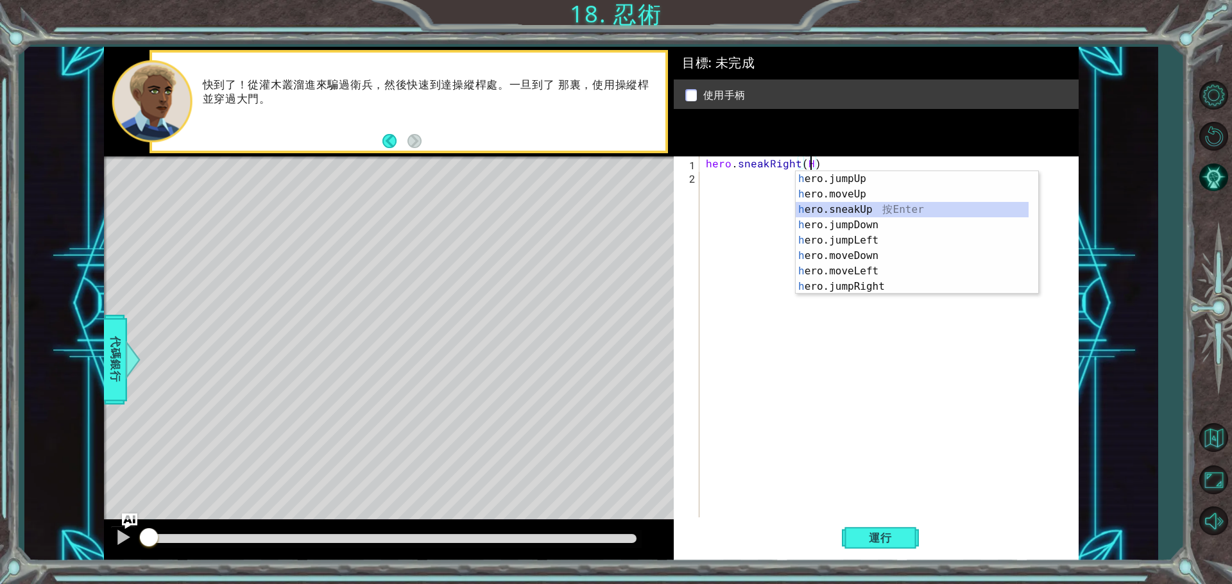
click at [885, 210] on div "h ero.jumpUp 按 Enter h ero.moveUp 按 Enter h ero.sneakUp 按 Enter h ero.jumpDown …" at bounding box center [911, 248] width 233 height 154
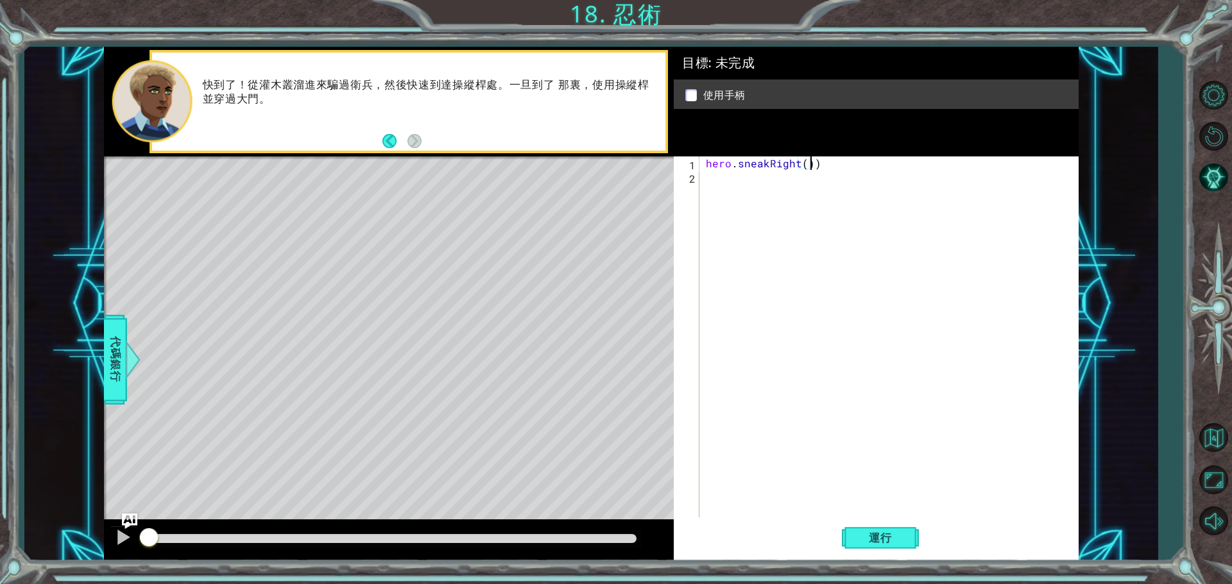
click at [813, 161] on div "hero . sneakRight ( ))" at bounding box center [892, 352] width 378 height 391
type textarea "hero.sneakRight()"
click at [754, 184] on div "hero . sneakRight ( )" at bounding box center [892, 352] width 378 height 391
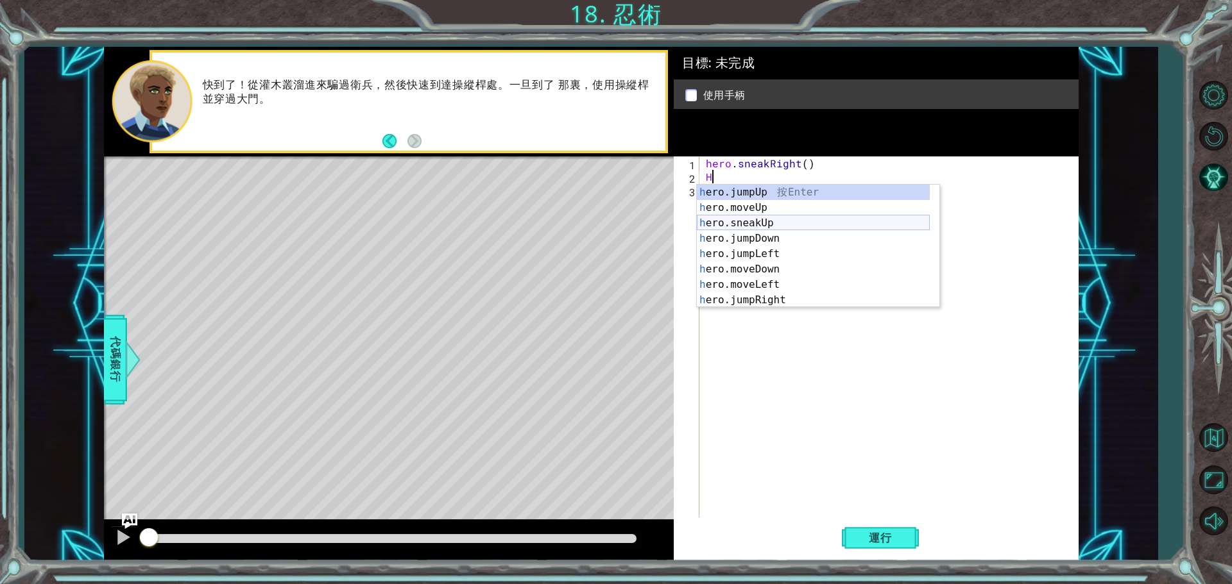
click at [763, 221] on div "h ero.jumpUp 按 Enter h ero.moveUp 按 Enter h ero.sneakUp 按 Enter h ero.jumpDown …" at bounding box center [813, 262] width 233 height 154
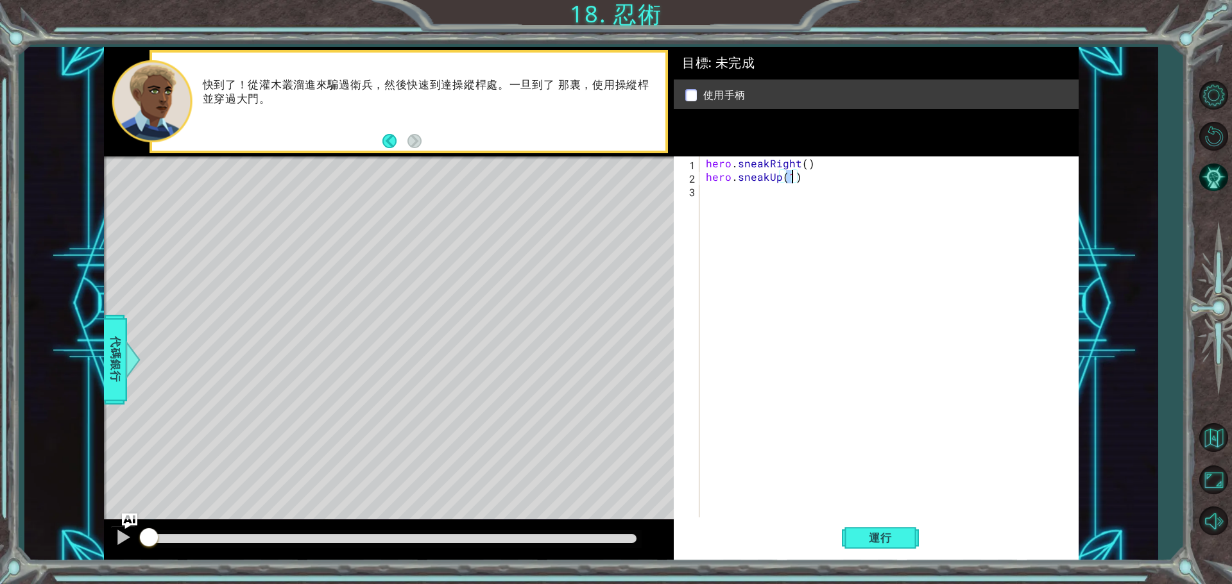
type textarea "hero.sneakUp(2)"
click at [724, 203] on div "hero . sneakRight ( ) hero . sneakUp ( 2 )" at bounding box center [892, 352] width 378 height 391
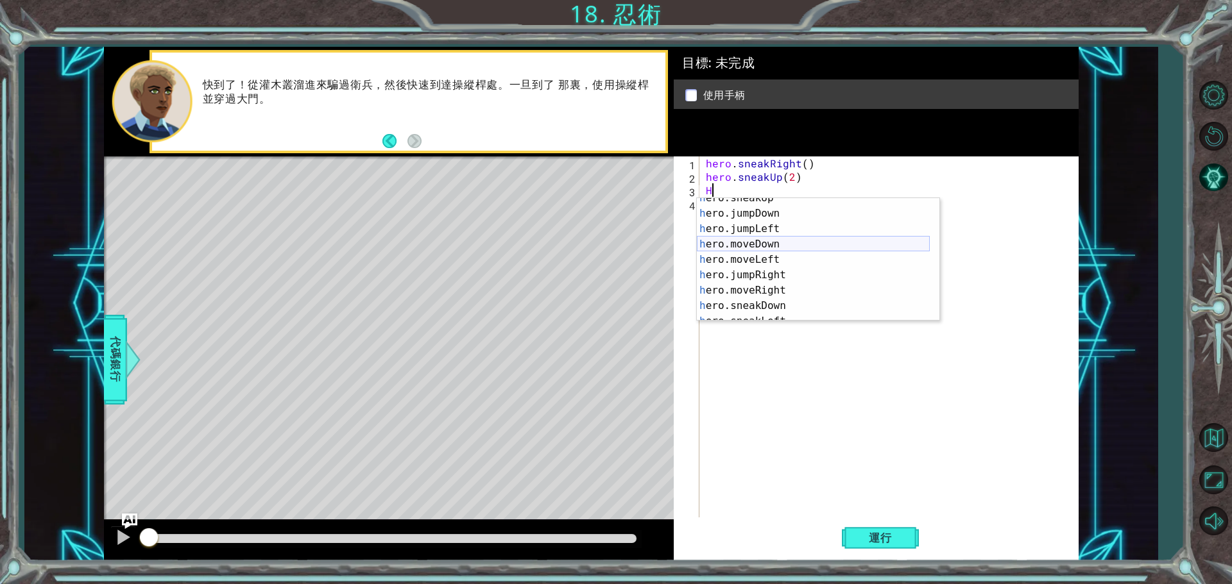
scroll to position [77, 0]
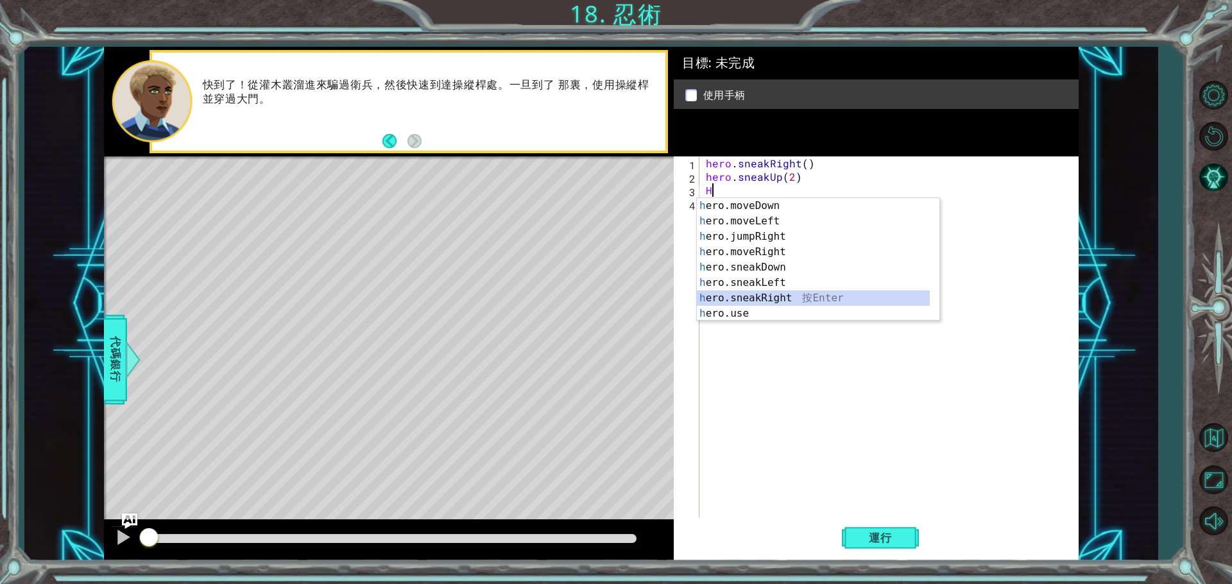
click at [784, 297] on div "h ero.moveDown 按 Enter h ero.moveLeft 按 Enter h ero.jumpRight 按 Enter h ero.mov…" at bounding box center [813, 275] width 233 height 154
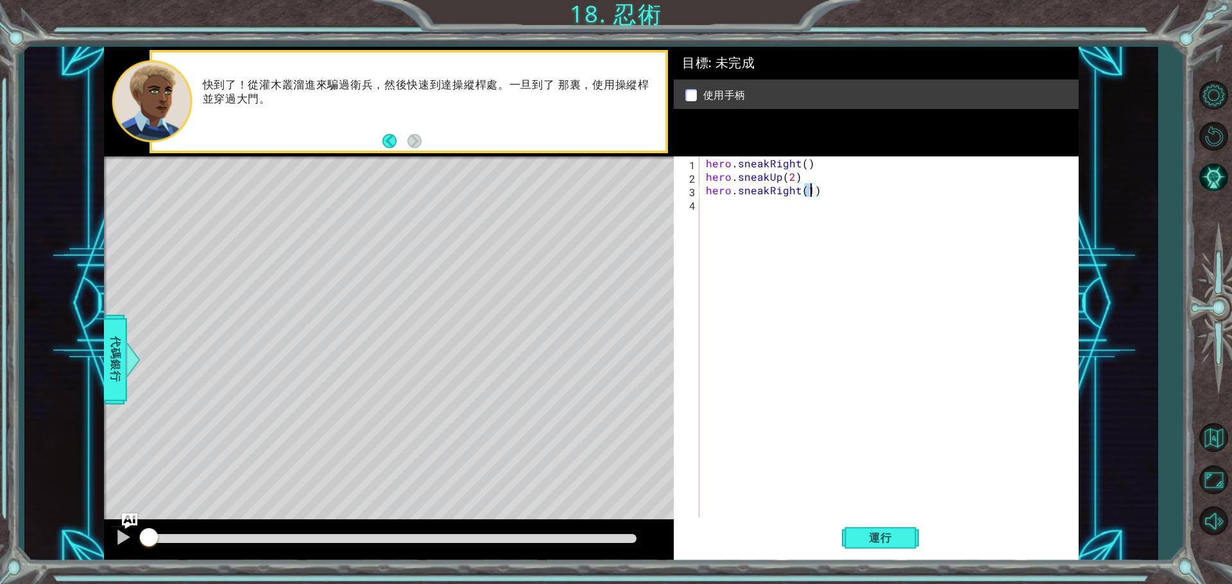
type textarea "hero.sneakRight(H)"
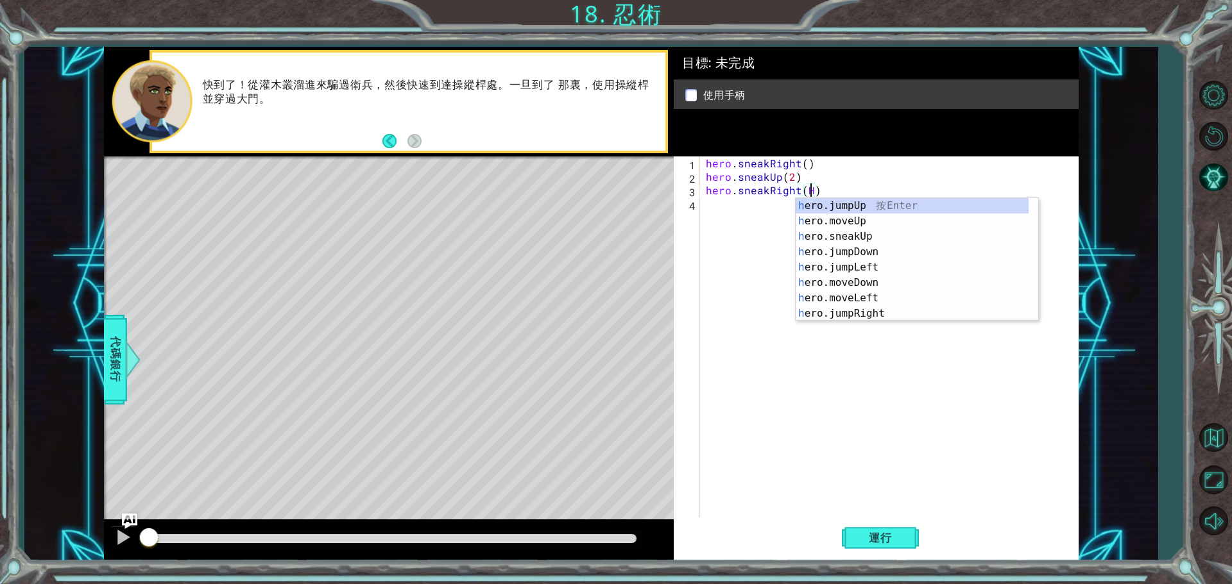
scroll to position [0, 0]
click at [731, 220] on div "hero . sneakRight ( ) hero . sneakUp ( 2 ) hero . sneakRight ( H )" at bounding box center [892, 352] width 378 height 391
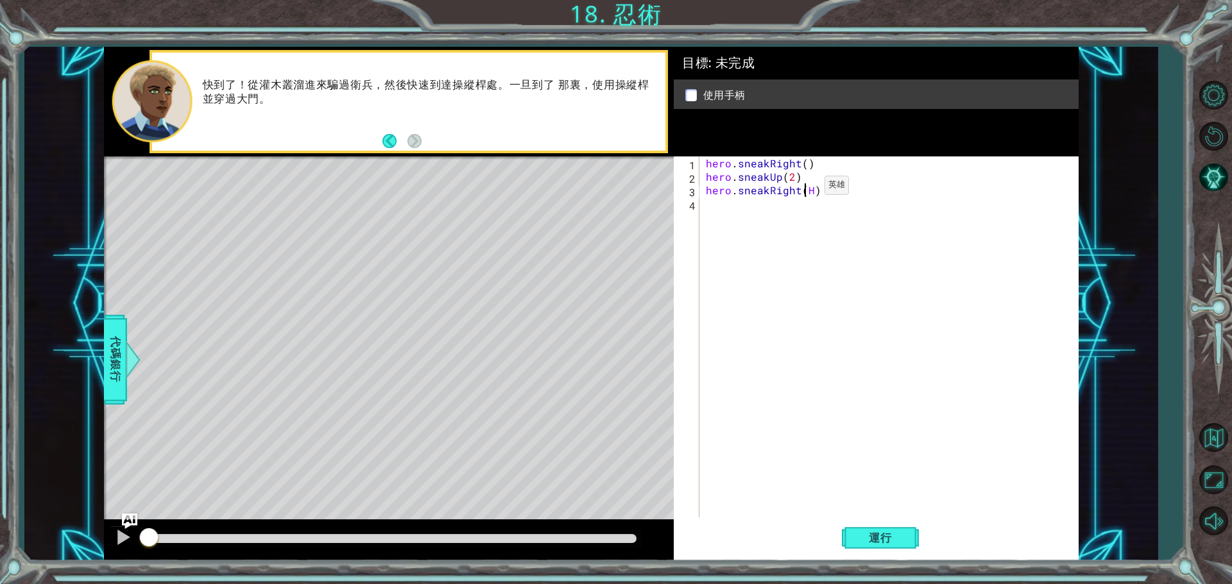
click at [802, 189] on div "hero . sneakRight ( ) hero . sneakUp ( 2 ) hero . sneakRight ( H )" at bounding box center [892, 352] width 378 height 391
click at [806, 188] on div "hero . sneakRight ( ) hero . sneakUp ( 2 ) hero . sneakRight ( H )" at bounding box center [892, 352] width 378 height 391
click at [810, 188] on div "hero . sneakRight ( ) hero . sneakUp ( 2 ) hero . sneakRight ( H )" at bounding box center [892, 352] width 378 height 391
type textarea "hero.sneakRight()"
click at [731, 202] on div "hero . sneakRight ( ) hero . sneakUp ( 2 ) hero . sneakRight ( )" at bounding box center [892, 352] width 378 height 391
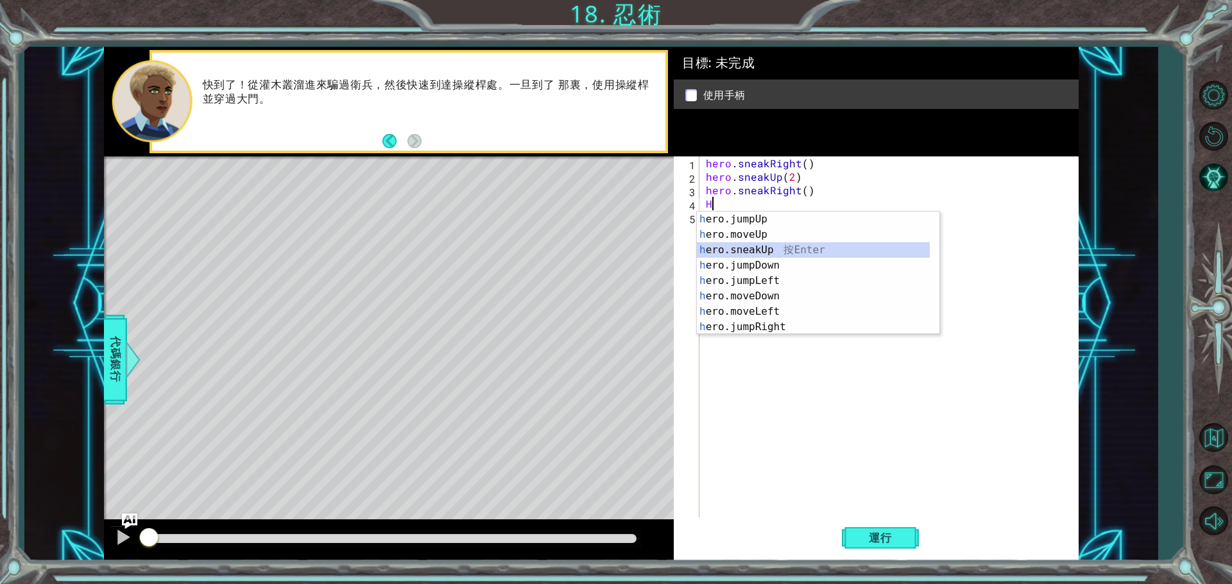
click at [747, 248] on div "h ero.jumpUp 按 Enter h ero.moveUp 按 Enter h ero.sneakUp 按 Enter h ero.jumpDown …" at bounding box center [813, 289] width 233 height 154
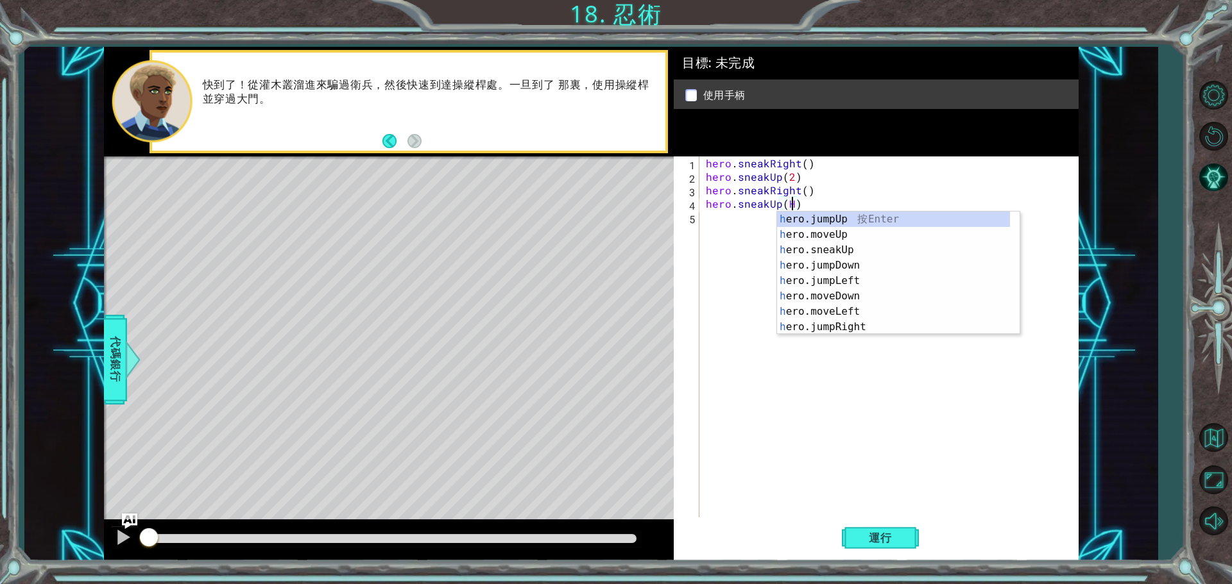
scroll to position [0, 5]
type textarea "hero.sneakUp()"
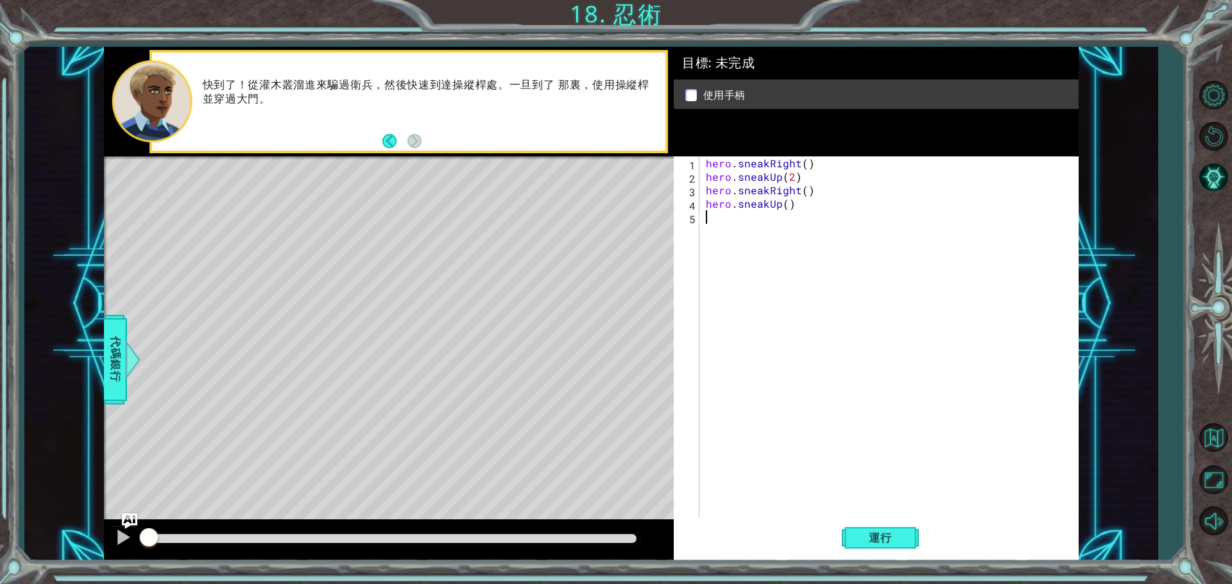
click at [732, 219] on div "hero . sneakRight ( ) hero . sneakUp ( 2 ) hero . sneakRight ( ) hero . sneakUp…" at bounding box center [892, 352] width 378 height 391
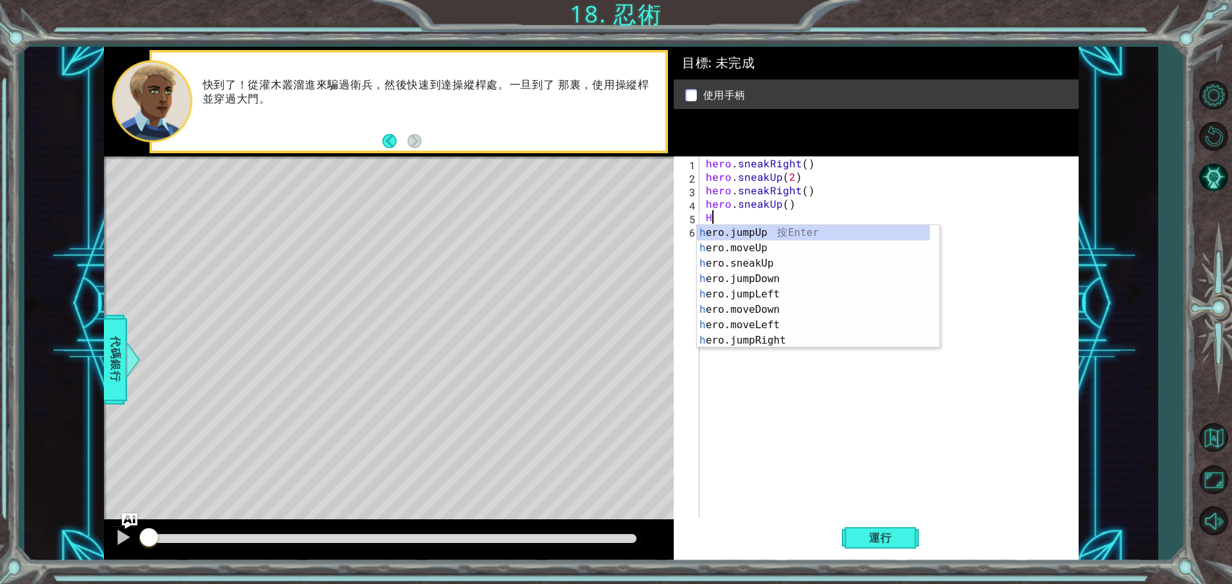
click at [835, 203] on div "hero . sneakRight ( ) hero . sneakUp ( 2 ) hero . sneakRight ( ) hero . sneakUp…" at bounding box center [892, 352] width 378 height 391
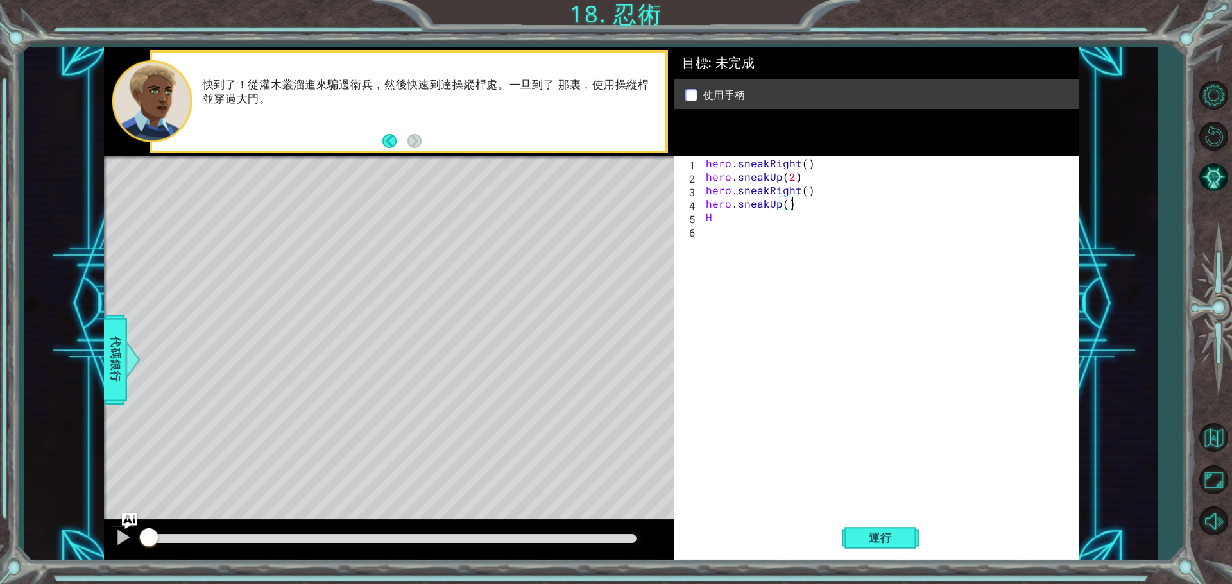
click at [774, 221] on div "hero . sneakRight ( ) hero . sneakUp ( 2 ) hero . sneakRight ( ) hero . sneakUp…" at bounding box center [892, 352] width 378 height 391
drag, startPoint x: 151, startPoint y: 541, endPoint x: 368, endPoint y: 527, distance: 216.6
click at [298, 527] on div at bounding box center [286, 538] width 23 height 23
type textarea "H"
click at [888, 541] on span "運行" at bounding box center [880, 538] width 49 height 13
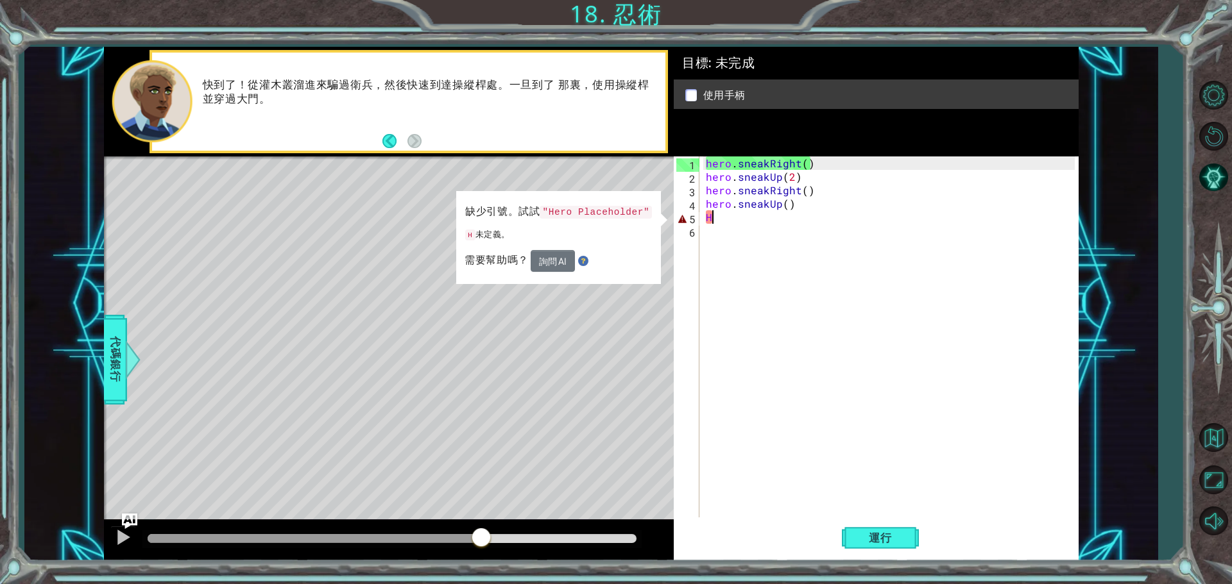
drag, startPoint x: 226, startPoint y: 531, endPoint x: 481, endPoint y: 529, distance: 255.3
click at [481, 529] on div at bounding box center [481, 538] width 23 height 23
click at [737, 225] on div "hero . sneakRight ( ) hero . sneakUp ( 2 ) hero . sneakRight ( ) hero . sneakUp…" at bounding box center [892, 352] width 378 height 391
click at [734, 216] on div "hero . sneakRight ( ) hero . sneakUp ( 2 ) hero . sneakRight ( ) hero . sneakUp…" at bounding box center [892, 352] width 378 height 391
type textarea "H"
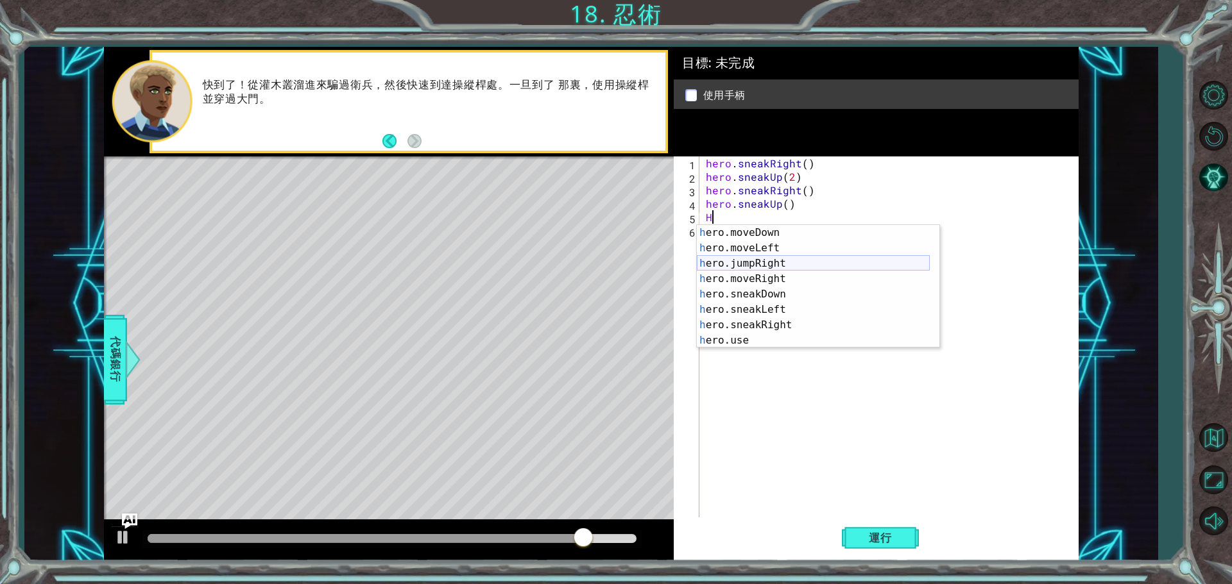
scroll to position [77, 0]
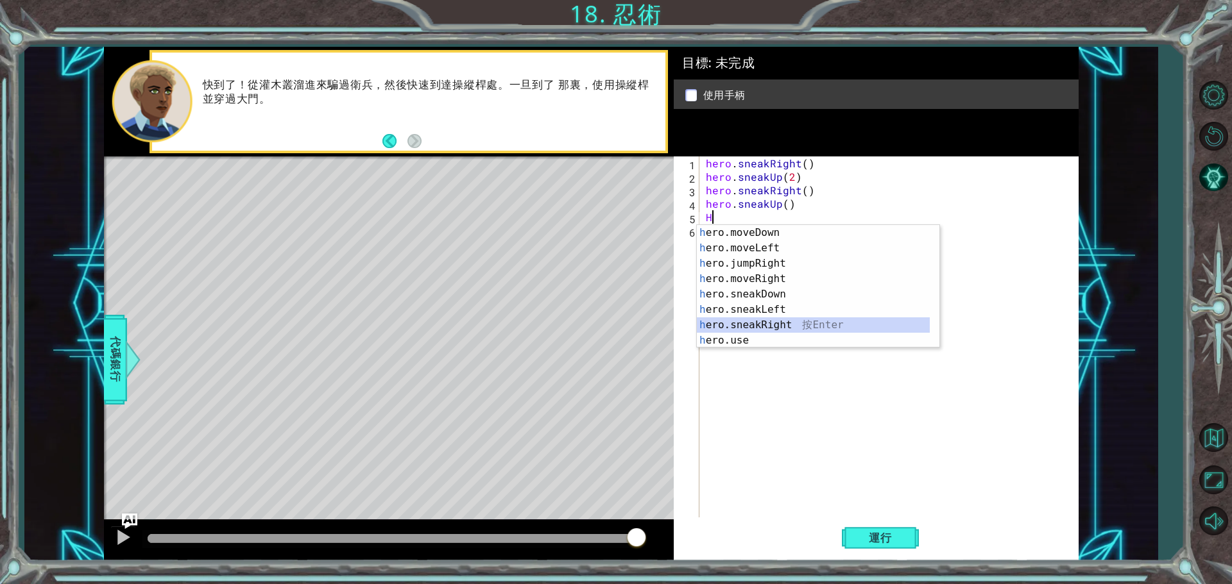
click at [772, 329] on div "h ero.moveDown 按 Enter h ero.moveLeft 按 Enter h ero.jumpRight 按 Enter h ero.mov…" at bounding box center [813, 302] width 233 height 154
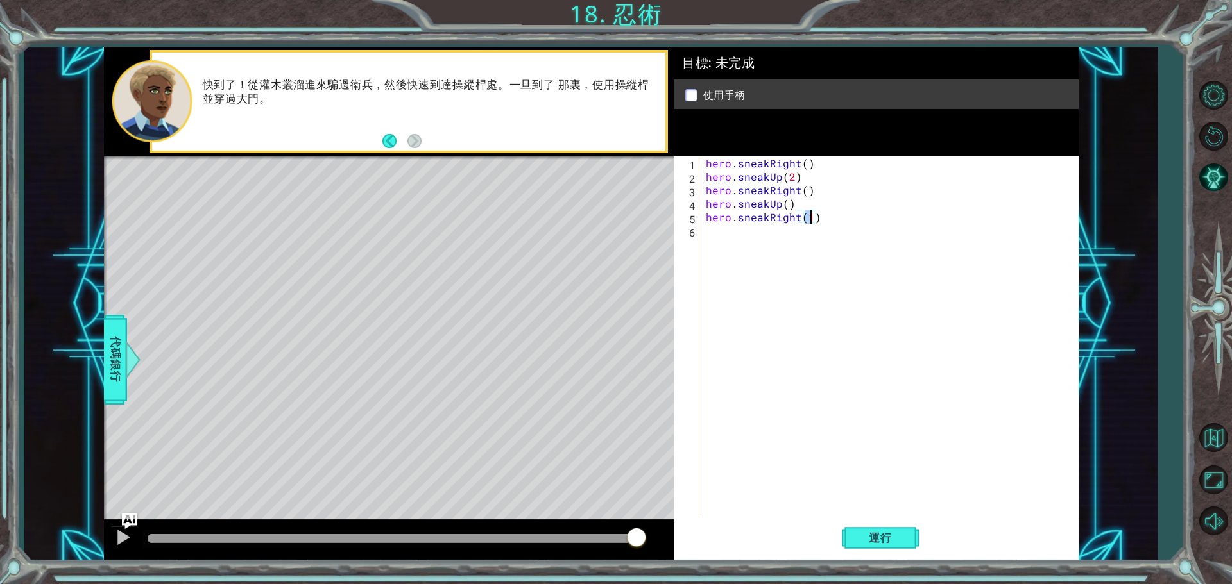
type textarea "hero.sneakRight(2)"
click at [772, 235] on div "hero . sneakRight ( ) hero . sneakUp ( 2 ) hero . sneakRight ( ) hero . sneakUp…" at bounding box center [892, 352] width 378 height 391
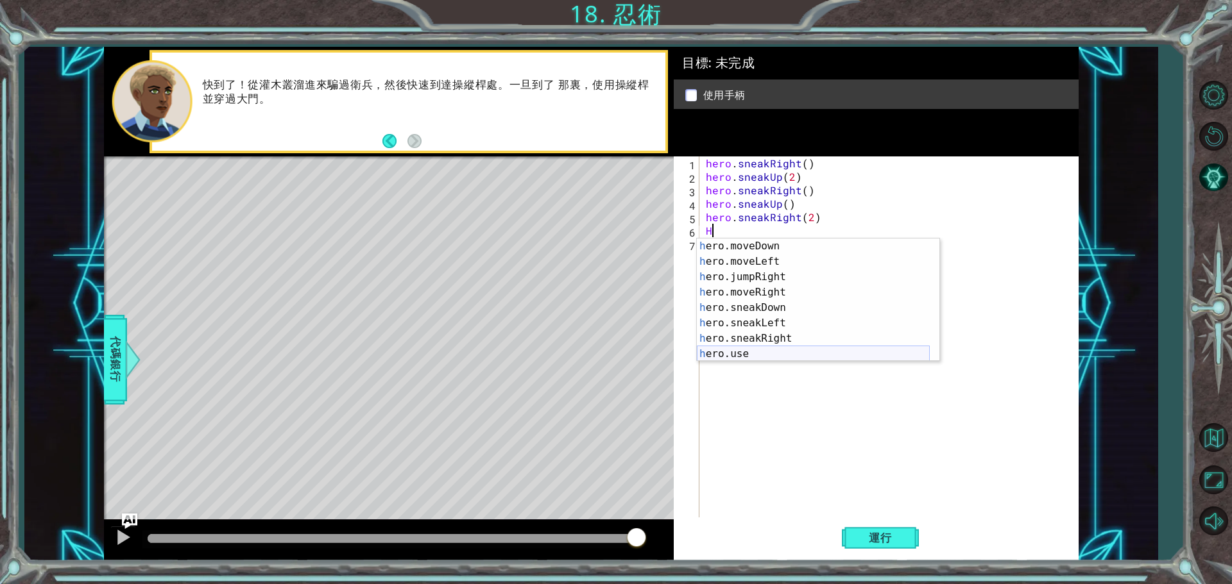
scroll to position [77, 0]
click at [786, 304] on div "h ero.moveDown 按 Enter h ero.moveLeft 按 Enter h ero.jumpRight 按 Enter h ero.mov…" at bounding box center [813, 316] width 233 height 154
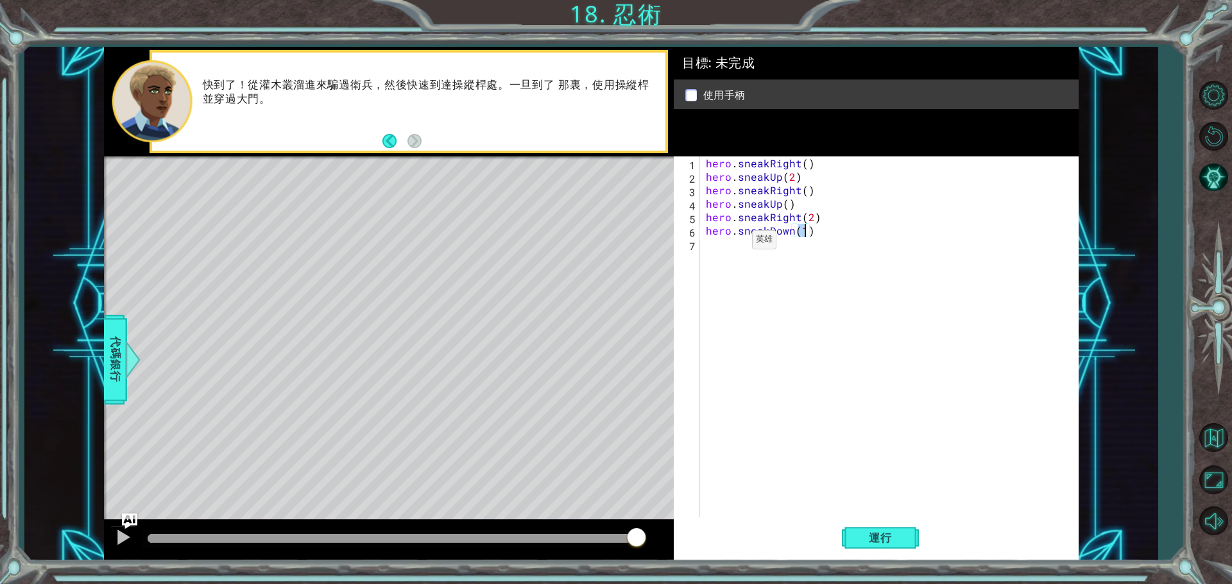
click at [730, 246] on div "hero . sneakRight ( ) hero . sneakUp ( 2 ) hero . sneakRight ( ) hero . sneakUp…" at bounding box center [892, 352] width 378 height 391
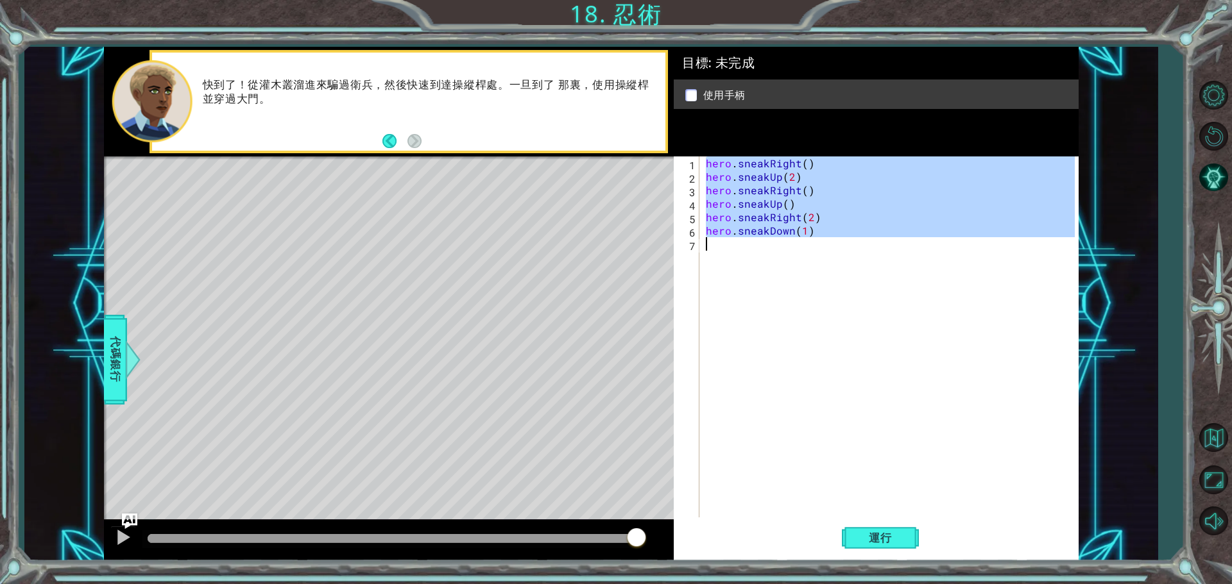
type textarea "H"
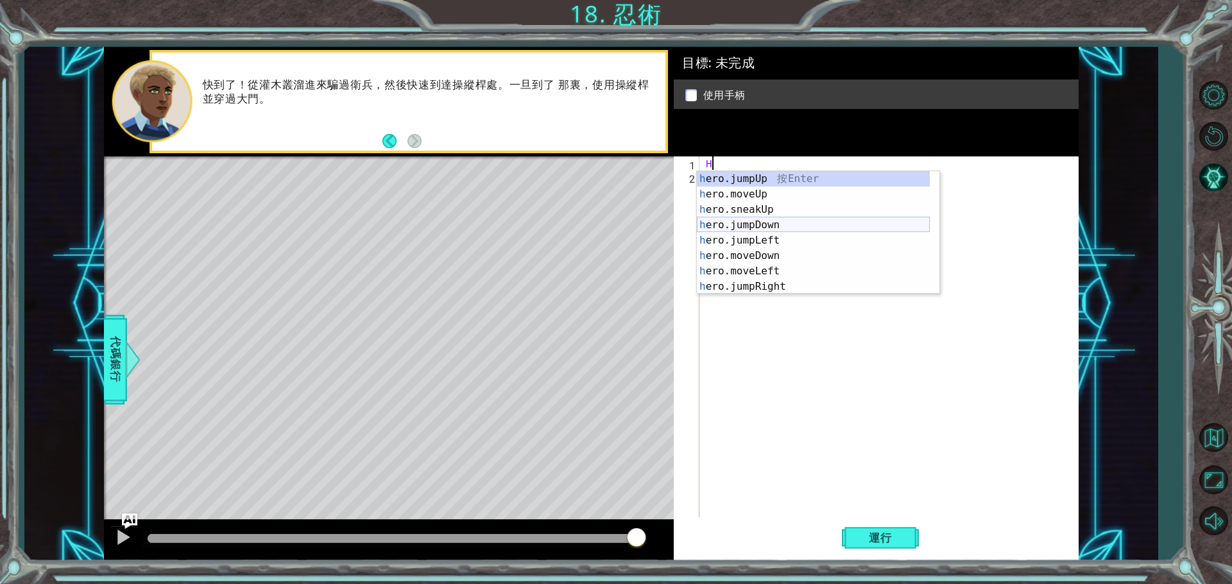
click at [742, 221] on div "h ero.jumpUp 按 Enter h ero.moveUp 按 Enter h ero.sneakUp 按 Enter h ero.jumpDown …" at bounding box center [813, 248] width 233 height 154
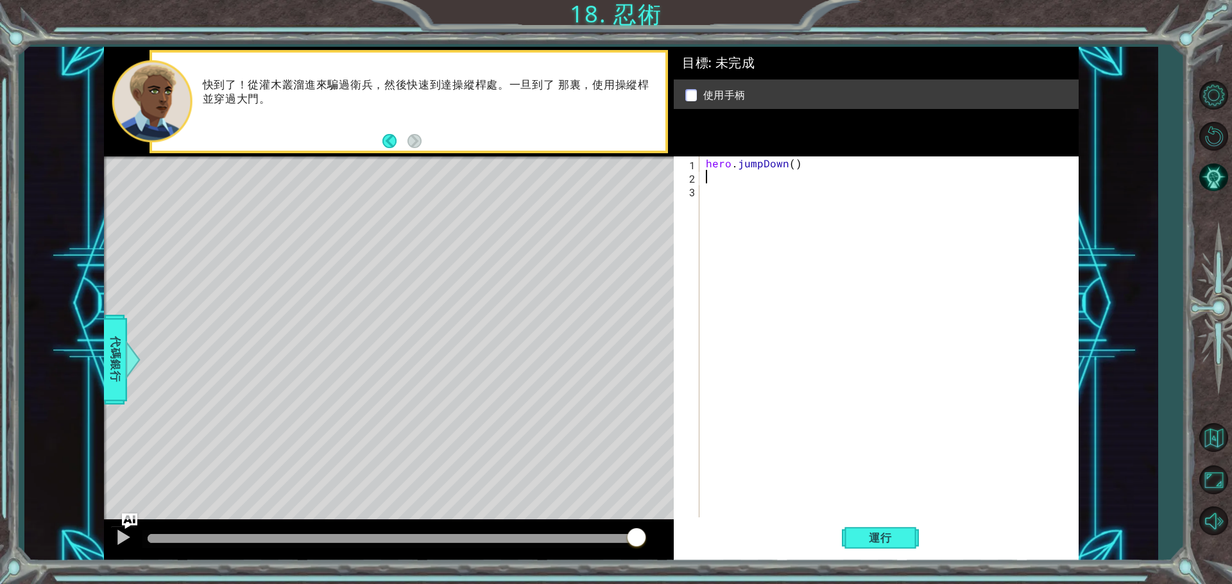
type textarea "H"
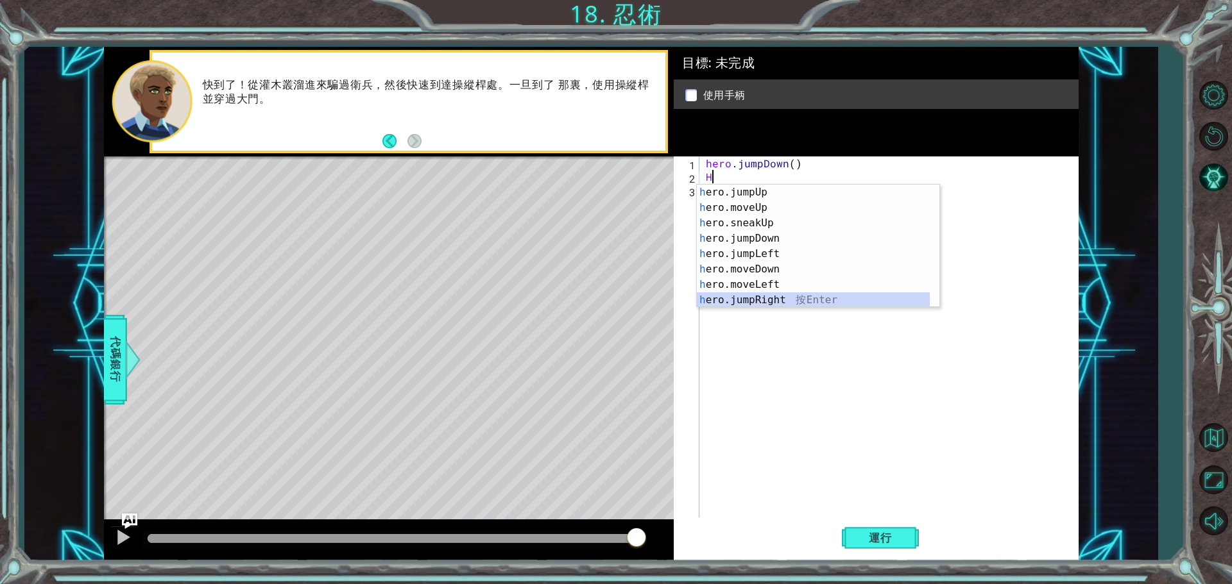
click at [772, 297] on div "h ero.jumpUp 按 Enter h ero.moveUp 按 Enter h ero.sneakUp 按 Enter h ero.jumpDown …" at bounding box center [813, 262] width 233 height 154
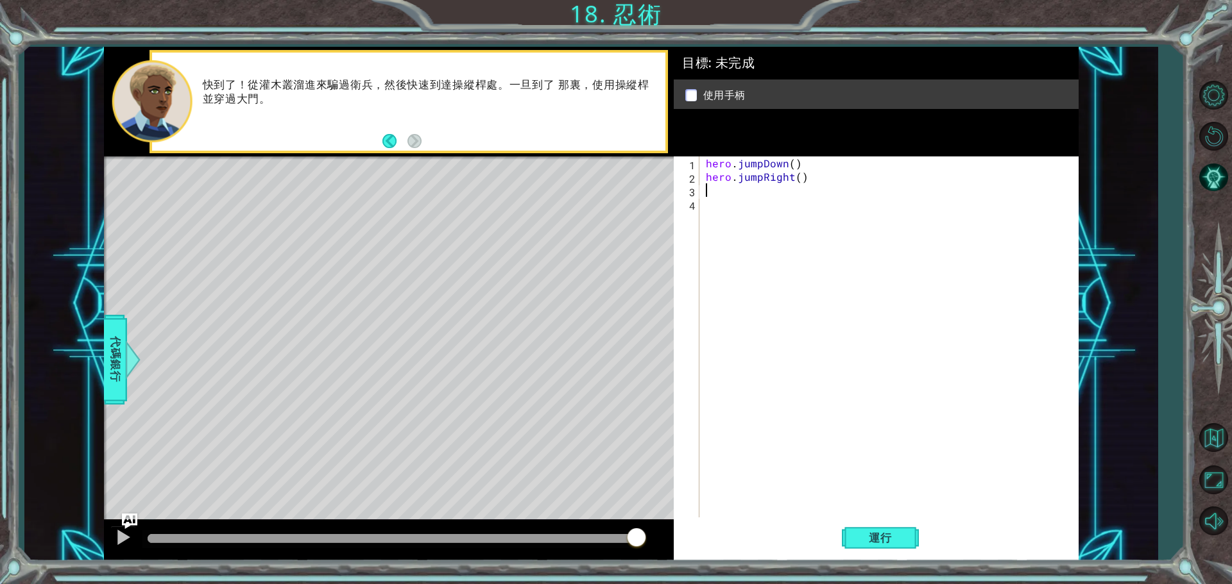
type textarea "H"
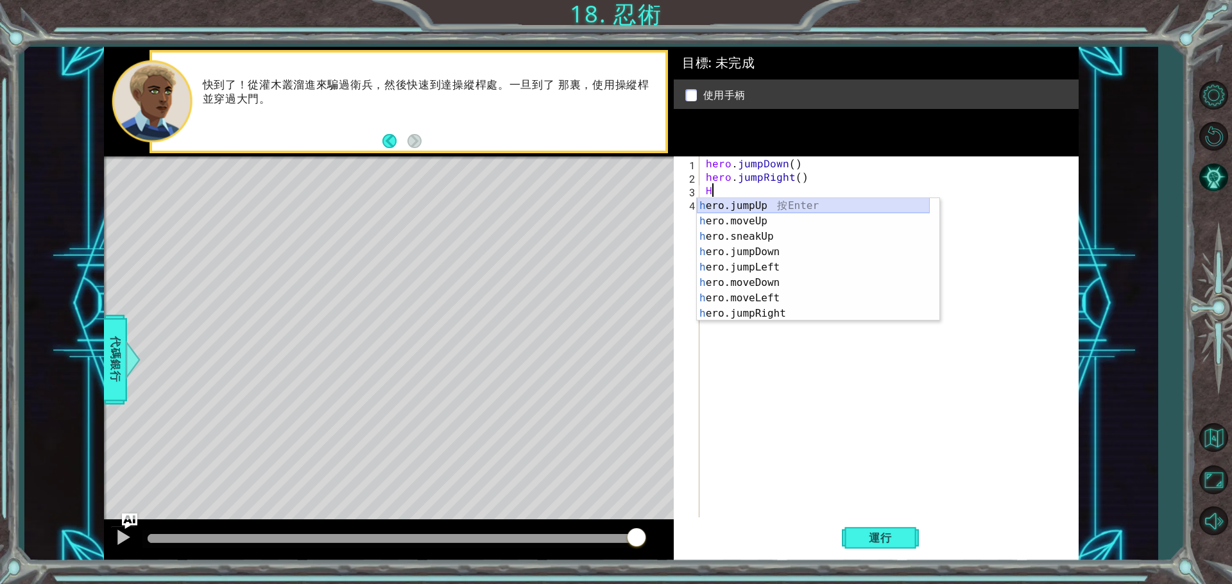
click at [733, 200] on div "h ero.jumpUp 按 Enter h ero.moveUp 按 Enter h ero.sneakUp 按 Enter h ero.jumpDown …" at bounding box center [813, 275] width 233 height 154
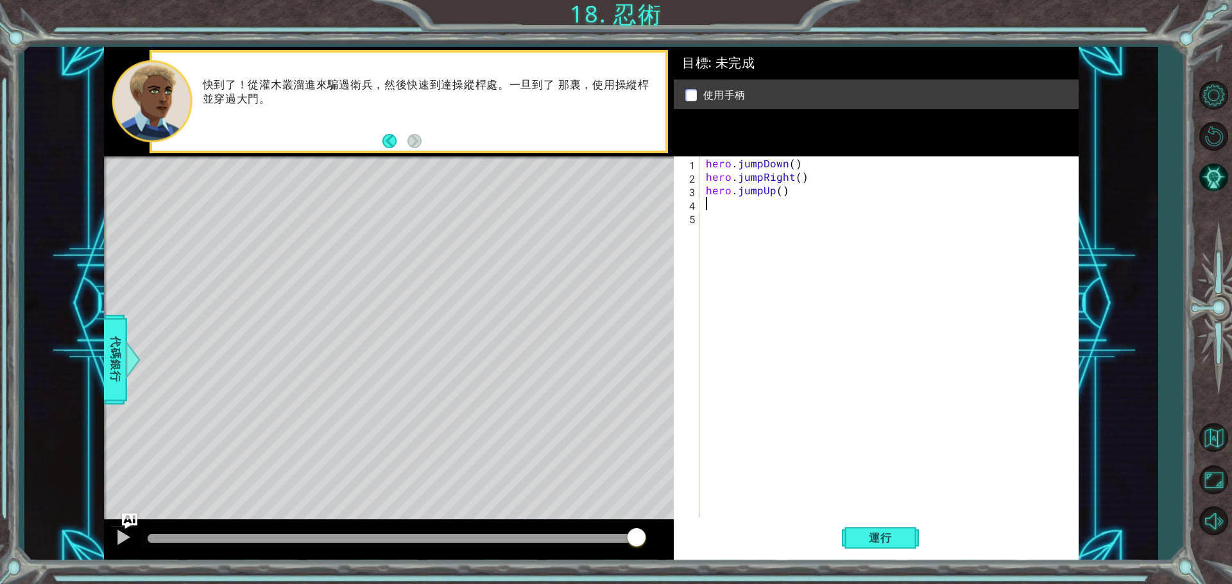
click at [733, 200] on div "hero . jumpDown ( ) hero . jumpRight ( ) hero . jumpUp ( )" at bounding box center [892, 352] width 378 height 391
click at [704, 164] on div "hero . jumpDown ( ) hero . jumpRight ( ) hero . jumpUp ( )" at bounding box center [892, 352] width 378 height 391
type textarea "hero.jumpDown()"
click at [715, 171] on div "hero . jumpDown ( ) hero . jumpRight ( ) hero . jumpUp ( )" at bounding box center [895, 352] width 372 height 391
click at [716, 167] on div "hero . jumpDown ( ) hero . jumpRight ( ) hero . jumpUp ( )" at bounding box center [895, 352] width 372 height 391
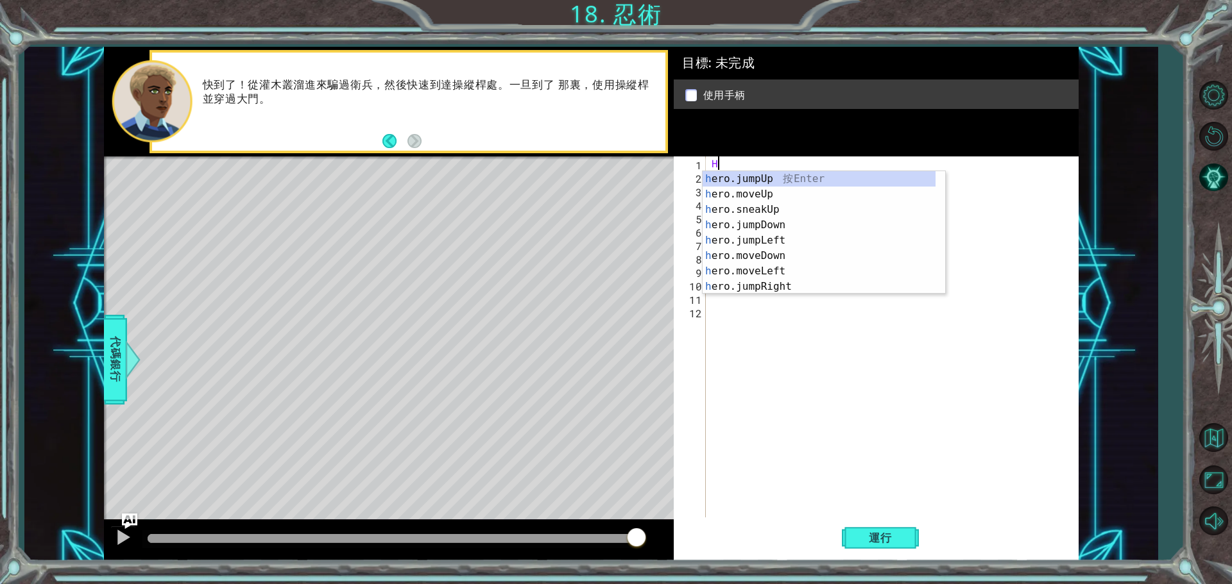
type textarea "H"
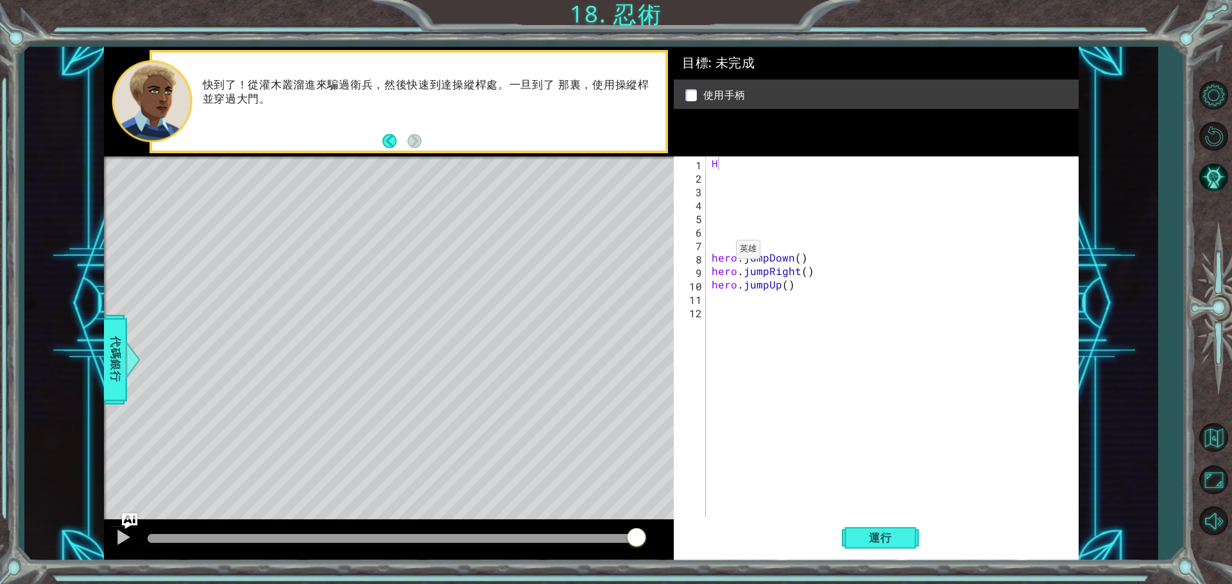
drag, startPoint x: 648, startPoint y: 539, endPoint x: 574, endPoint y: 542, distance: 73.8
click at [568, 539] on div at bounding box center [389, 540] width 570 height 41
click at [889, 525] on button "運行" at bounding box center [880, 538] width 77 height 40
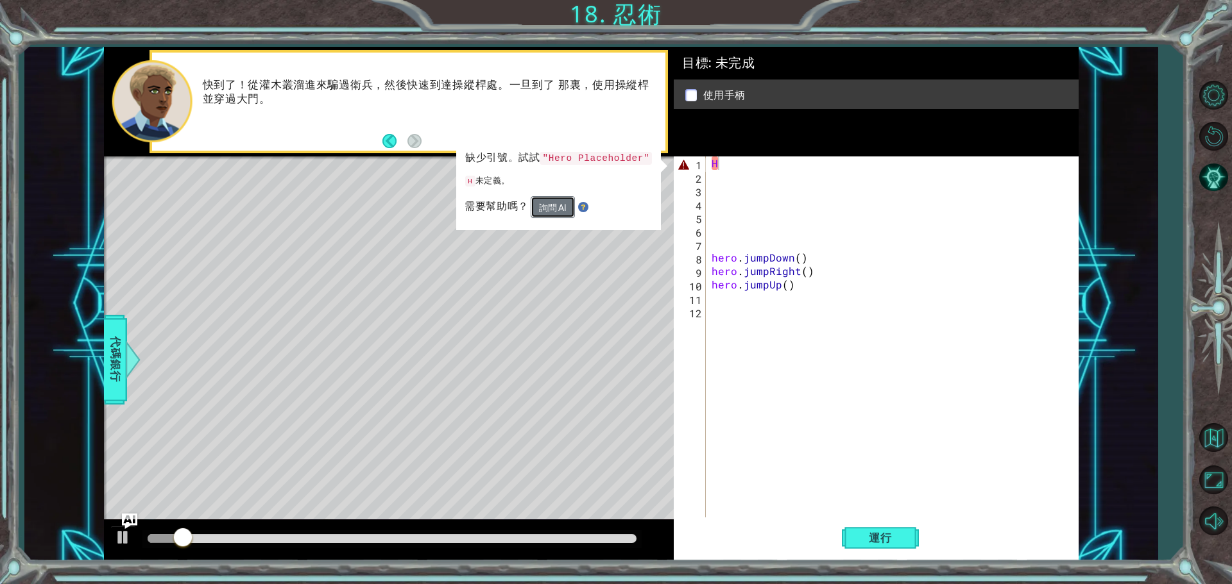
click at [565, 213] on button "詢問 AI" at bounding box center [553, 207] width 44 height 22
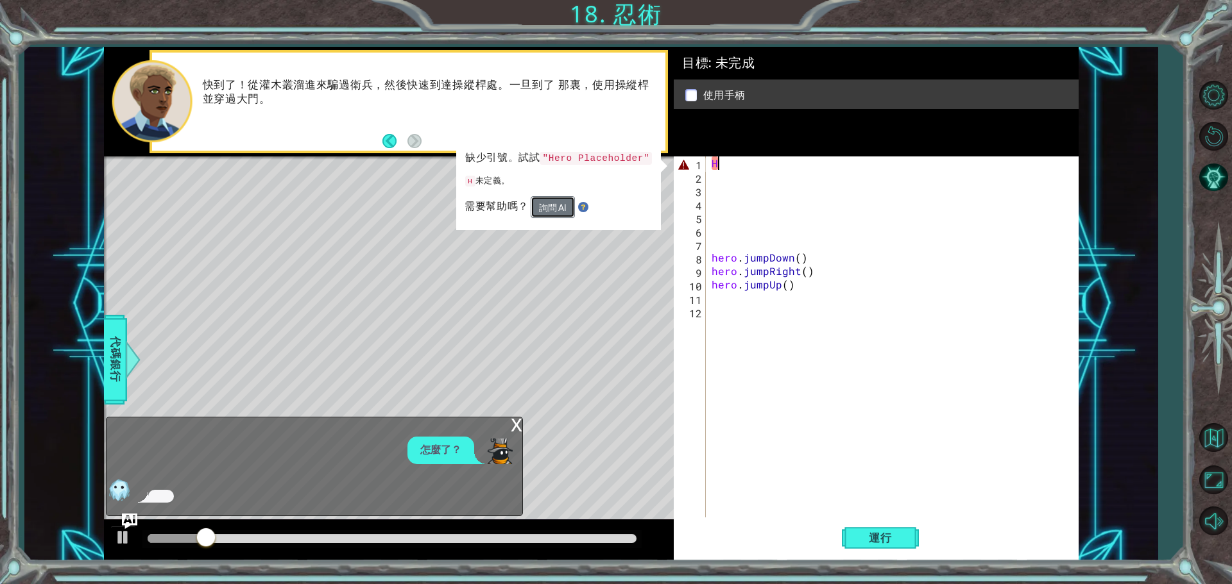
click at [551, 203] on button "詢問 AI" at bounding box center [553, 207] width 44 height 22
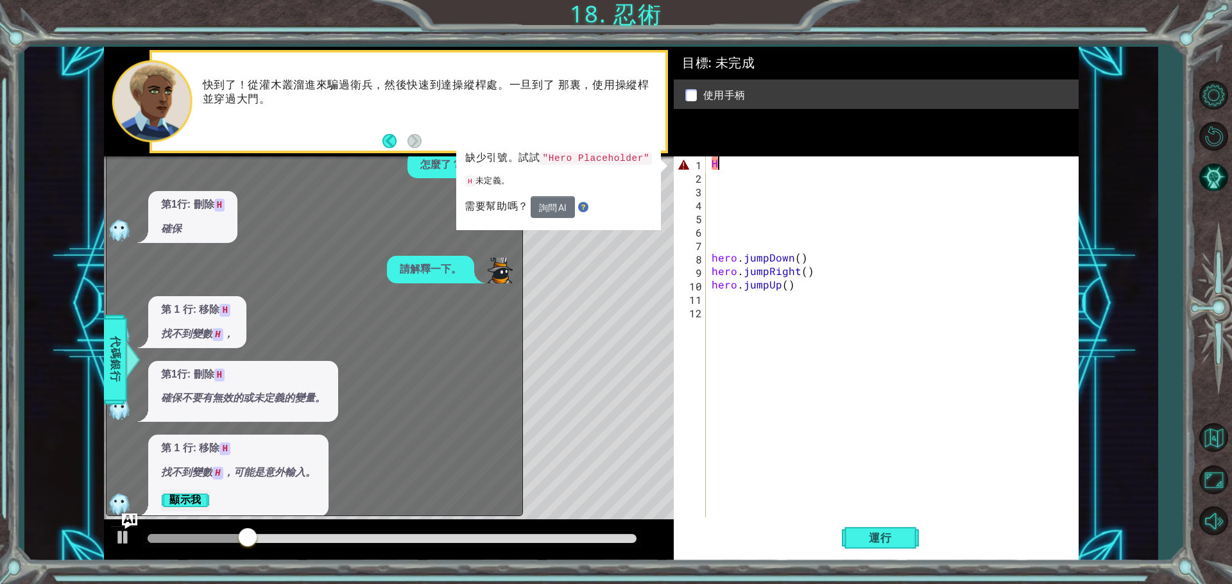
scroll to position [14, 0]
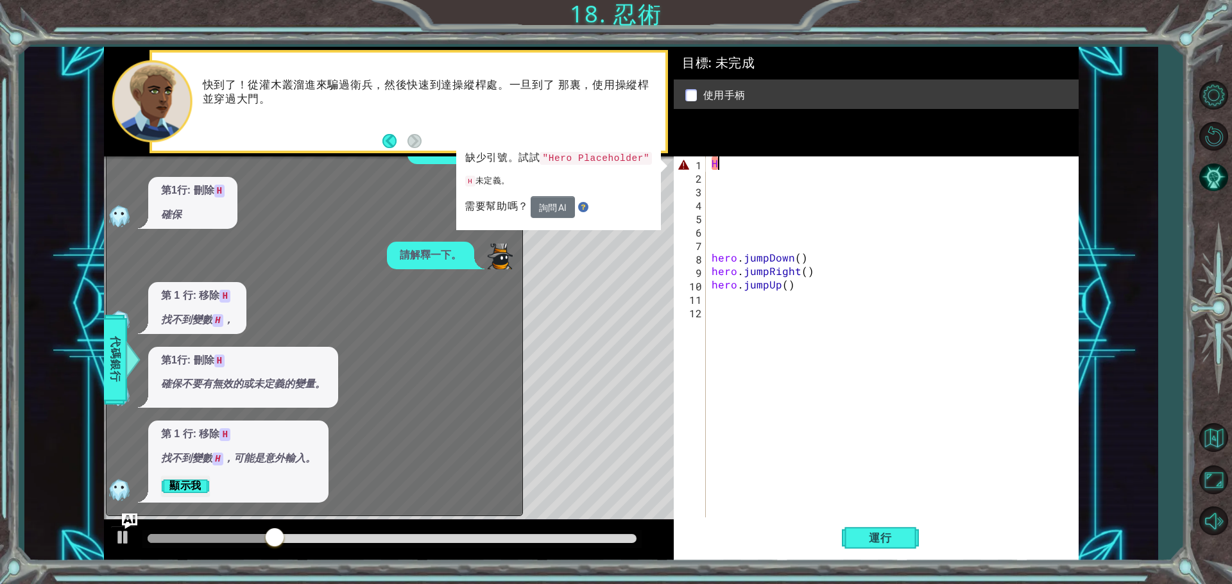
click at [154, 492] on div "第 1 行: 移除 H 找不到變數 H ，可能是意外輸入。 顯示我" at bounding box center [238, 462] width 180 height 82
click at [169, 487] on button "顯示我" at bounding box center [185, 486] width 49 height 21
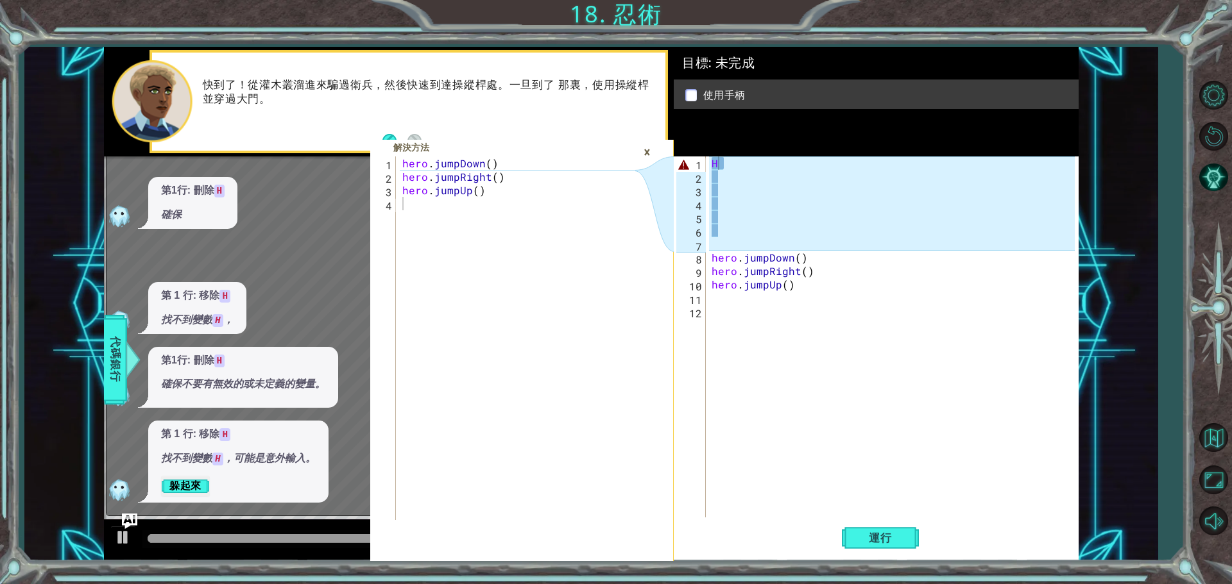
drag, startPoint x: 398, startPoint y: 164, endPoint x: 418, endPoint y: 172, distance: 21.6
click at [418, 172] on div "1 2 3 4 hero . jumpDown ( ) hero . jumpRight ( ) hero . jumpUp ( ) הההההההההההה…" at bounding box center [502, 339] width 265 height 364
click at [504, 203] on div "hero . jumpDown ( ) hero . jumpRight ( ) hero . jumpUp ( )" at bounding box center [521, 352] width 242 height 391
click at [719, 169] on div "H hero . jumpDown ( ) hero . jumpRight ( ) hero . jumpUp ( )" at bounding box center [895, 352] width 372 height 391
click at [643, 153] on div "×" at bounding box center [647, 152] width 20 height 22
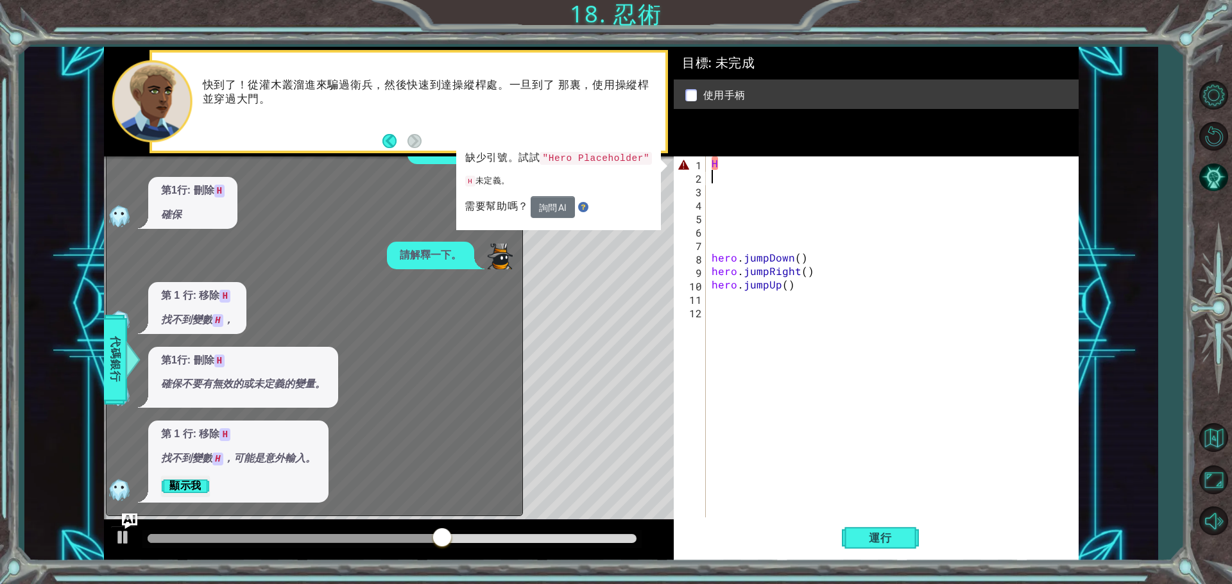
click at [756, 176] on div "H hero . jumpDown ( ) hero . jumpRight ( ) hero . jumpUp ( )" at bounding box center [895, 352] width 372 height 391
click at [425, 176] on div "怎麼了？ 第1行: 刪除 H 確保 請解釋一下。 第 1 行: 移除 H 找不到變數 H ， 第1行: 刪除 H 確保不要有無效的或未定義的變量。 第 1 行…" at bounding box center [310, 320] width 409 height 366
click at [112, 377] on span "代碼銀行" at bounding box center [115, 360] width 21 height 78
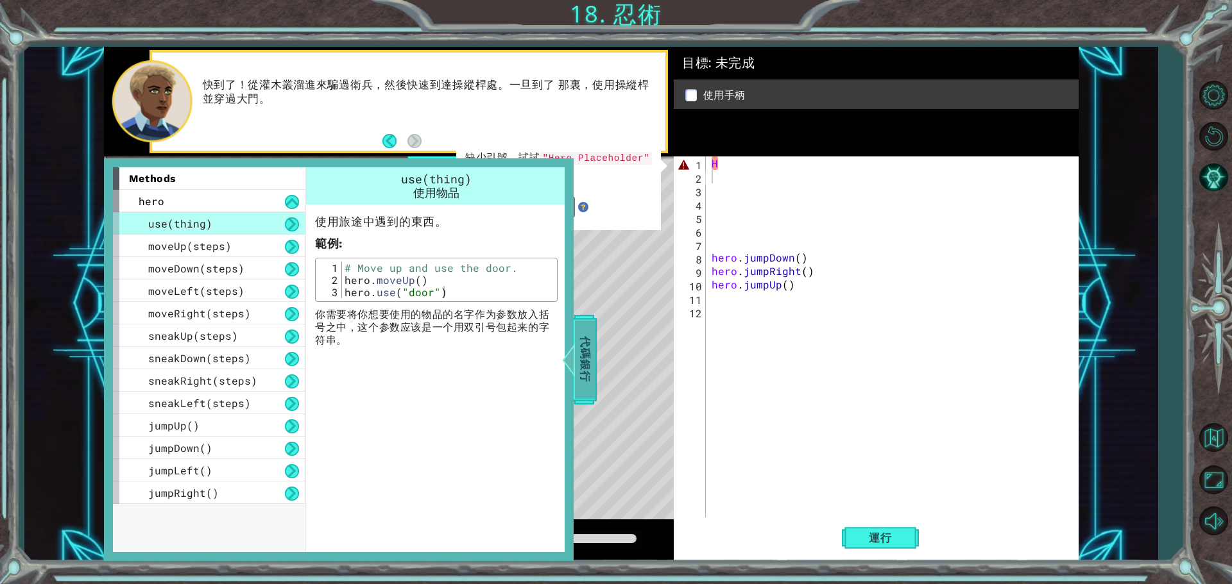
click at [580, 338] on span "代碼銀行" at bounding box center [585, 360] width 21 height 78
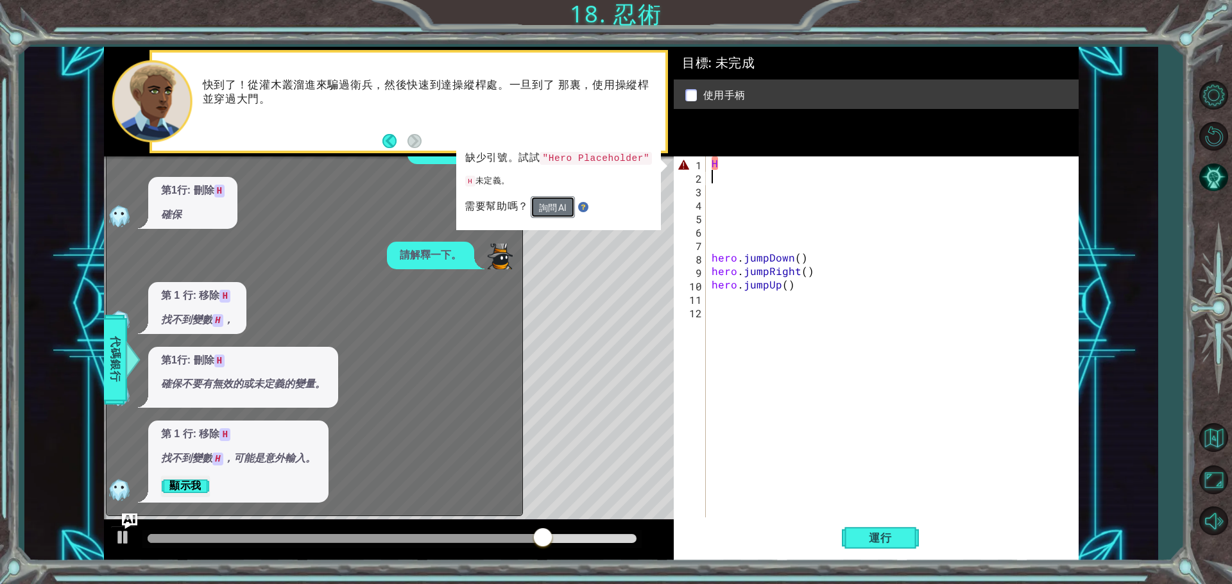
click at [572, 201] on button "詢問 AI" at bounding box center [553, 207] width 44 height 22
click at [649, 139] on div "缺少引號。試試 "Hero Placeholder" H 未定義。 需要幫助嗎？ 詢問 AI" at bounding box center [558, 183] width 205 height 93
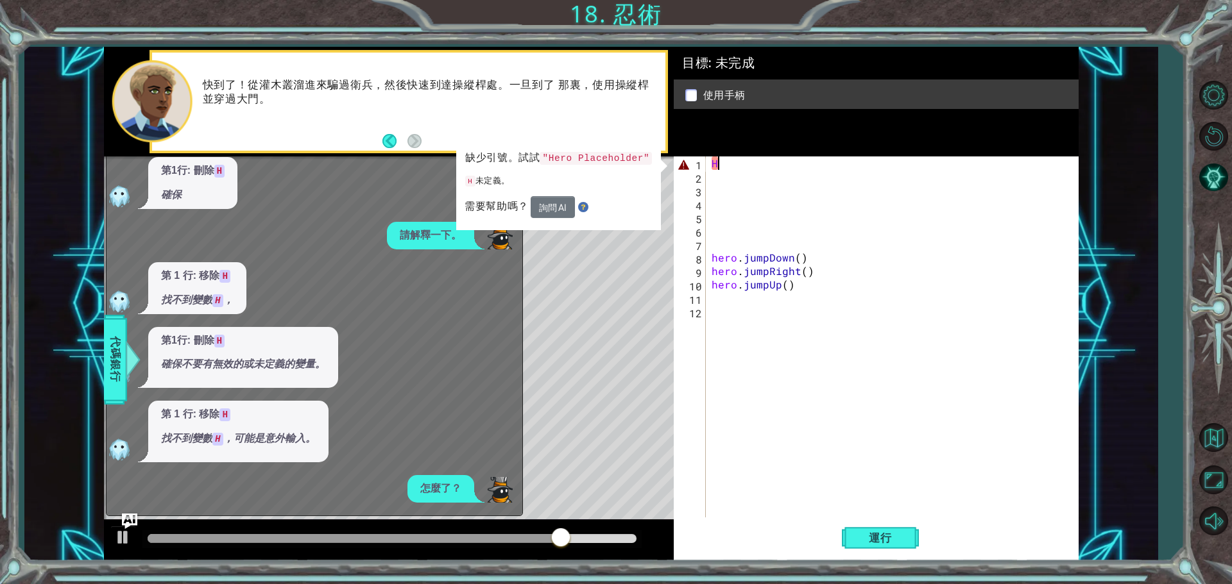
click at [727, 158] on div "H hero . jumpDown ( ) hero . jumpRight ( ) hero . jumpUp ( )" at bounding box center [895, 352] width 372 height 391
type textarea "H"
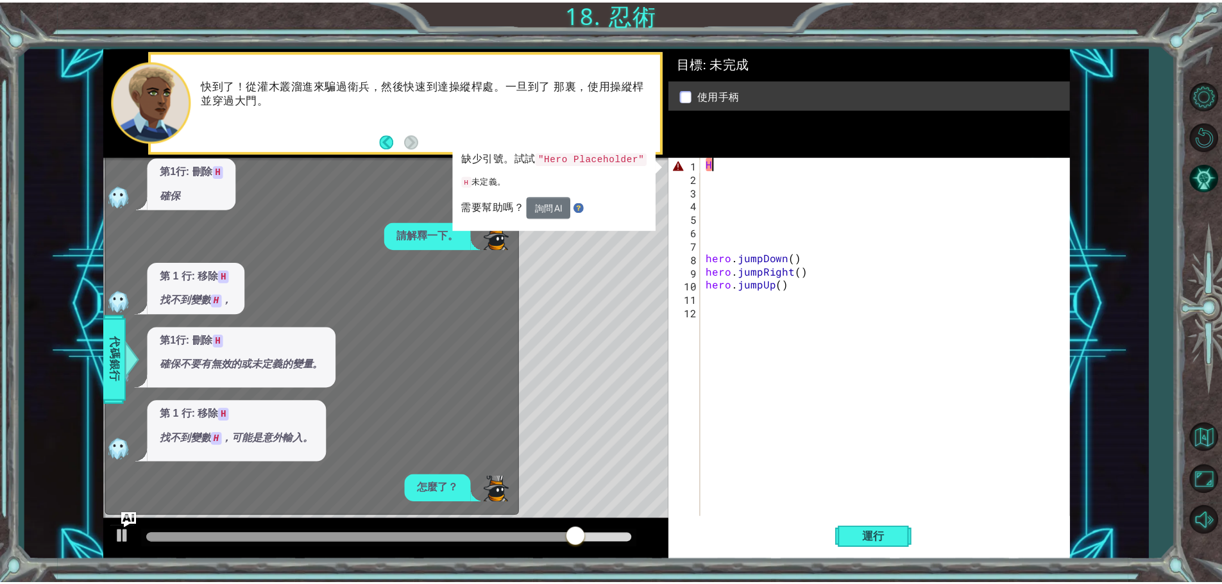
scroll to position [129, 0]
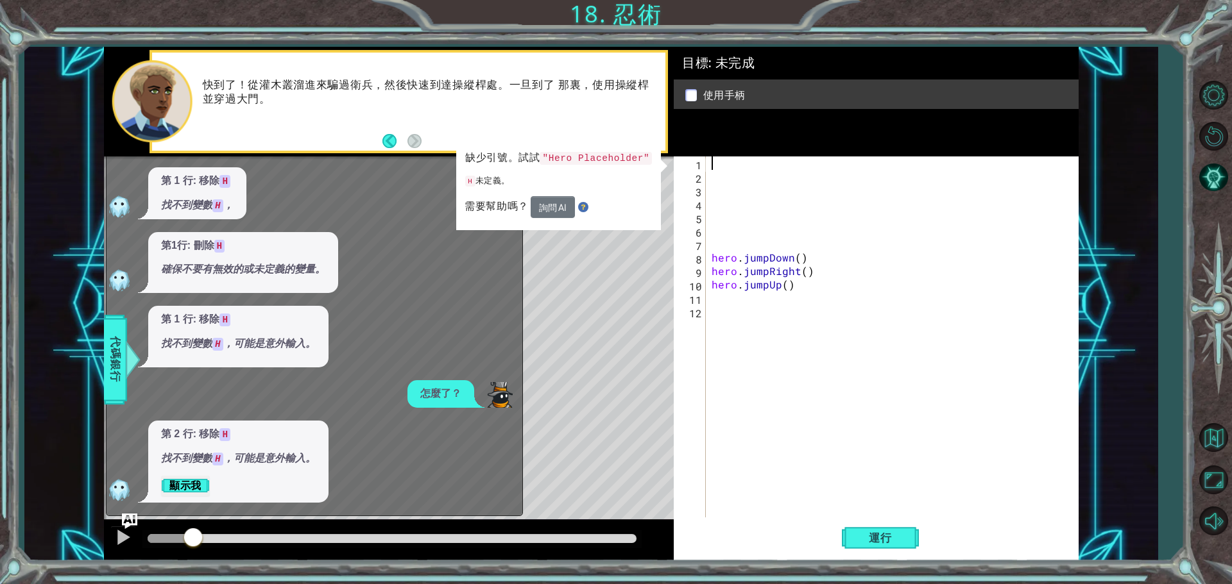
drag, startPoint x: 604, startPoint y: 534, endPoint x: 174, endPoint y: 553, distance: 430.2
click at [180, 554] on div at bounding box center [389, 540] width 570 height 41
click at [132, 540] on button at bounding box center [123, 539] width 26 height 26
click at [115, 482] on img at bounding box center [119, 490] width 26 height 26
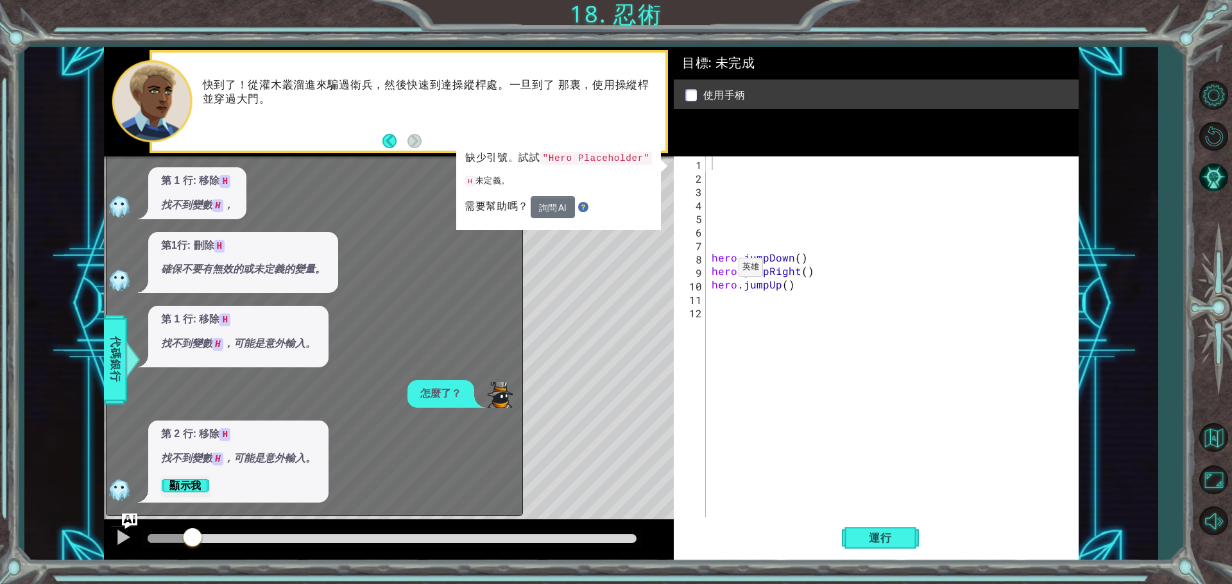
drag, startPoint x: 627, startPoint y: 177, endPoint x: 635, endPoint y: 171, distance: 10.1
click at [631, 174] on p "H 未定義。" at bounding box center [558, 181] width 187 height 17
click at [692, 158] on div "1 2 3 4 5 6 7 8 9 10 11 12" at bounding box center [691, 339] width 30 height 364
click at [730, 165] on div "hero . jumpDown ( ) hero . jumpRight ( ) hero . jumpUp ( )" at bounding box center [895, 352] width 372 height 391
type textarea "H"
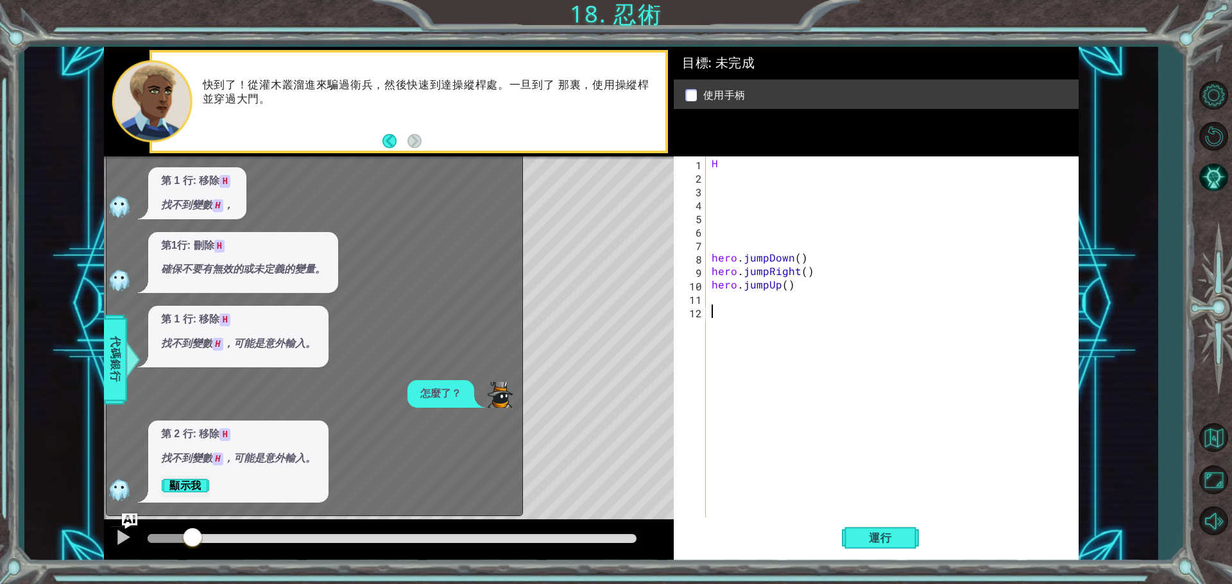
click at [736, 313] on div "H hero . jumpDown ( ) hero . jumpRight ( ) hero . jumpUp ( )" at bounding box center [895, 352] width 372 height 391
click at [1221, 441] on button "返回地圖" at bounding box center [1212, 438] width 37 height 37
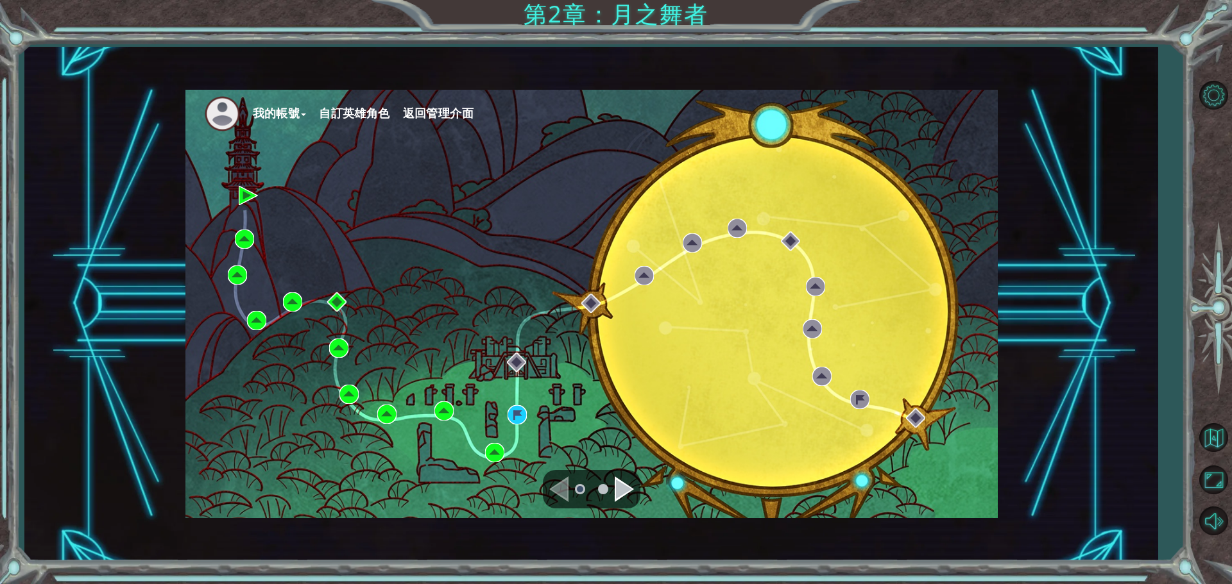
click at [289, 115] on button "我的帳號" at bounding box center [280, 113] width 54 height 19
click at [303, 139] on button "帳號設定" at bounding box center [286, 142] width 49 height 14
